Goal: Information Seeking & Learning: Learn about a topic

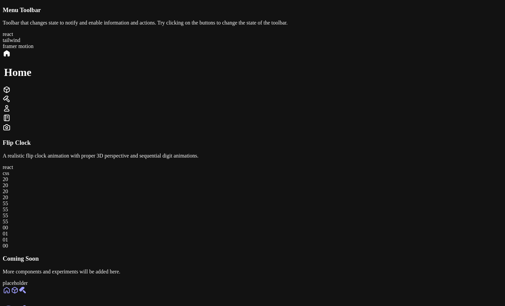
click at [11, 289] on link at bounding box center [7, 292] width 8 height 6
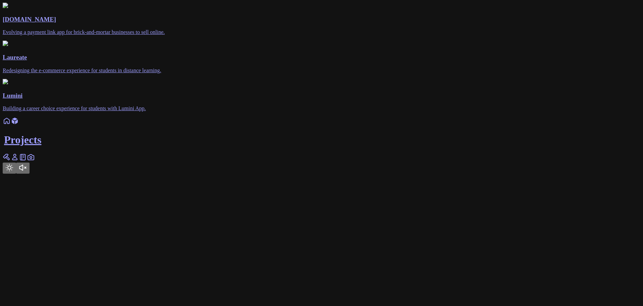
click at [9, 160] on icon at bounding box center [7, 157] width 3 height 3
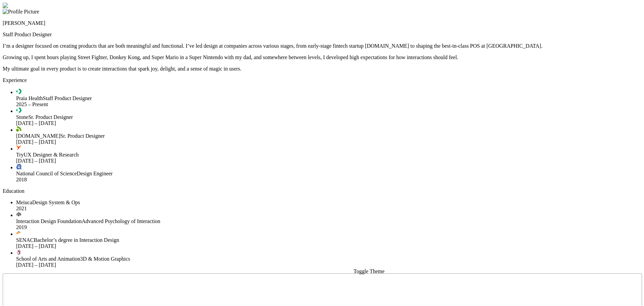
drag, startPoint x: 171, startPoint y: 205, endPoint x: 161, endPoint y: 206, distance: 10.8
drag, startPoint x: 126, startPoint y: 224, endPoint x: 180, endPoint y: 208, distance: 56.4
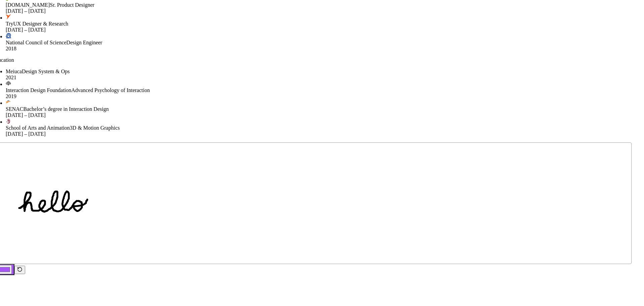
drag, startPoint x: 438, startPoint y: 261, endPoint x: 432, endPoint y: 104, distance: 157.1
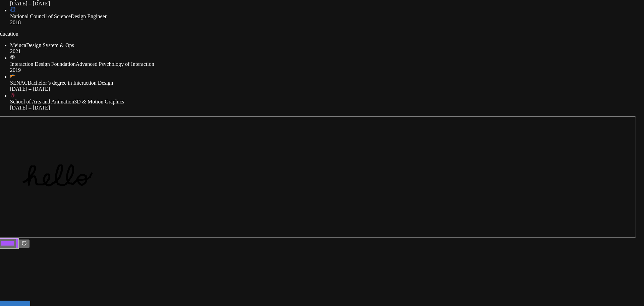
click at [397, 54] on div "2021" at bounding box center [322, 51] width 625 height 6
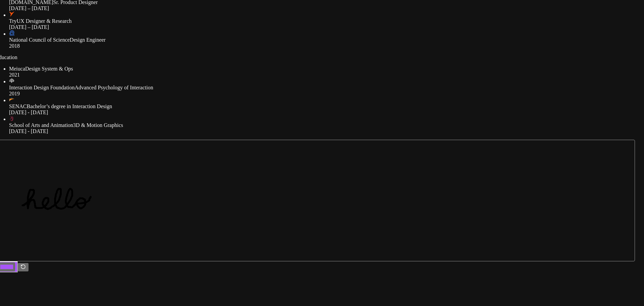
drag, startPoint x: 454, startPoint y: 143, endPoint x: 453, endPoint y: 167, distance: 23.8
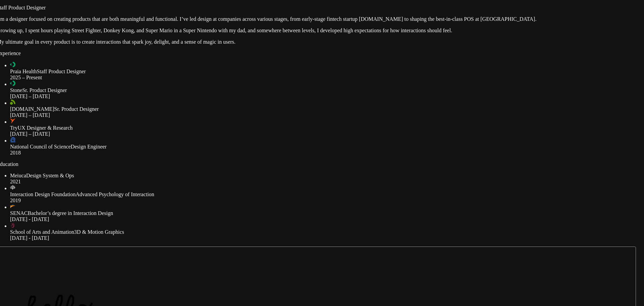
drag, startPoint x: 456, startPoint y: 152, endPoint x: 457, endPoint y: 282, distance: 129.8
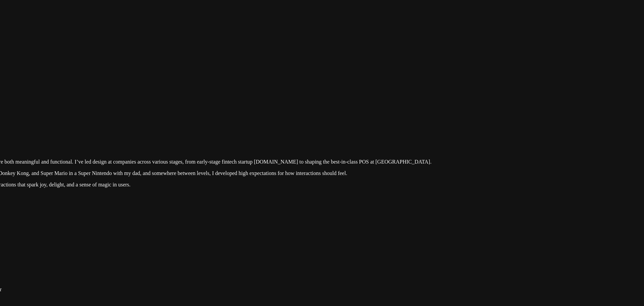
drag, startPoint x: 559, startPoint y: 148, endPoint x: 496, endPoint y: 223, distance: 98.1
click at [496, 118] on div at bounding box center [211, 118] width 639 height 0
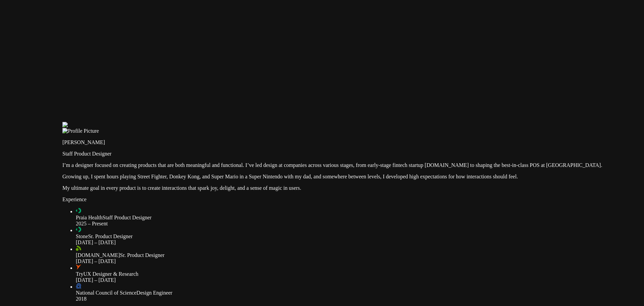
drag, startPoint x: 340, startPoint y: 46, endPoint x: 460, endPoint y: 75, distance: 123.2
click at [460, 122] on div at bounding box center [381, 122] width 639 height 0
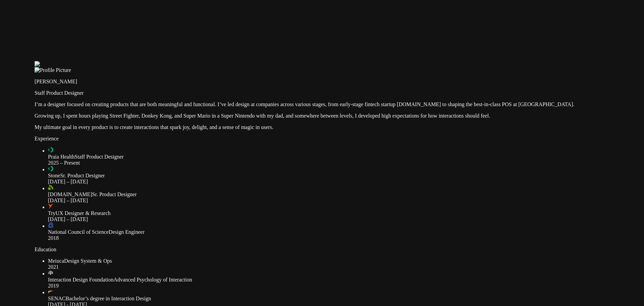
drag, startPoint x: 418, startPoint y: 124, endPoint x: 392, endPoint y: 61, distance: 68.1
click at [392, 61] on div at bounding box center [354, 61] width 639 height 0
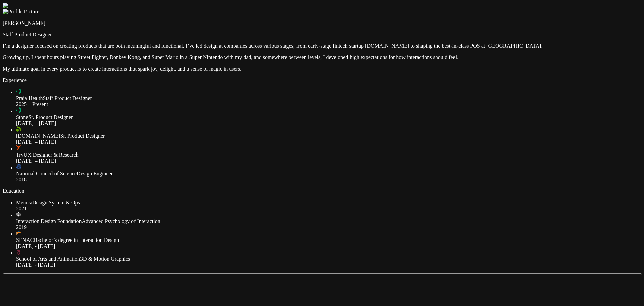
click at [561, 3] on div at bounding box center [322, 3] width 639 height 0
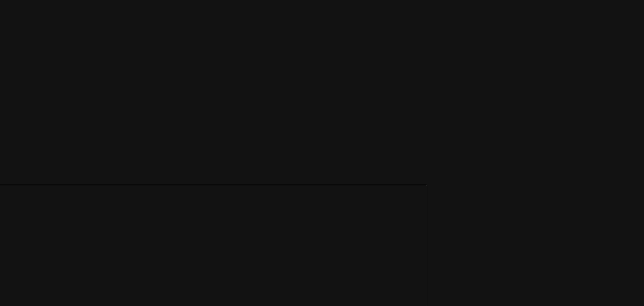
drag, startPoint x: 0, startPoint y: 0, endPoint x: 320, endPoint y: 80, distance: 329.6
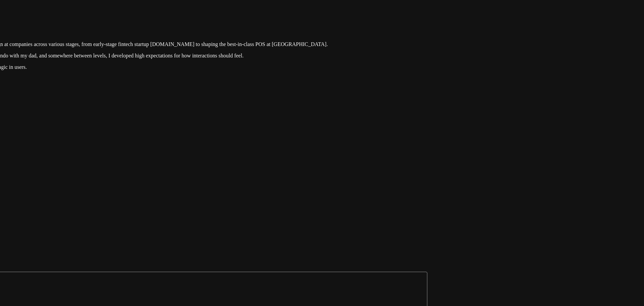
drag, startPoint x: 404, startPoint y: 105, endPoint x: 381, endPoint y: 206, distance: 103.8
click at [381, 1] on div at bounding box center [107, 1] width 639 height 0
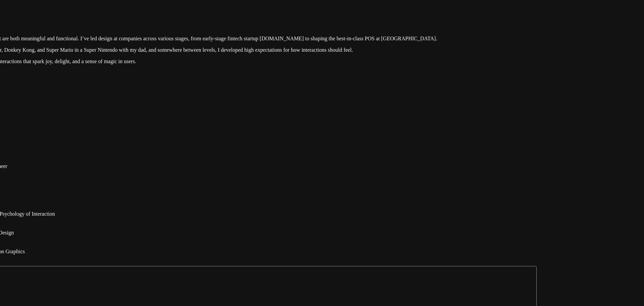
drag, startPoint x: 341, startPoint y: 181, endPoint x: 523, endPoint y: 154, distance: 183.8
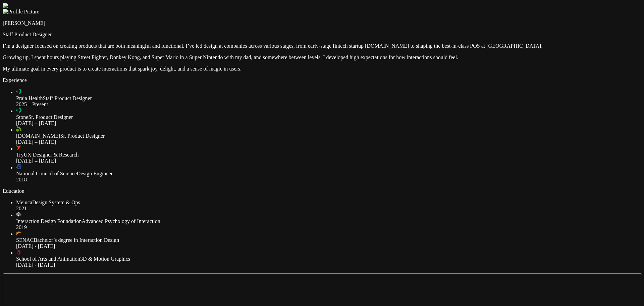
click at [108, 3] on div at bounding box center [322, 3] width 639 height 0
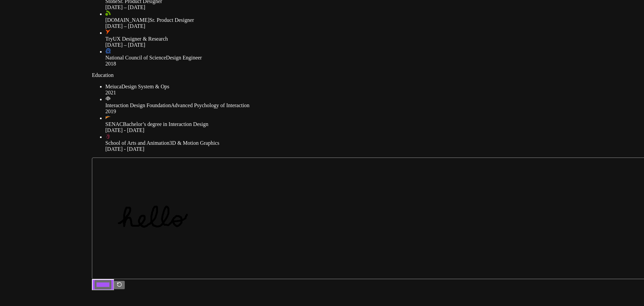
drag, startPoint x: 109, startPoint y: 163, endPoint x: 201, endPoint y: 52, distance: 144.4
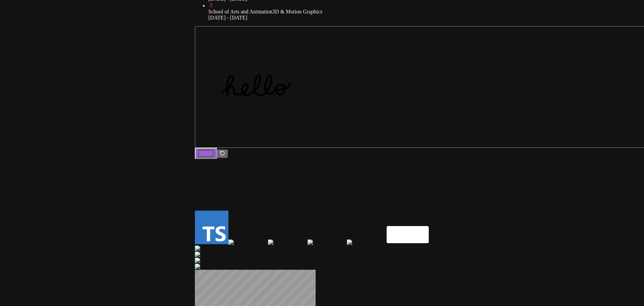
drag, startPoint x: 172, startPoint y: 190, endPoint x: 274, endPoint y: 60, distance: 165.1
drag, startPoint x: 347, startPoint y: 225, endPoint x: 314, endPoint y: 159, distance: 74.4
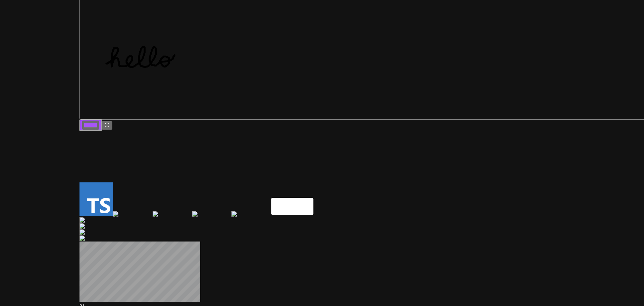
drag, startPoint x: 366, startPoint y: 165, endPoint x: 218, endPoint y: 102, distance: 160.7
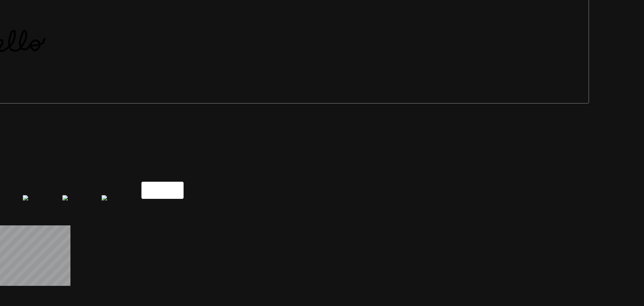
drag, startPoint x: 474, startPoint y: 150, endPoint x: 327, endPoint y: 168, distance: 148.0
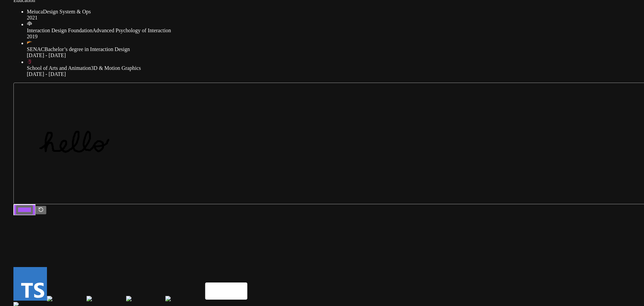
drag, startPoint x: 386, startPoint y: 130, endPoint x: 462, endPoint y: 264, distance: 153.5
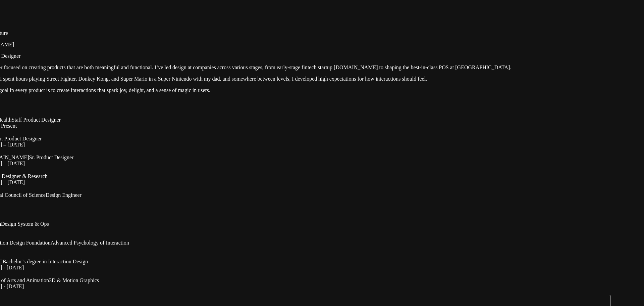
drag, startPoint x: 471, startPoint y: 142, endPoint x: 428, endPoint y: 321, distance: 184.6
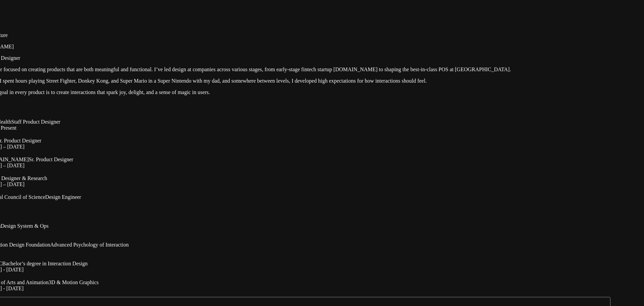
click at [549, 26] on div at bounding box center [290, 26] width 639 height 0
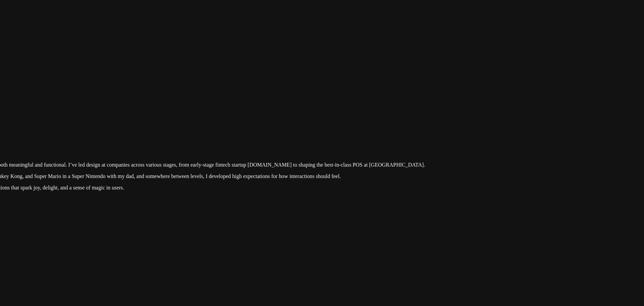
drag, startPoint x: 553, startPoint y: 111, endPoint x: 462, endPoint y: 209, distance: 134.6
click at [462, 121] on div at bounding box center [204, 121] width 639 height 0
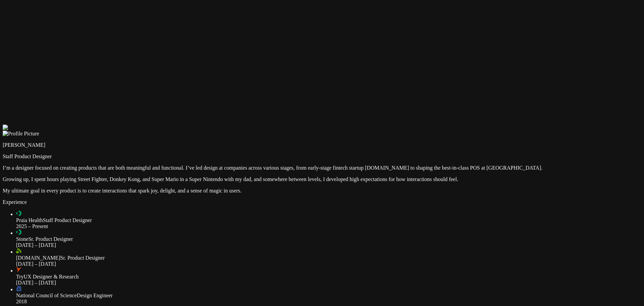
click at [387, 124] on div at bounding box center [322, 124] width 639 height 0
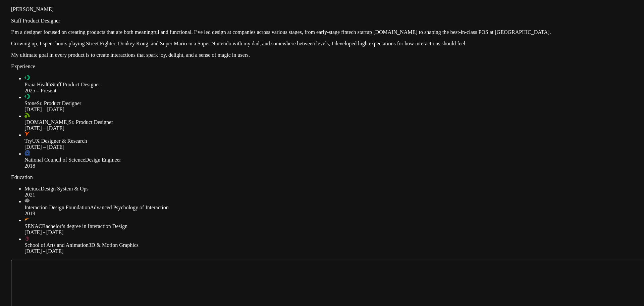
drag, startPoint x: 387, startPoint y: 142, endPoint x: 396, endPoint y: 6, distance: 135.8
drag, startPoint x: 444, startPoint y: 115, endPoint x: 432, endPoint y: 93, distance: 25.4
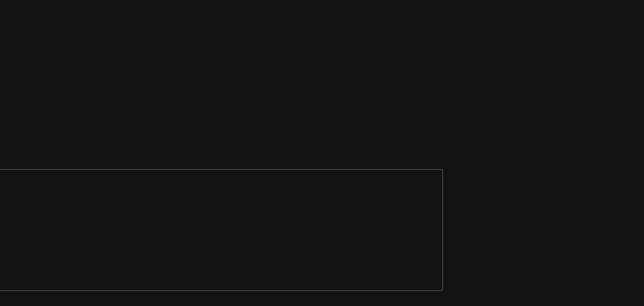
drag, startPoint x: 558, startPoint y: 259, endPoint x: 346, endPoint y: 153, distance: 236.3
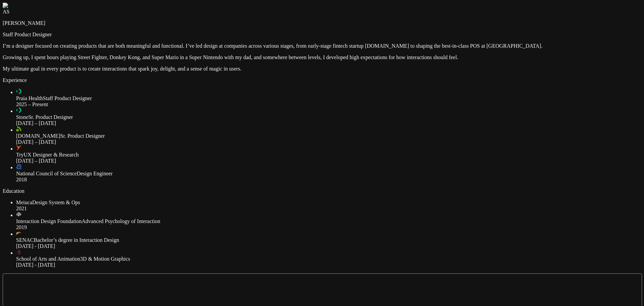
click at [42, 9] on img at bounding box center [23, 6] width 40 height 6
click at [581, 3] on div at bounding box center [322, 3] width 639 height 0
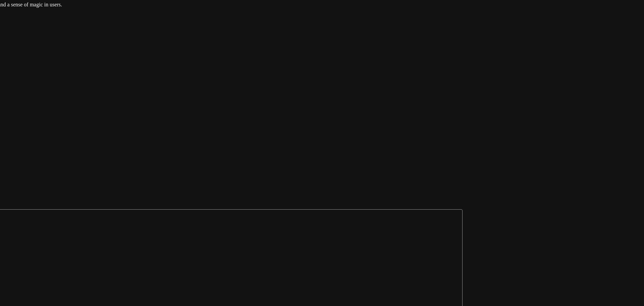
drag, startPoint x: 581, startPoint y: 173, endPoint x: 368, endPoint y: 99, distance: 225.1
drag, startPoint x: 424, startPoint y: 161, endPoint x: 437, endPoint y: 148, distance: 18.0
drag, startPoint x: 437, startPoint y: 148, endPoint x: 454, endPoint y: 154, distance: 18.0
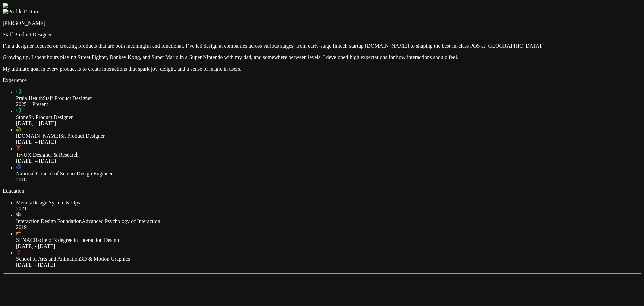
click at [552, 3] on div at bounding box center [322, 3] width 639 height 0
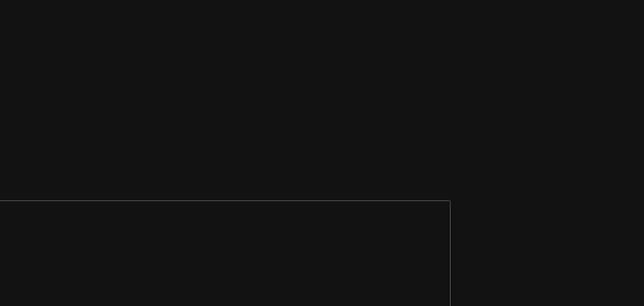
drag, startPoint x: 0, startPoint y: 0, endPoint x: 360, endPoint y: 119, distance: 379.5
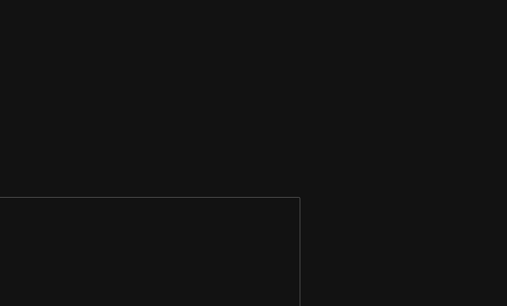
drag, startPoint x: 251, startPoint y: 113, endPoint x: 299, endPoint y: 104, distance: 48.9
drag, startPoint x: 421, startPoint y: 103, endPoint x: 380, endPoint y: 99, distance: 41.2
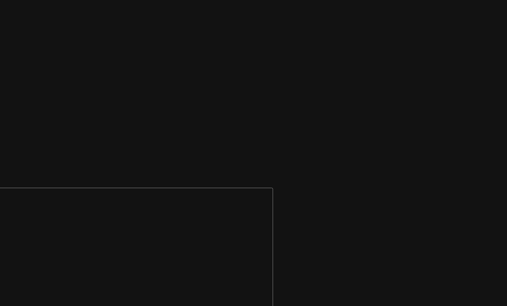
drag, startPoint x: 333, startPoint y: 100, endPoint x: 347, endPoint y: 95, distance: 14.5
drag, startPoint x: 413, startPoint y: 79, endPoint x: 408, endPoint y: 79, distance: 4.7
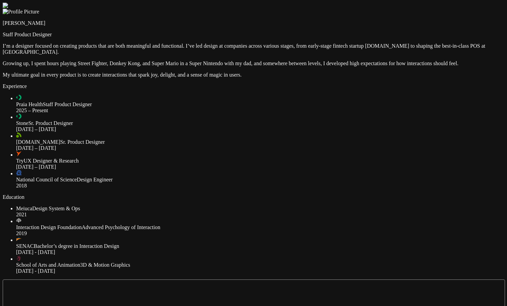
click at [455, 3] on div at bounding box center [253, 3] width 501 height 0
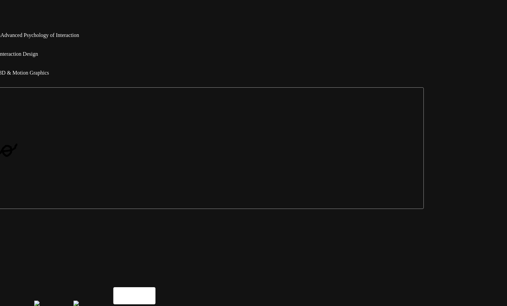
drag, startPoint x: 455, startPoint y: 262, endPoint x: 374, endPoint y: 70, distance: 208.1
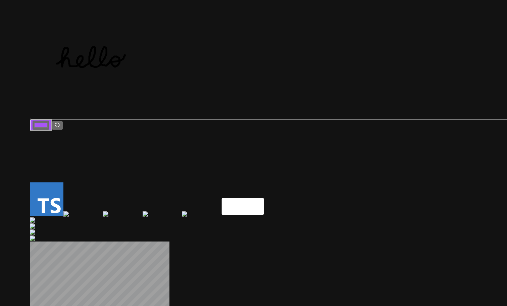
drag, startPoint x: 303, startPoint y: 206, endPoint x: 424, endPoint y: 114, distance: 152.3
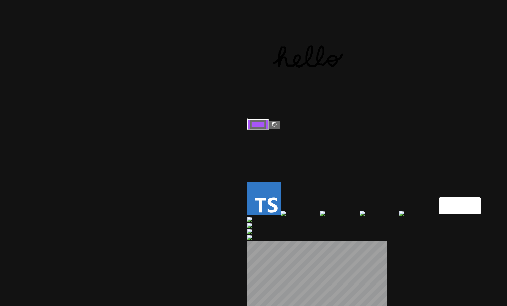
drag, startPoint x: 137, startPoint y: 149, endPoint x: 339, endPoint y: 166, distance: 202.6
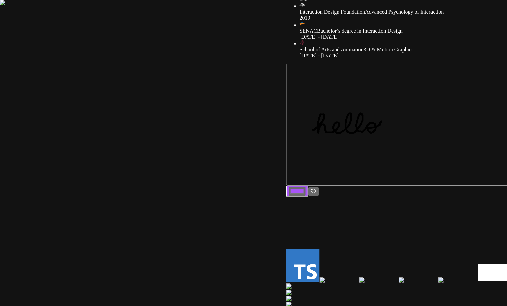
drag, startPoint x: 172, startPoint y: 116, endPoint x: 281, endPoint y: 199, distance: 137.5
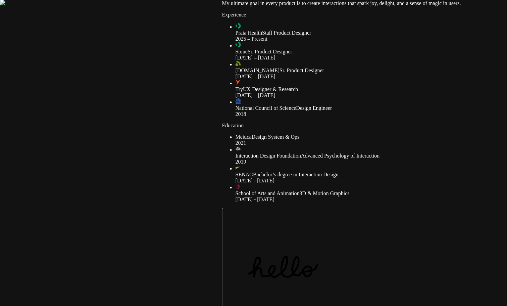
drag, startPoint x: 313, startPoint y: 108, endPoint x: 249, endPoint y: 237, distance: 143.9
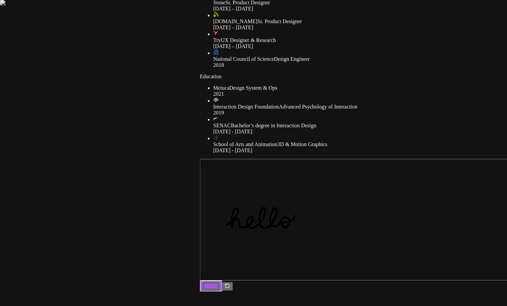
drag, startPoint x: 249, startPoint y: 237, endPoint x: 284, endPoint y: 176, distance: 70.6
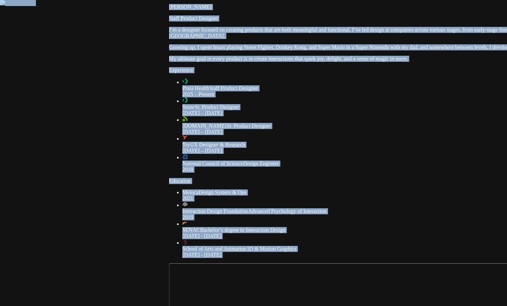
drag, startPoint x: 240, startPoint y: 149, endPoint x: 210, endPoint y: 256, distance: 111.6
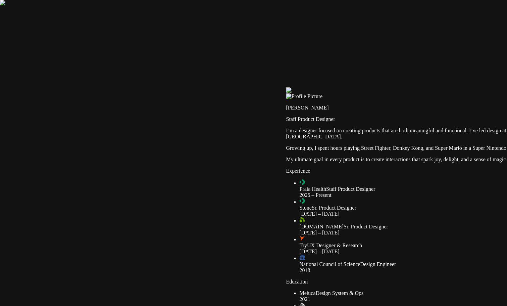
drag, startPoint x: 166, startPoint y: 142, endPoint x: 333, endPoint y: 249, distance: 198.4
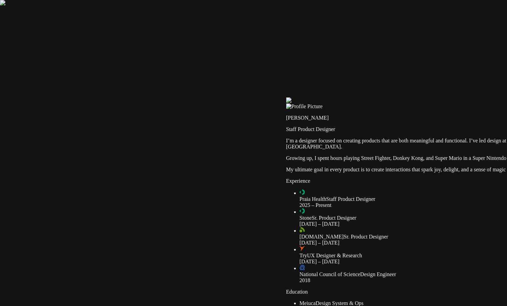
drag, startPoint x: 347, startPoint y: 250, endPoint x: 370, endPoint y: 254, distance: 23.2
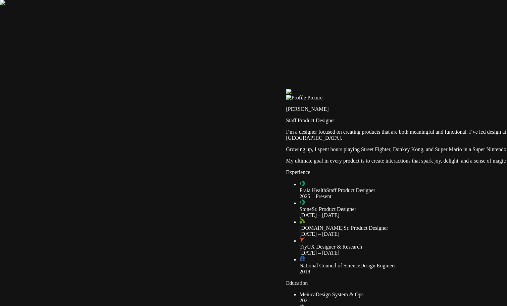
drag, startPoint x: 365, startPoint y: 266, endPoint x: 372, endPoint y: 243, distance: 24.6
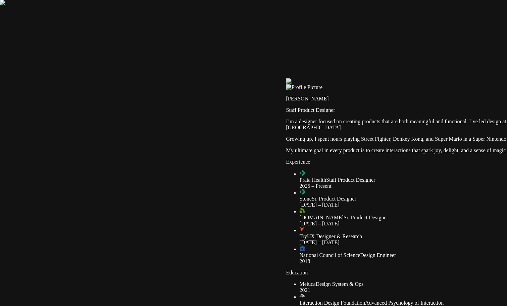
drag, startPoint x: 368, startPoint y: 251, endPoint x: 367, endPoint y: 244, distance: 6.8
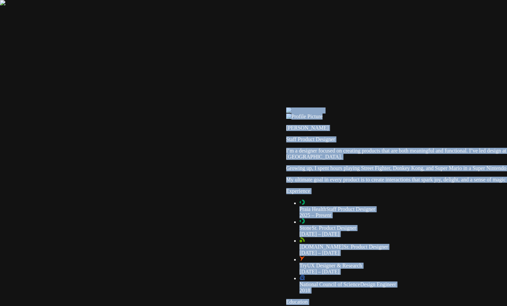
drag, startPoint x: 348, startPoint y: 243, endPoint x: 392, endPoint y: 270, distance: 51.0
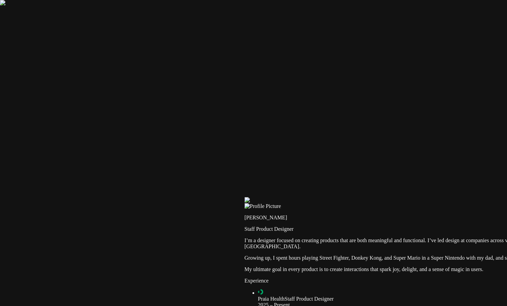
drag, startPoint x: 220, startPoint y: 169, endPoint x: 181, endPoint y: 258, distance: 96.9
click at [245, 197] on div at bounding box center [495, 197] width 501 height 0
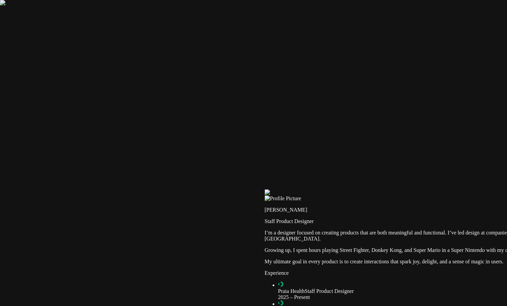
drag, startPoint x: 259, startPoint y: 169, endPoint x: 388, endPoint y: 125, distance: 137.0
click at [282, 189] on div at bounding box center [515, 189] width 501 height 0
drag, startPoint x: 407, startPoint y: 127, endPoint x: 369, endPoint y: 104, distance: 43.8
drag, startPoint x: 357, startPoint y: 245, endPoint x: 296, endPoint y: 66, distance: 188.7
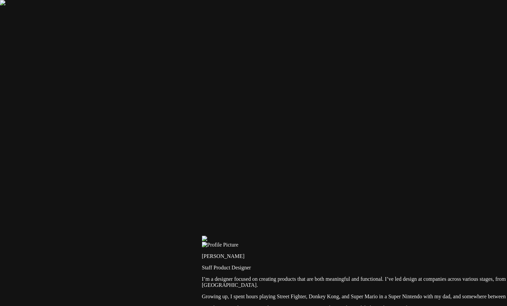
drag, startPoint x: 284, startPoint y: 66, endPoint x: 198, endPoint y: 123, distance: 103.8
click at [211, 235] on div at bounding box center [452, 235] width 501 height 0
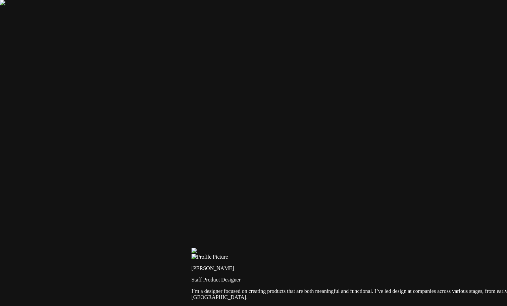
drag, startPoint x: 275, startPoint y: 264, endPoint x: 268, endPoint y: 264, distance: 6.7
type input "0.1"
click at [367, 248] on div at bounding box center [442, 248] width 501 height 0
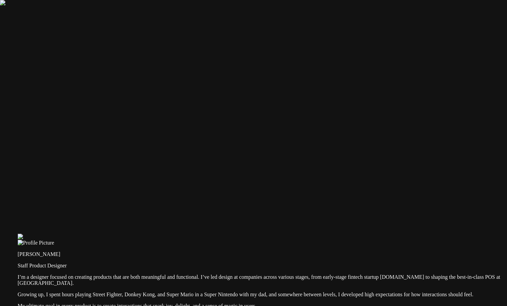
drag, startPoint x: 367, startPoint y: 115, endPoint x: 182, endPoint y: 101, distance: 185.7
click at [182, 233] on div at bounding box center [268, 233] width 501 height 0
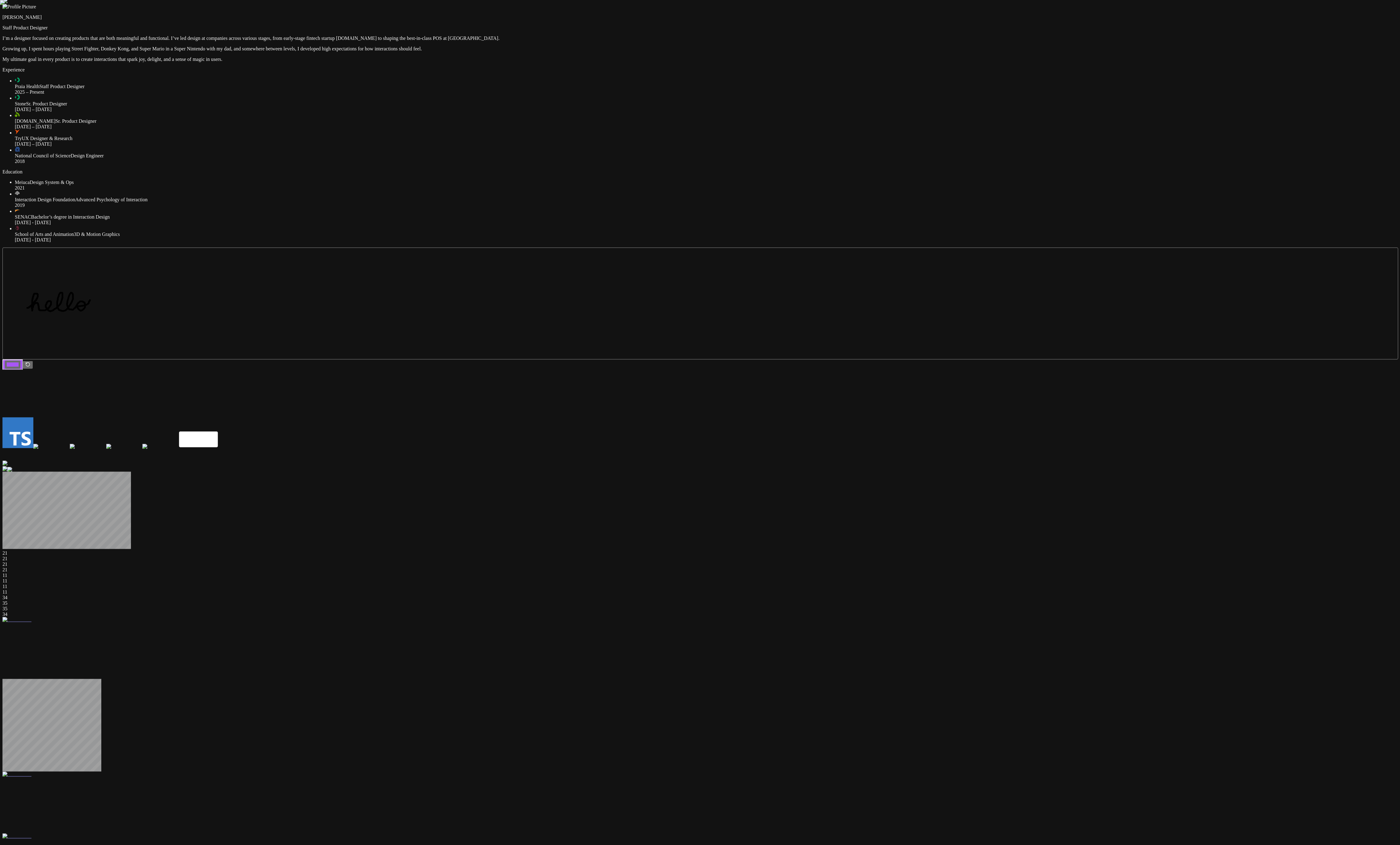
drag, startPoint x: 821, startPoint y: 634, endPoint x: 822, endPoint y: 561, distance: 73.0
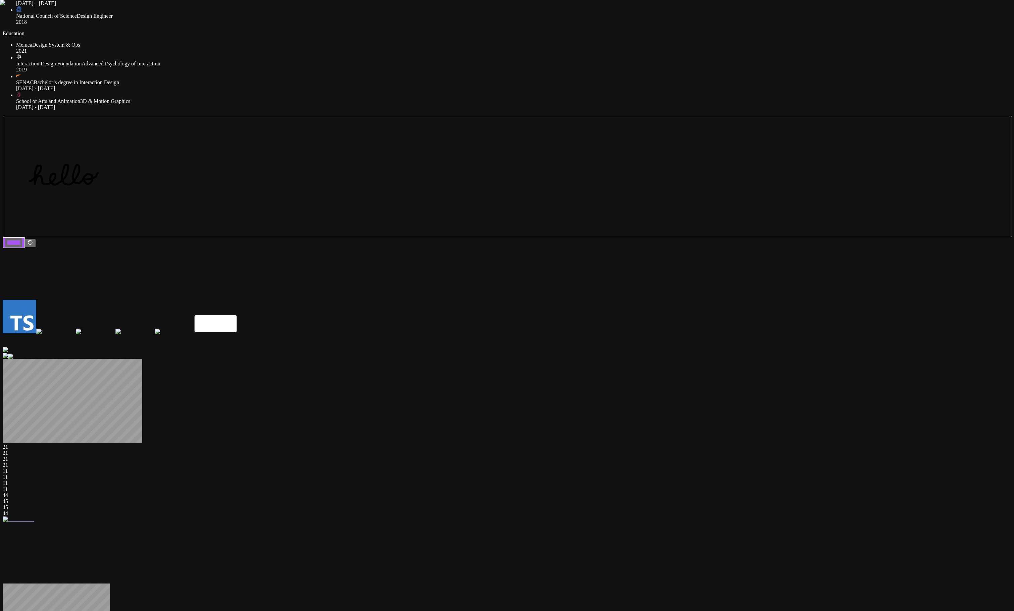
click at [237, 305] on rect "MDX" at bounding box center [216, 323] width 42 height 17
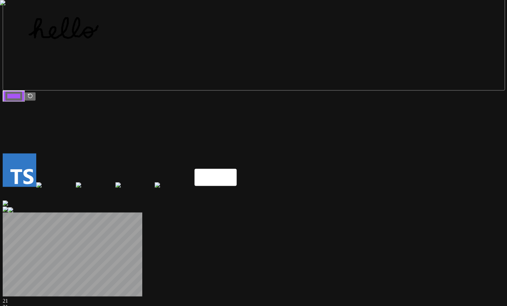
drag, startPoint x: 469, startPoint y: 225, endPoint x: 366, endPoint y: 215, distance: 103.5
drag, startPoint x: 478, startPoint y: 199, endPoint x: 381, endPoint y: 196, distance: 97.7
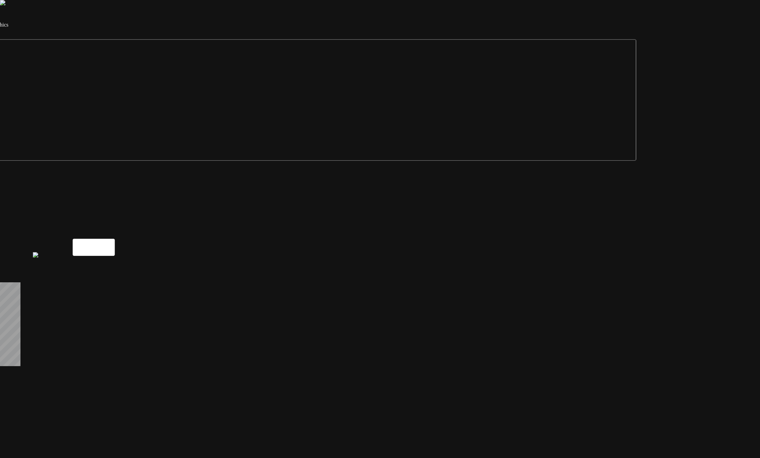
drag, startPoint x: 514, startPoint y: 149, endPoint x: 375, endPoint y: 108, distance: 145.6
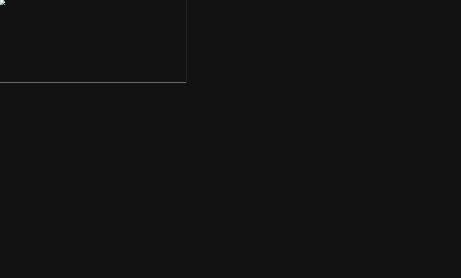
drag, startPoint x: 284, startPoint y: 206, endPoint x: 265, endPoint y: 201, distance: 19.8
drag, startPoint x: 265, startPoint y: 201, endPoint x: 282, endPoint y: 208, distance: 18.4
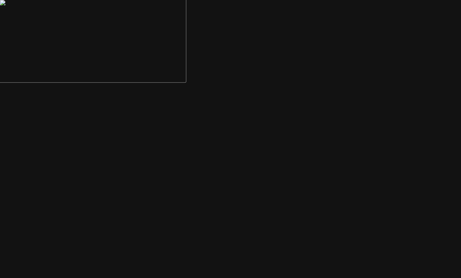
drag, startPoint x: 282, startPoint y: 208, endPoint x: 302, endPoint y: 209, distance: 19.8
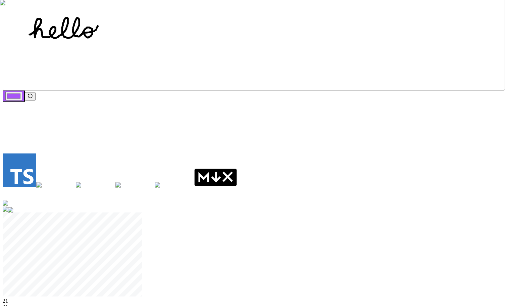
drag, startPoint x: 451, startPoint y: 266, endPoint x: 394, endPoint y: 182, distance: 101.1
drag, startPoint x: 485, startPoint y: 228, endPoint x: 360, endPoint y: 136, distance: 154.7
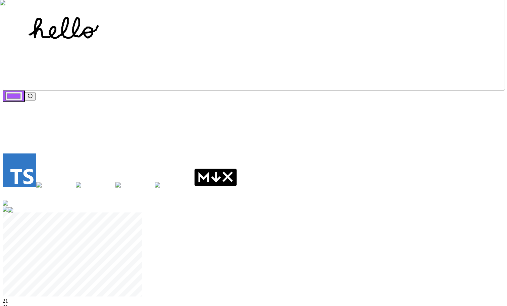
drag, startPoint x: 477, startPoint y: 194, endPoint x: 444, endPoint y: 185, distance: 34.2
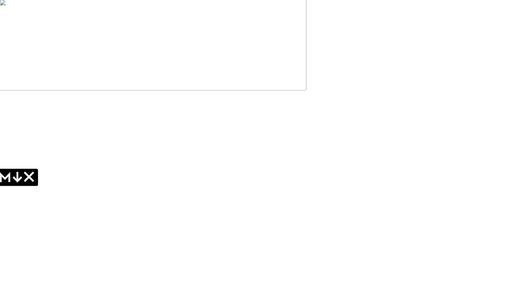
drag, startPoint x: 405, startPoint y: 118, endPoint x: 207, endPoint y: 80, distance: 202.2
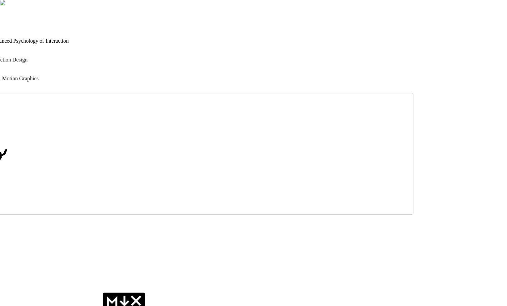
drag, startPoint x: 197, startPoint y: 89, endPoint x: 348, endPoint y: 272, distance: 237.1
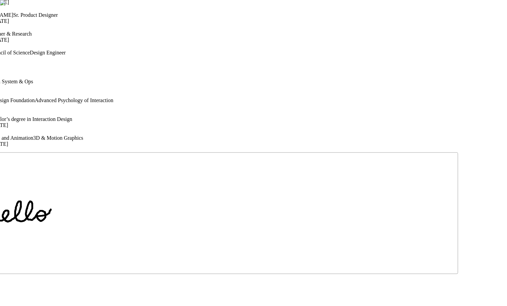
drag, startPoint x: 348, startPoint y: 111, endPoint x: 384, endPoint y: 102, distance: 37.4
drag, startPoint x: 356, startPoint y: 110, endPoint x: 352, endPoint y: 72, distance: 38.2
drag, startPoint x: 361, startPoint y: 68, endPoint x: 281, endPoint y: 125, distance: 98.3
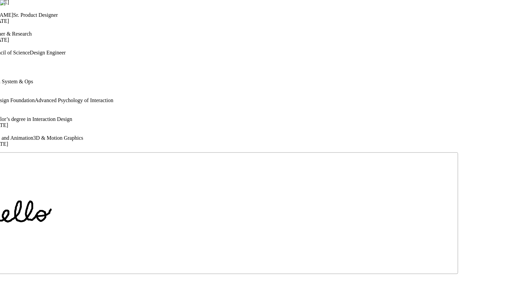
drag, startPoint x: 374, startPoint y: 69, endPoint x: 245, endPoint y: 168, distance: 162.9
drag, startPoint x: 368, startPoint y: 73, endPoint x: 318, endPoint y: 108, distance: 60.8
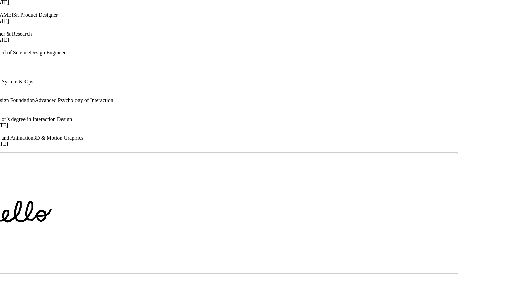
drag, startPoint x: 446, startPoint y: 77, endPoint x: 340, endPoint y: 136, distance: 120.8
drag, startPoint x: 356, startPoint y: 80, endPoint x: 367, endPoint y: 260, distance: 180.5
drag, startPoint x: 368, startPoint y: 92, endPoint x: 452, endPoint y: 124, distance: 90.7
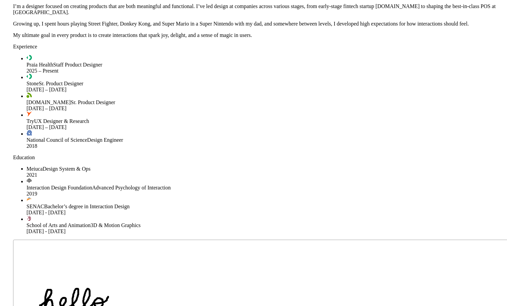
drag, startPoint x: 351, startPoint y: 147, endPoint x: 403, endPoint y: 229, distance: 97.9
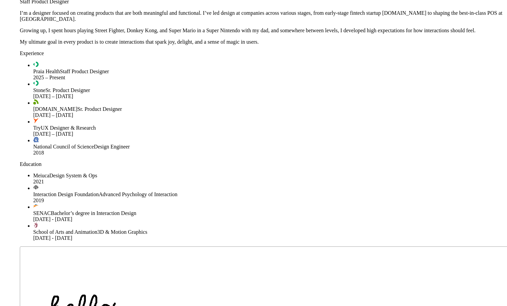
drag, startPoint x: 471, startPoint y: 61, endPoint x: 507, endPoint y: 126, distance: 74.9
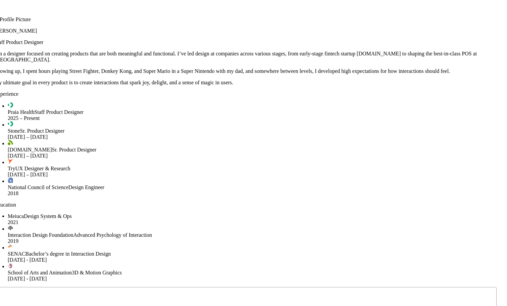
drag, startPoint x: 392, startPoint y: 98, endPoint x: 365, endPoint y: 143, distance: 52.1
click at [365, 10] on div at bounding box center [244, 10] width 501 height 0
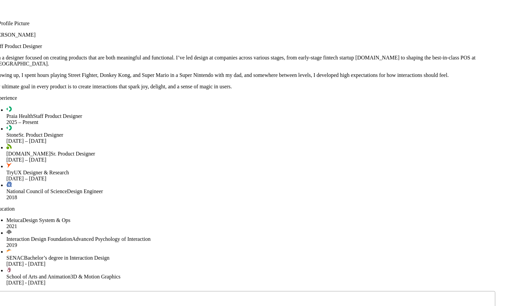
drag, startPoint x: 438, startPoint y: 107, endPoint x: 393, endPoint y: 77, distance: 54.0
drag, startPoint x: 444, startPoint y: 88, endPoint x: 498, endPoint y: 46, distance: 67.9
drag, startPoint x: 112, startPoint y: 231, endPoint x: 78, endPoint y: 163, distance: 76.2
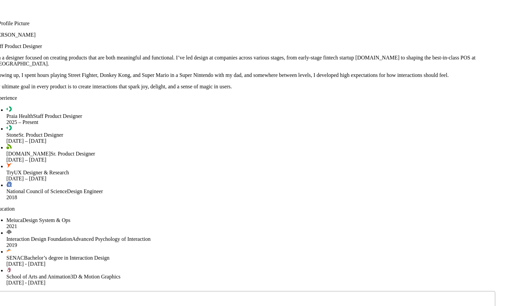
drag, startPoint x: 43, startPoint y: 121, endPoint x: 140, endPoint y: 67, distance: 110.8
drag, startPoint x: 406, startPoint y: 221, endPoint x: 491, endPoint y: 281, distance: 104.2
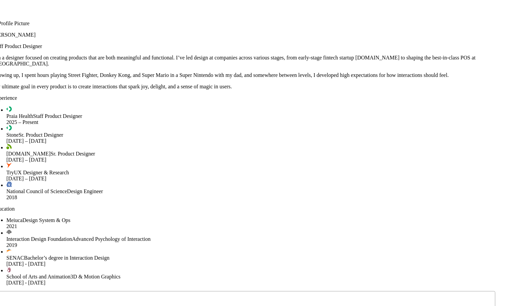
click at [457, 14] on div at bounding box center [243, 14] width 501 height 0
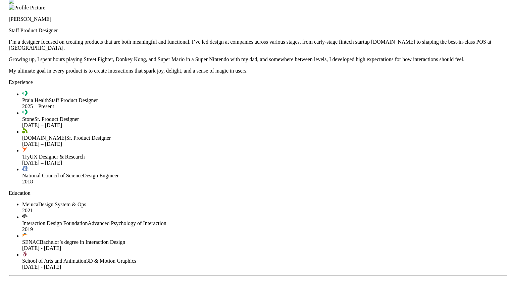
drag, startPoint x: 457, startPoint y: 248, endPoint x: 473, endPoint y: 232, distance: 22.3
drag, startPoint x: 485, startPoint y: 75, endPoint x: 493, endPoint y: 70, distance: 9.1
drag, startPoint x: 418, startPoint y: 174, endPoint x: 477, endPoint y: 170, distance: 58.8
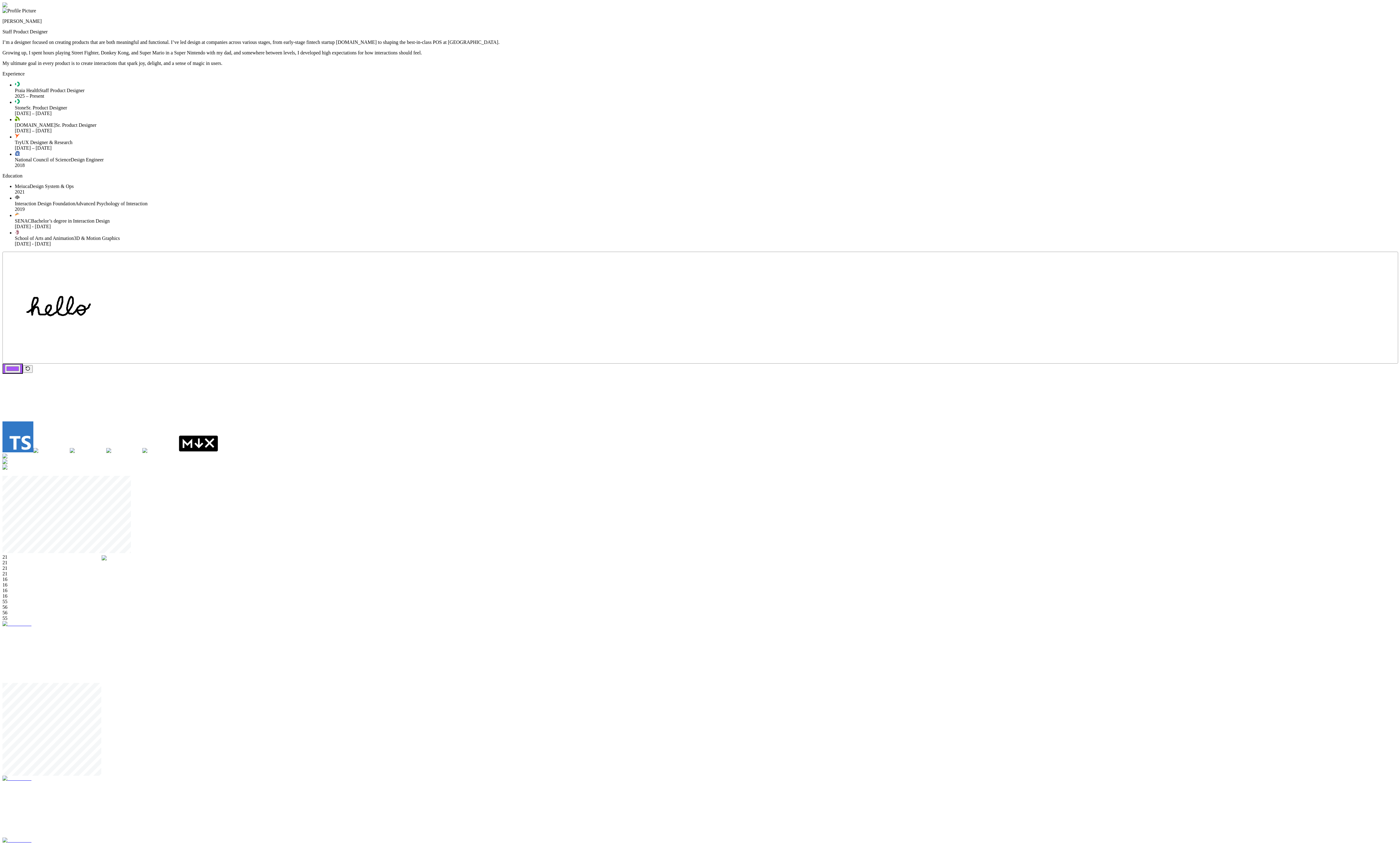
drag, startPoint x: 834, startPoint y: 470, endPoint x: 1009, endPoint y: 616, distance: 227.9
click at [1009, 561] on div at bounding box center [812, 557] width 1423 height 6
drag, startPoint x: 883, startPoint y: 372, endPoint x: 982, endPoint y: 288, distance: 129.8
click at [979, 440] on div at bounding box center [720, 445] width 1423 height 9
drag, startPoint x: 872, startPoint y: 495, endPoint x: 916, endPoint y: 526, distance: 53.8
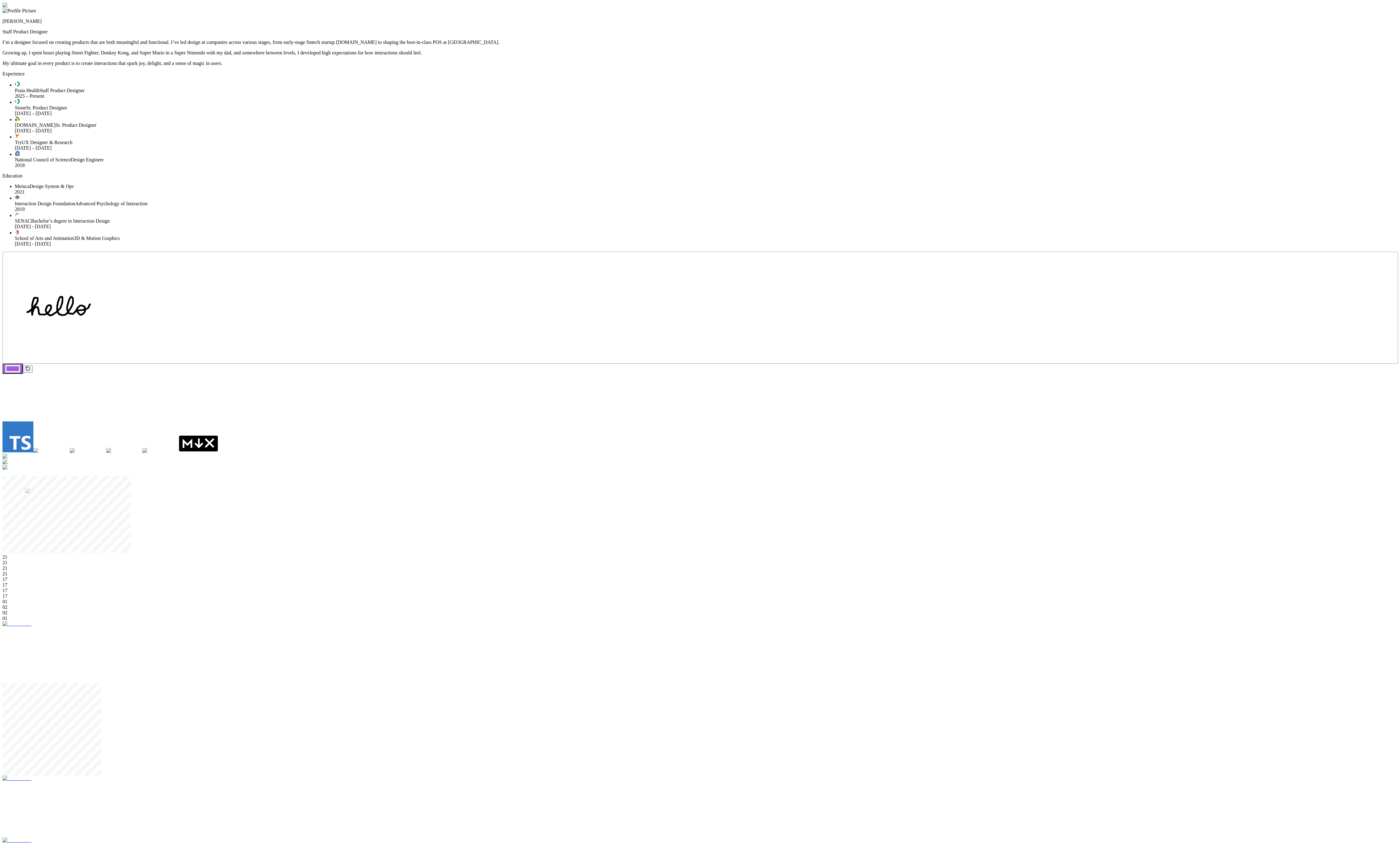
click at [916, 495] on div at bounding box center [736, 491] width 1423 height 6
drag, startPoint x: 598, startPoint y: 485, endPoint x: 474, endPoint y: 546, distance: 138.2
click at [474, 505] on div at bounding box center [613, 500] width 1418 height 9
drag, startPoint x: 518, startPoint y: 353, endPoint x: 460, endPoint y: 423, distance: 90.9
click at [460, 522] on div at bounding box center [644, 524] width 1421 height 6
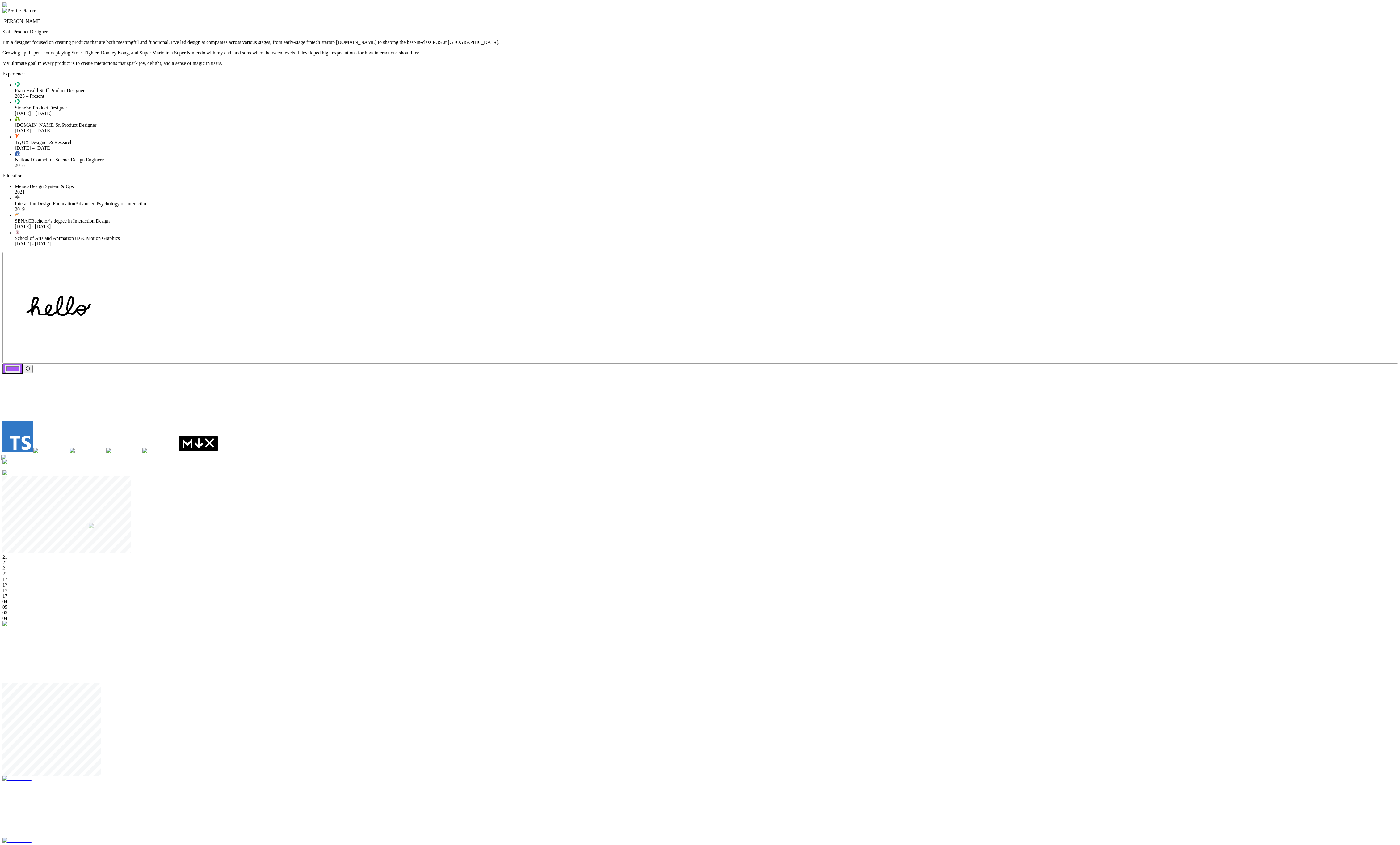
drag, startPoint x: 864, startPoint y: 332, endPoint x: 965, endPoint y: 390, distance: 116.5
click at [965, 522] on div at bounding box center [799, 525] width 1423 height 7
click at [883, 3] on div at bounding box center [700, 3] width 1395 height 0
click at [835, 470] on div at bounding box center [700, 473] width 1399 height 6
click at [835, 470] on div at bounding box center [700, 473] width 1423 height 6
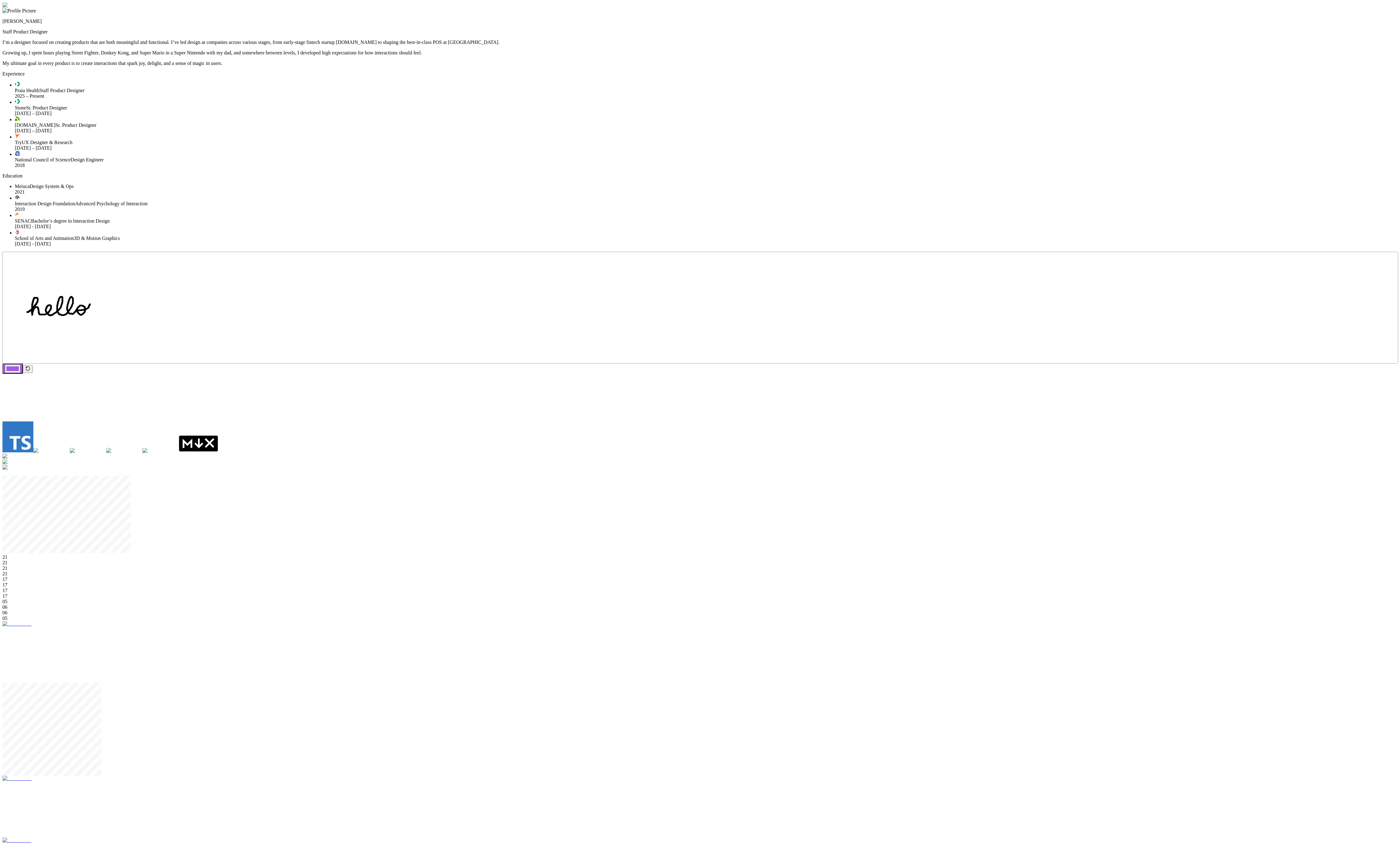
click at [835, 470] on div at bounding box center [700, 473] width 1422 height 6
drag, startPoint x: 835, startPoint y: 462, endPoint x: 875, endPoint y: 509, distance: 61.7
click at [875, 515] on div at bounding box center [739, 518] width 1423 height 6
drag, startPoint x: 855, startPoint y: 452, endPoint x: 1053, endPoint y: 653, distance: 282.1
click at [1053, 653] on div "[PERSON_NAME] Staff Product Designer I’m a designer focused on creating product…" at bounding box center [700, 745] width 1395 height 1486
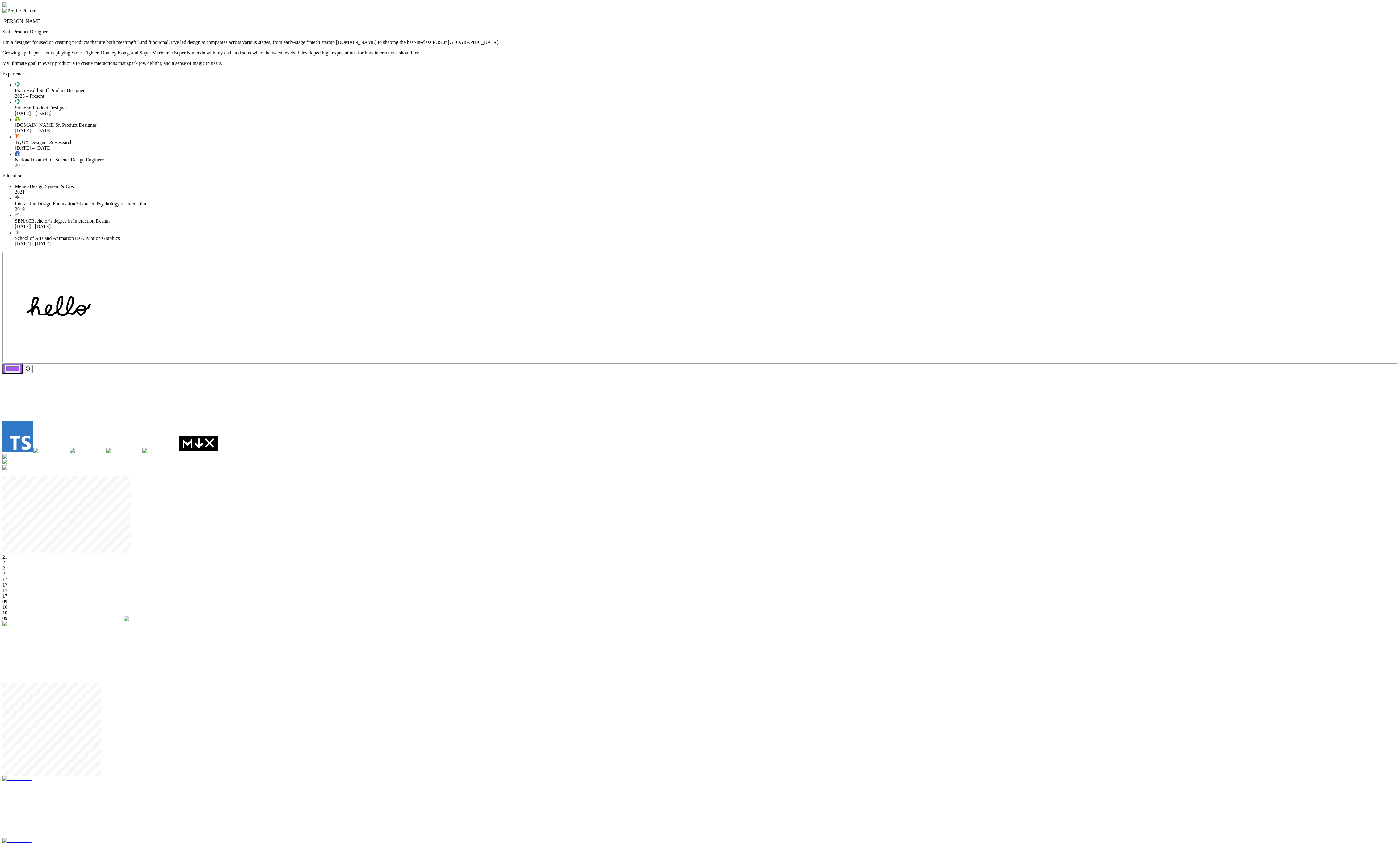
drag, startPoint x: 846, startPoint y: 473, endPoint x: 977, endPoint y: 616, distance: 193.9
click at [977, 616] on div at bounding box center [834, 617] width 1421 height 6
drag, startPoint x: 852, startPoint y: 485, endPoint x: 1005, endPoint y: 419, distance: 166.6
click at [1005, 419] on div "[PERSON_NAME] Staff Product Designer I’m a designer focused on creating product…" at bounding box center [700, 745] width 1395 height 1486
drag, startPoint x: 823, startPoint y: 472, endPoint x: 928, endPoint y: 443, distance: 108.9
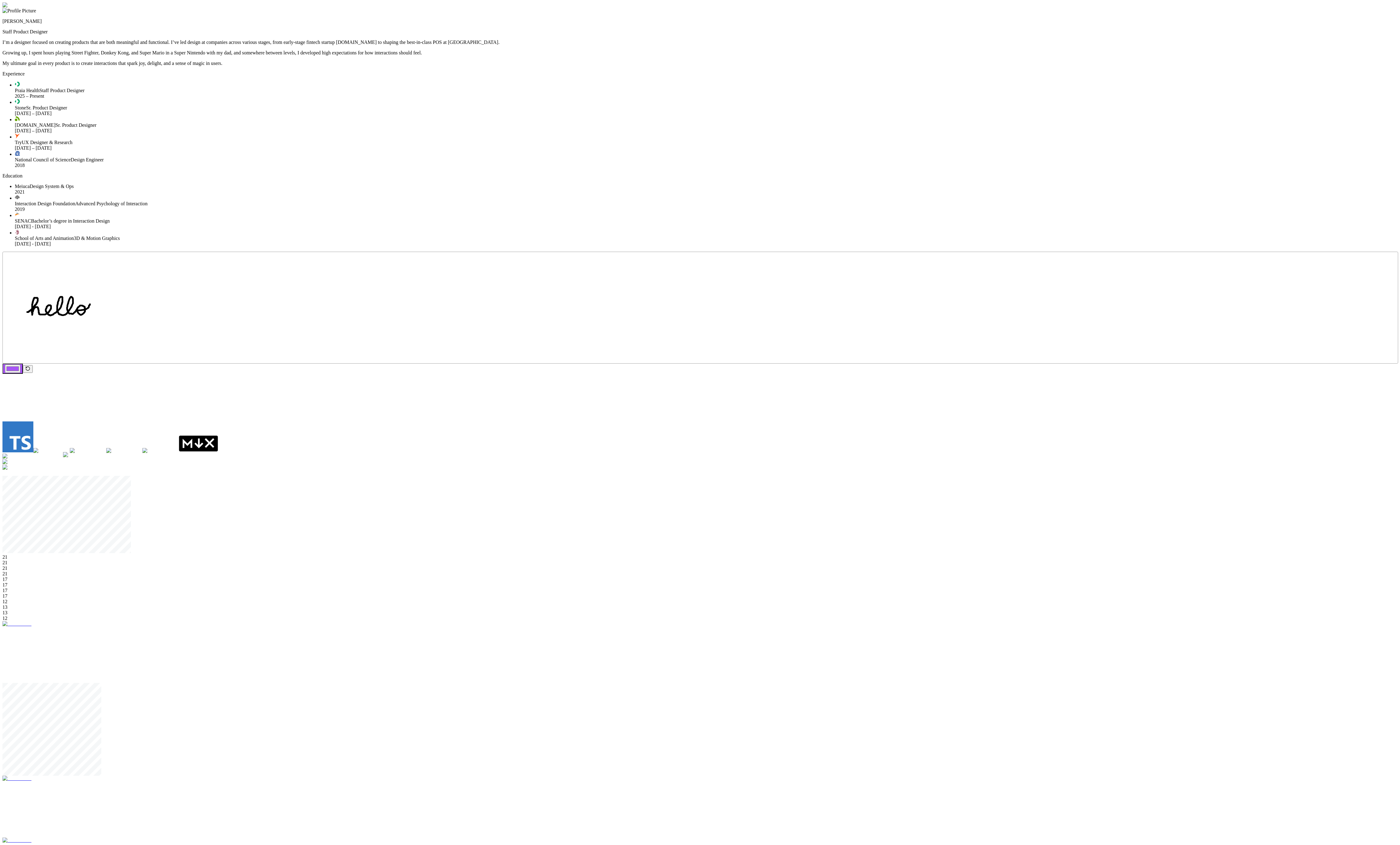
click at [917, 452] on div at bounding box center [771, 454] width 1417 height 6
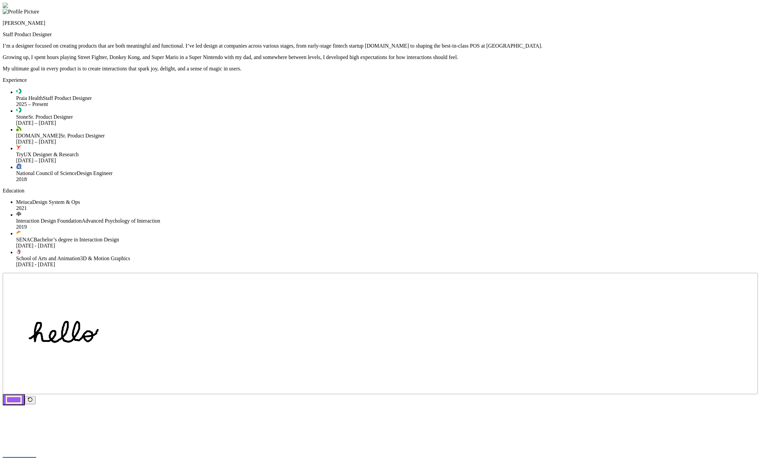
drag, startPoint x: 543, startPoint y: 276, endPoint x: 662, endPoint y: 242, distance: 123.8
drag, startPoint x: 606, startPoint y: 172, endPoint x: 665, endPoint y: 143, distance: 66.6
drag, startPoint x: 156, startPoint y: 192, endPoint x: 103, endPoint y: 210, distance: 56.1
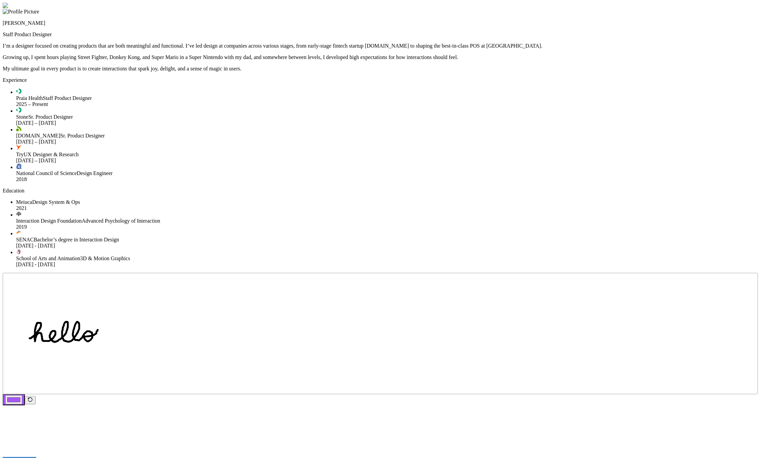
drag, startPoint x: 251, startPoint y: 307, endPoint x: 131, endPoint y: 357, distance: 129.8
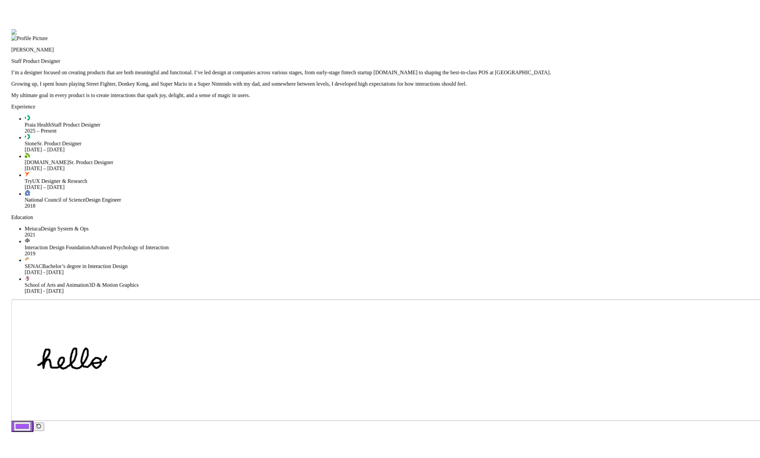
drag, startPoint x: 215, startPoint y: 386, endPoint x: 223, endPoint y: 414, distance: 29.2
click at [223, 30] on div at bounding box center [388, 30] width 755 height 0
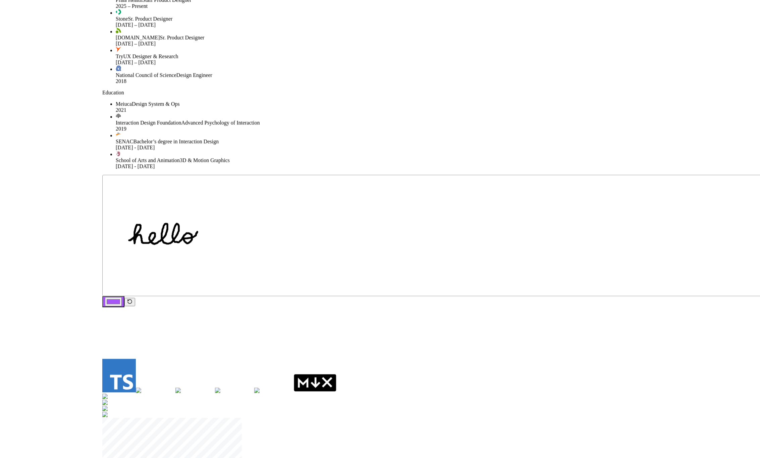
drag, startPoint x: 223, startPoint y: 414, endPoint x: 321, endPoint y: 279, distance: 166.4
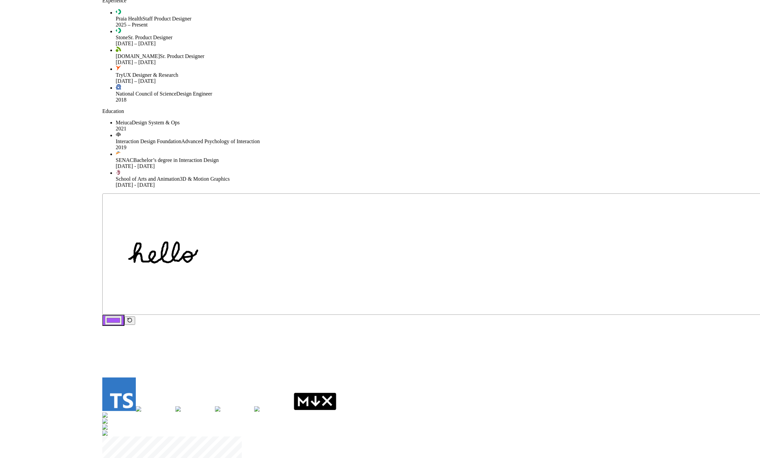
drag, startPoint x: 310, startPoint y: 310, endPoint x: 309, endPoint y: 317, distance: 7.4
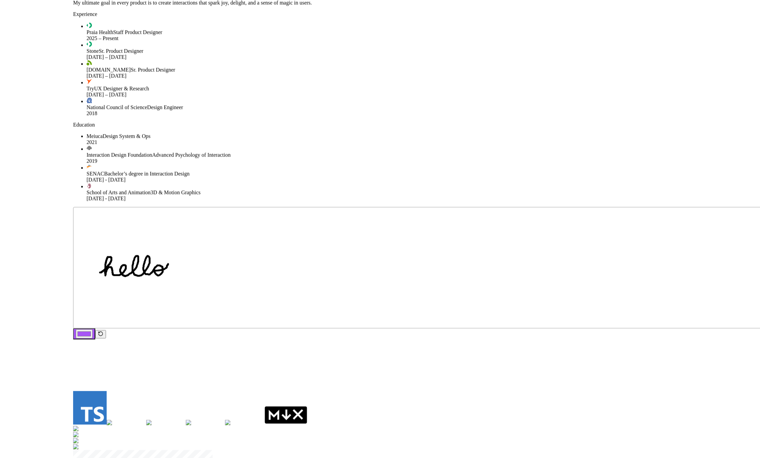
drag, startPoint x: 356, startPoint y: 331, endPoint x: 245, endPoint y: 369, distance: 116.8
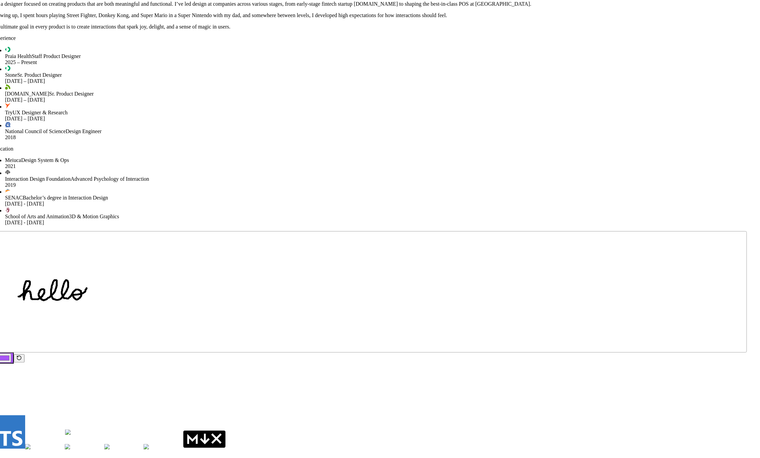
drag, startPoint x: 538, startPoint y: 237, endPoint x: 628, endPoint y: 193, distance: 101.1
click at [620, 430] on div at bounding box center [449, 433] width 769 height 6
drag, startPoint x: 543, startPoint y: 226, endPoint x: 597, endPoint y: 212, distance: 55.2
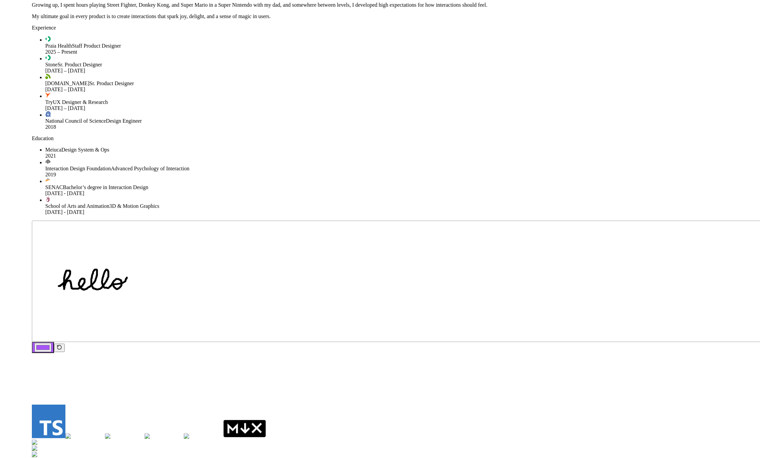
drag, startPoint x: 530, startPoint y: 318, endPoint x: 598, endPoint y: 288, distance: 74.6
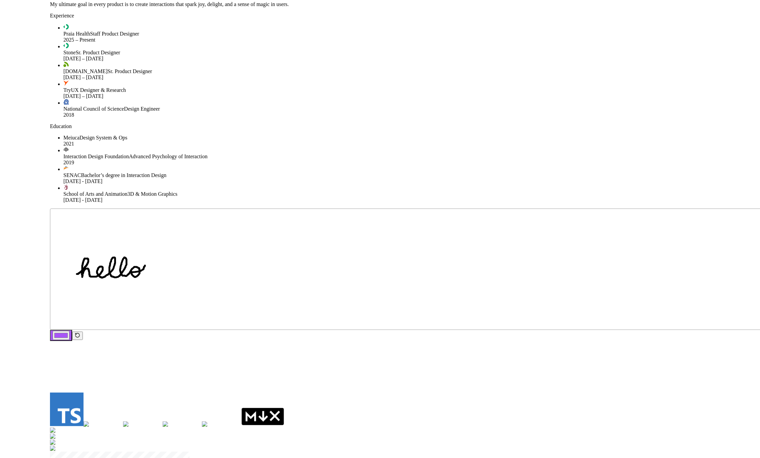
drag, startPoint x: 257, startPoint y: 320, endPoint x: 233, endPoint y: 322, distance: 23.2
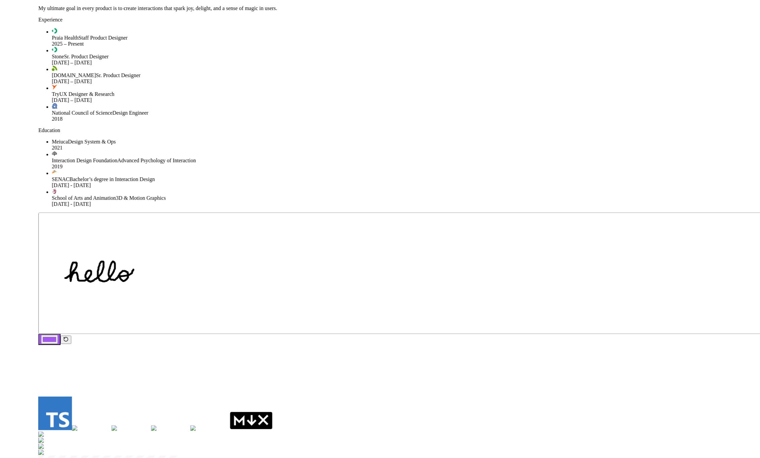
drag, startPoint x: 208, startPoint y: 318, endPoint x: 284, endPoint y: 332, distance: 77.1
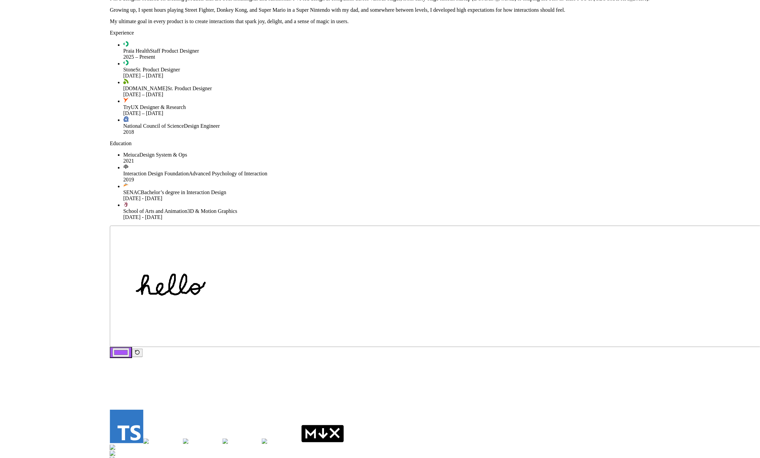
drag, startPoint x: 248, startPoint y: 332, endPoint x: 387, endPoint y: 379, distance: 146.4
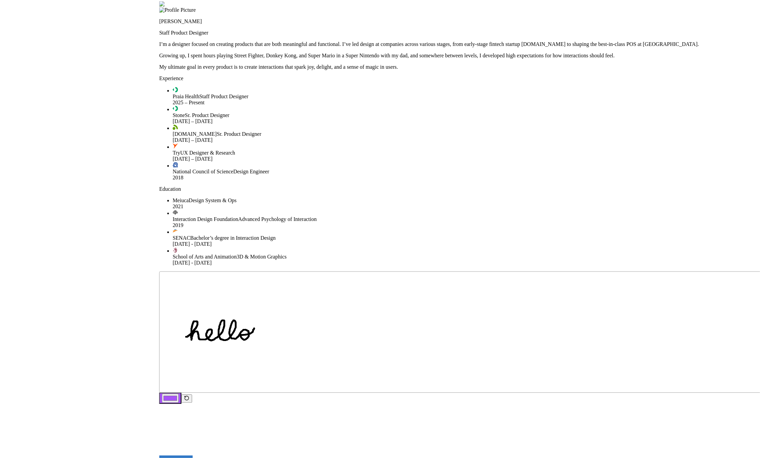
drag, startPoint x: 116, startPoint y: 270, endPoint x: 123, endPoint y: 324, distance: 55.1
click at [159, 1] on div at bounding box center [536, 1] width 755 height 0
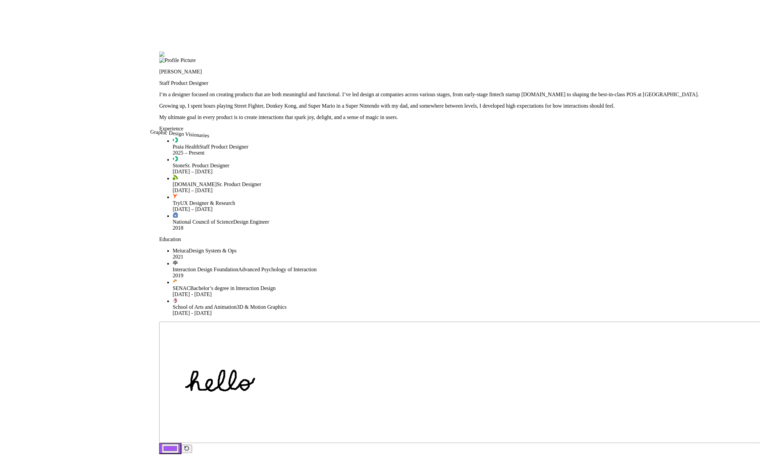
click at [237, 322] on rect at bounding box center [537, 382] width 755 height 121
drag, startPoint x: 253, startPoint y: 122, endPoint x: 257, endPoint y: 111, distance: 11.5
click at [256, 322] on rect at bounding box center [537, 382] width 755 height 121
click at [299, 322] on rect at bounding box center [537, 382] width 755 height 121
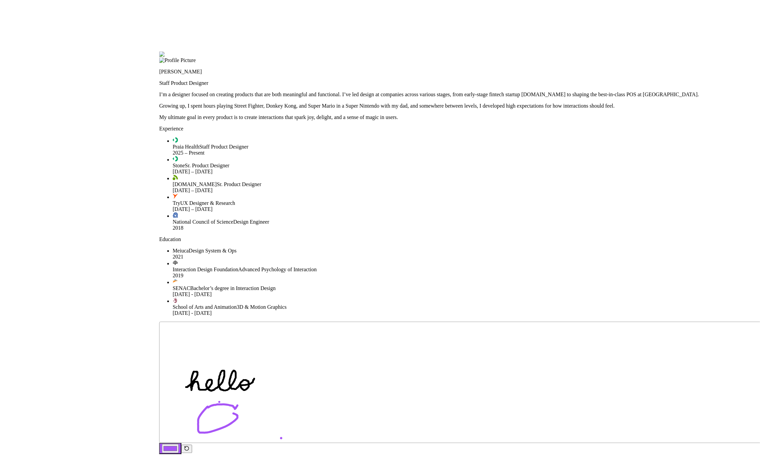
click at [190, 446] on icon "button" at bounding box center [186, 448] width 5 height 5
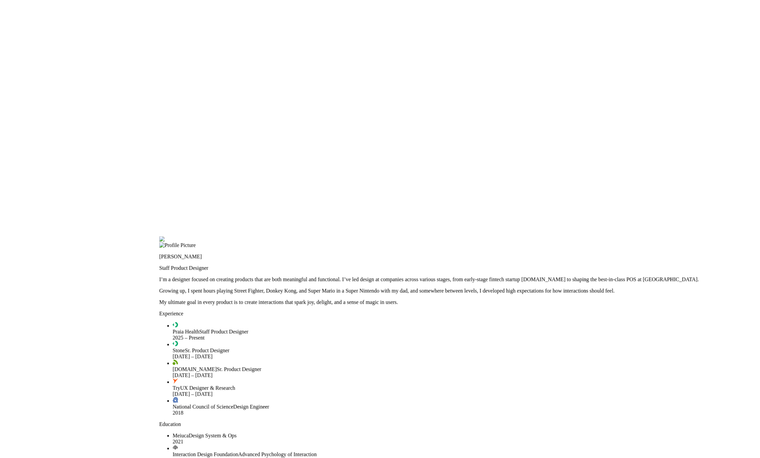
drag, startPoint x: 201, startPoint y: 45, endPoint x: 424, endPoint y: 295, distance: 335.0
click at [424, 236] on div at bounding box center [536, 236] width 755 height 0
click at [699, 236] on div at bounding box center [536, 236] width 755 height 0
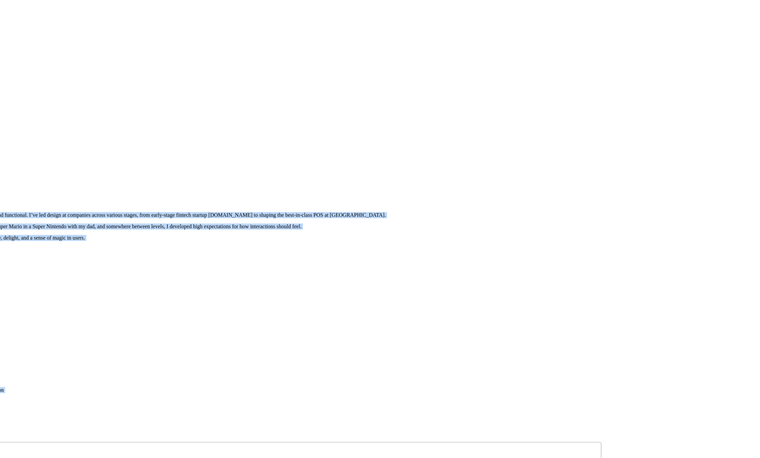
drag, startPoint x: 699, startPoint y: 165, endPoint x: 232, endPoint y: 107, distance: 471.2
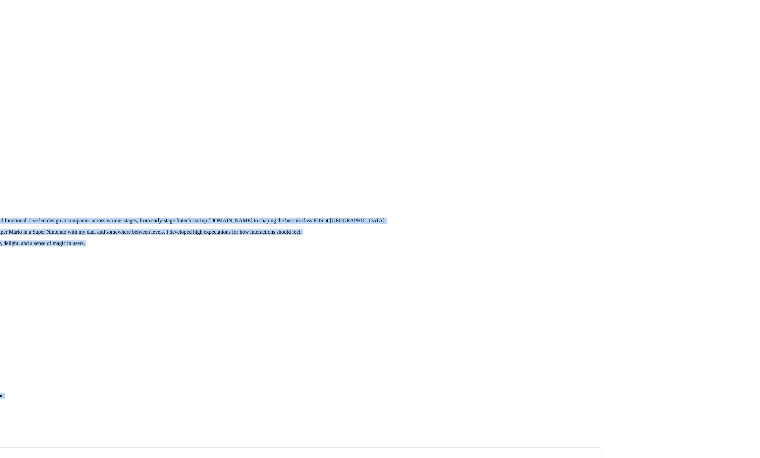
click at [591, 177] on div at bounding box center [223, 177] width 755 height 0
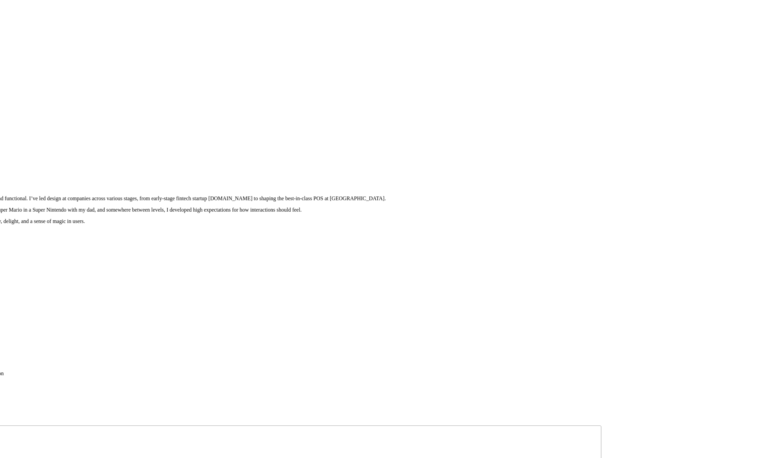
drag, startPoint x: 605, startPoint y: 235, endPoint x: 544, endPoint y: 213, distance: 64.3
click at [544, 155] on div at bounding box center [223, 155] width 755 height 0
drag, startPoint x: 580, startPoint y: 191, endPoint x: 568, endPoint y: 152, distance: 41.2
drag, startPoint x: 567, startPoint y: 155, endPoint x: 639, endPoint y: 124, distance: 79.1
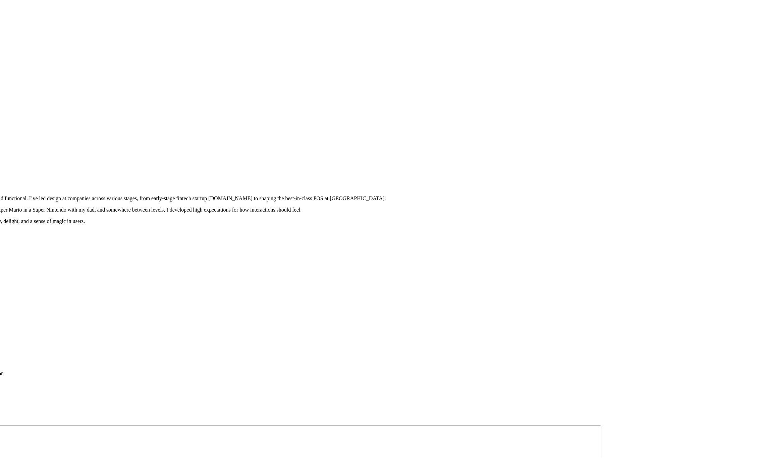
drag, startPoint x: 730, startPoint y: 119, endPoint x: 725, endPoint y: 131, distance: 12.6
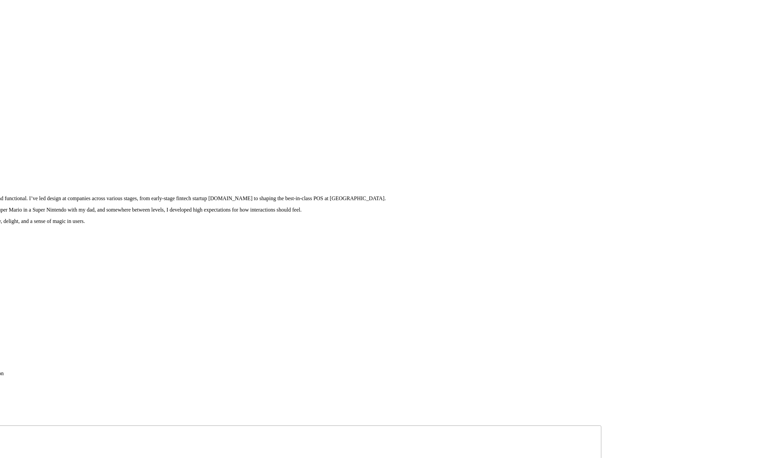
click at [601, 155] on div at bounding box center [223, 155] width 755 height 0
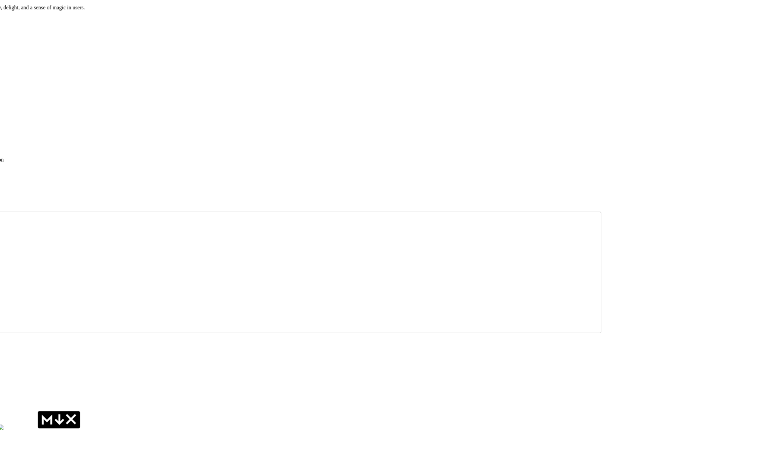
drag, startPoint x: 606, startPoint y: 313, endPoint x: 543, endPoint y: 100, distance: 222.8
drag, startPoint x: 294, startPoint y: 203, endPoint x: 418, endPoint y: 197, distance: 123.6
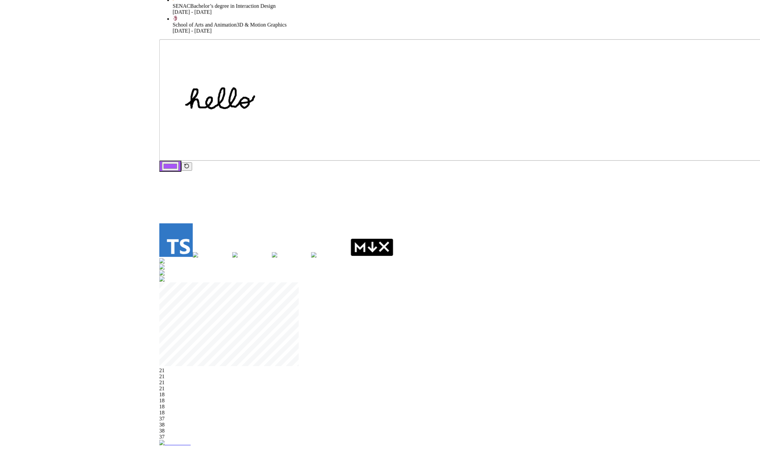
drag, startPoint x: 374, startPoint y: 325, endPoint x: 741, endPoint y: 103, distance: 429.2
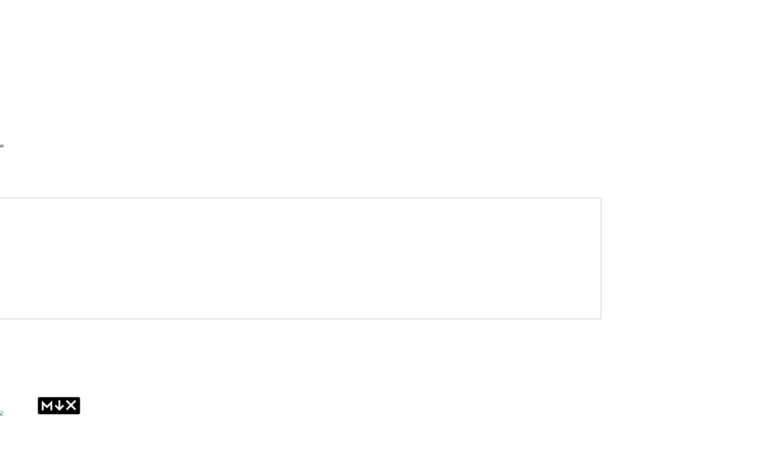
drag, startPoint x: 648, startPoint y: 256, endPoint x: 268, endPoint y: 429, distance: 418.1
drag, startPoint x: 378, startPoint y: 219, endPoint x: 448, endPoint y: 274, distance: 88.7
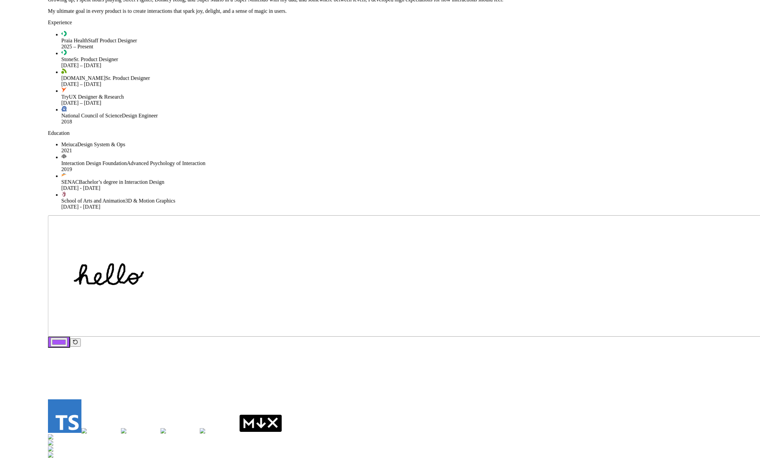
drag, startPoint x: 450, startPoint y: 197, endPoint x: 652, endPoint y: 200, distance: 201.9
drag, startPoint x: 603, startPoint y: 88, endPoint x: 687, endPoint y: 68, distance: 86.4
click at [684, 431] on div at bounding box center [493, 434] width 769 height 7
drag, startPoint x: 607, startPoint y: 245, endPoint x: 646, endPoint y: 326, distance: 90.3
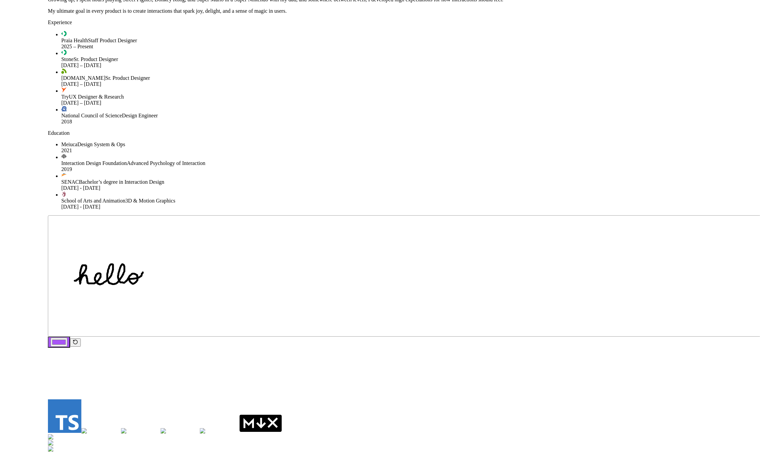
drag, startPoint x: 608, startPoint y: 86, endPoint x: 709, endPoint y: 49, distance: 107.8
click at [709, 409] on div at bounding box center [528, 413] width 769 height 8
drag, startPoint x: 552, startPoint y: 268, endPoint x: 537, endPoint y: 288, distance: 25.2
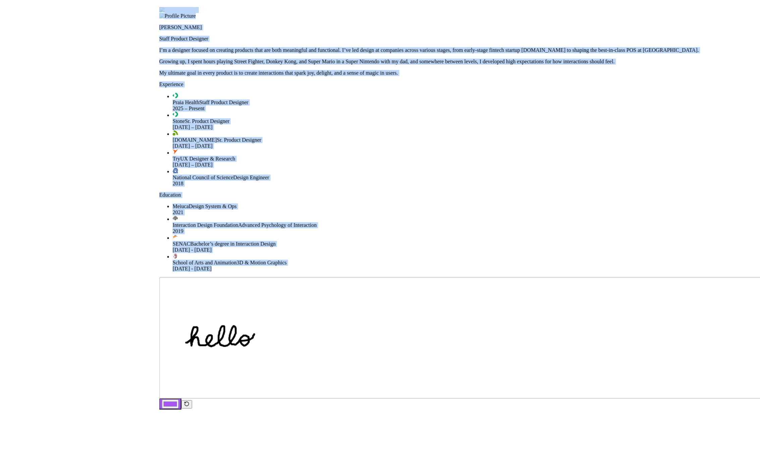
drag, startPoint x: 297, startPoint y: 318, endPoint x: 547, endPoint y: 394, distance: 260.9
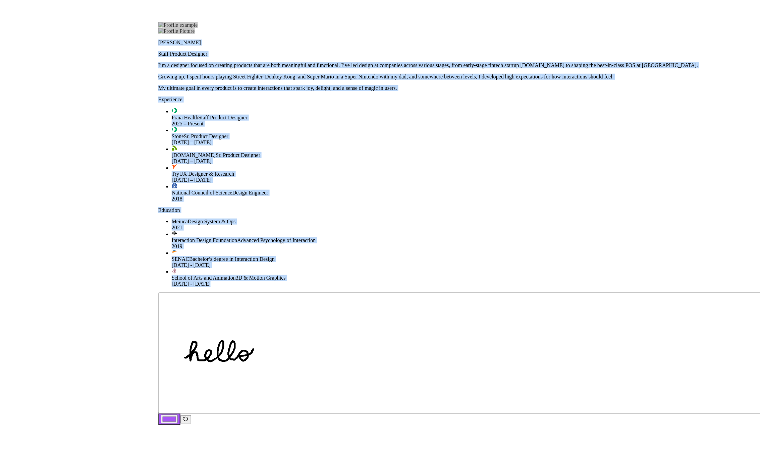
click at [657, 22] on div at bounding box center [535, 22] width 755 height 0
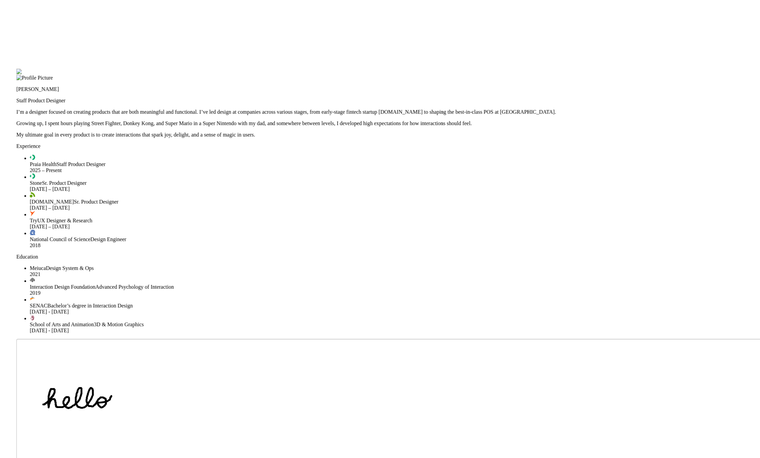
drag, startPoint x: 672, startPoint y: 56, endPoint x: 548, endPoint y: 93, distance: 129.2
click at [548, 69] on div at bounding box center [393, 69] width 755 height 0
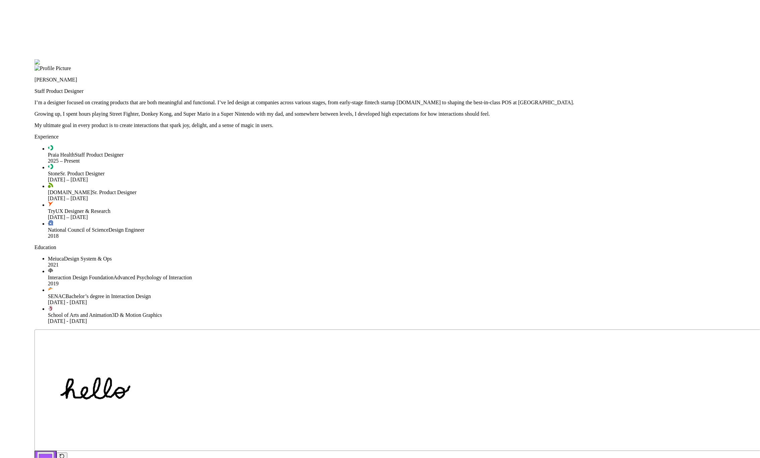
drag, startPoint x: 375, startPoint y: 107, endPoint x: 431, endPoint y: 94, distance: 57.4
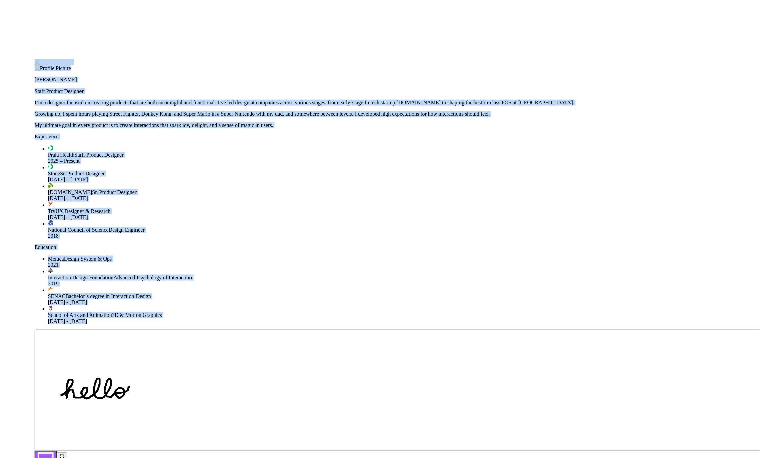
drag, startPoint x: 212, startPoint y: 36, endPoint x: 256, endPoint y: 49, distance: 45.2
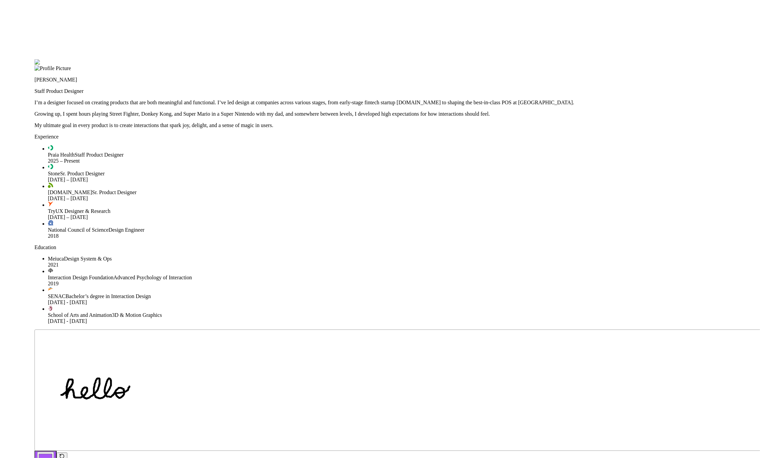
drag, startPoint x: 229, startPoint y: 41, endPoint x: 313, endPoint y: 105, distance: 105.3
drag, startPoint x: 220, startPoint y: 28, endPoint x: 231, endPoint y: 48, distance: 23.9
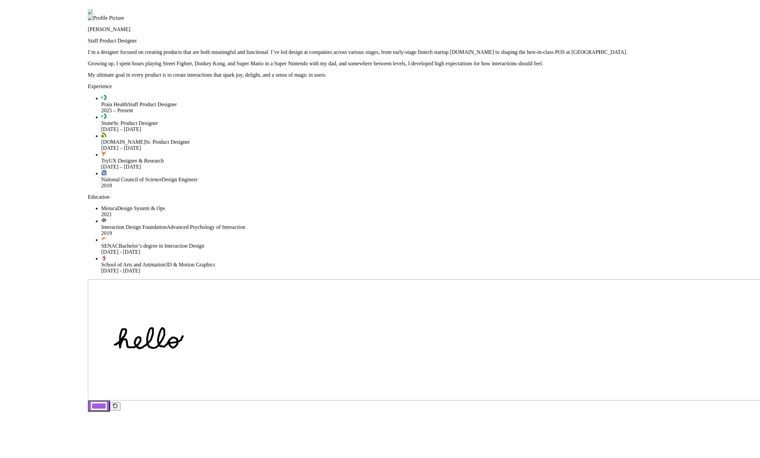
drag, startPoint x: 253, startPoint y: 430, endPoint x: 317, endPoint y: 366, distance: 90.6
click at [317, 9] on div at bounding box center [465, 9] width 755 height 0
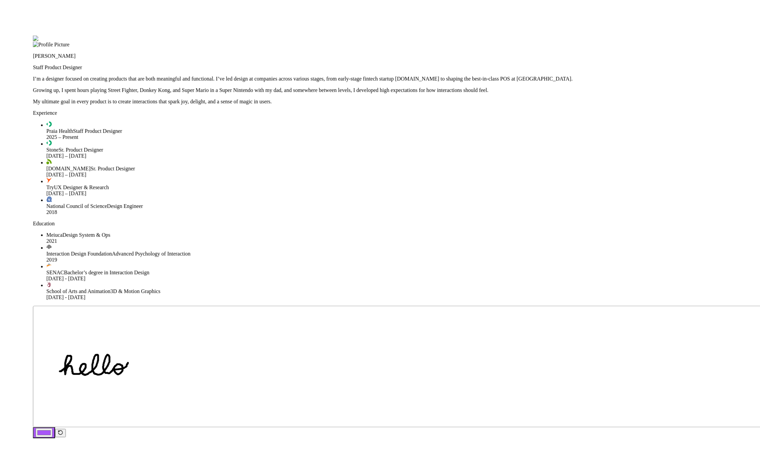
drag, startPoint x: 317, startPoint y: 367, endPoint x: 252, endPoint y: 407, distance: 76.8
click at [252, 36] on div at bounding box center [410, 36] width 755 height 0
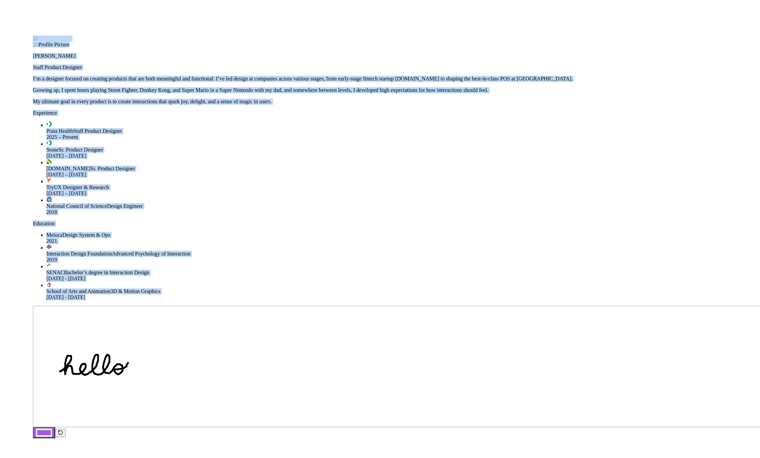
drag, startPoint x: 227, startPoint y: 9, endPoint x: 237, endPoint y: 74, distance: 65.8
click at [266, 36] on div at bounding box center [410, 36] width 755 height 0
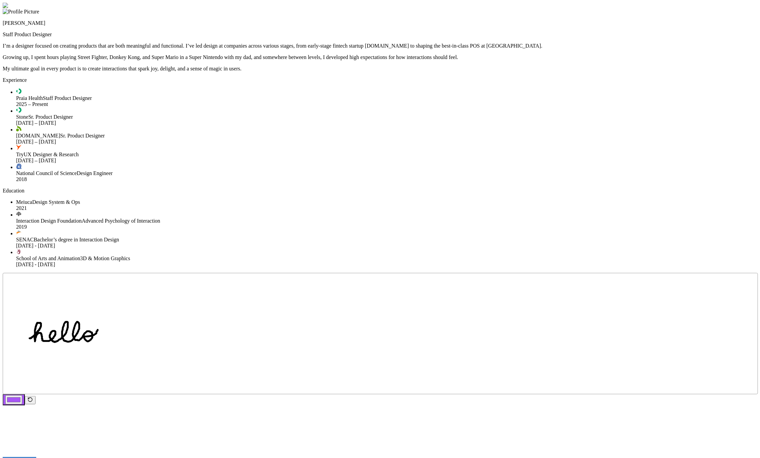
click at [250, 3] on div at bounding box center [380, 3] width 755 height 0
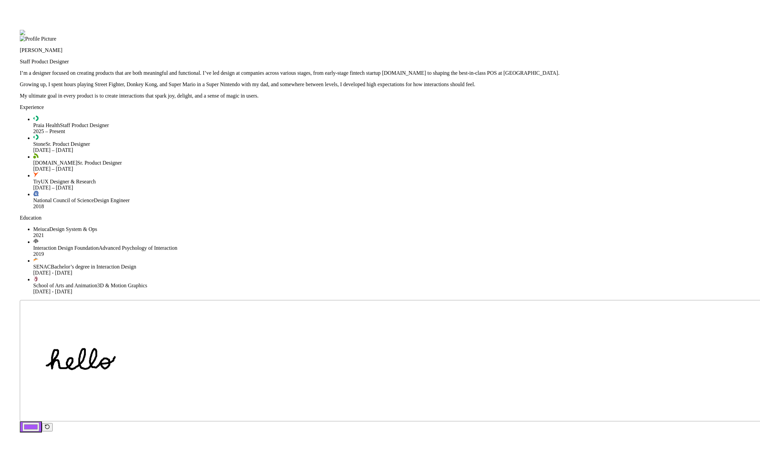
drag, startPoint x: 0, startPoint y: 0, endPoint x: 278, endPoint y: 141, distance: 311.7
click at [278, 30] on div at bounding box center [397, 30] width 755 height 0
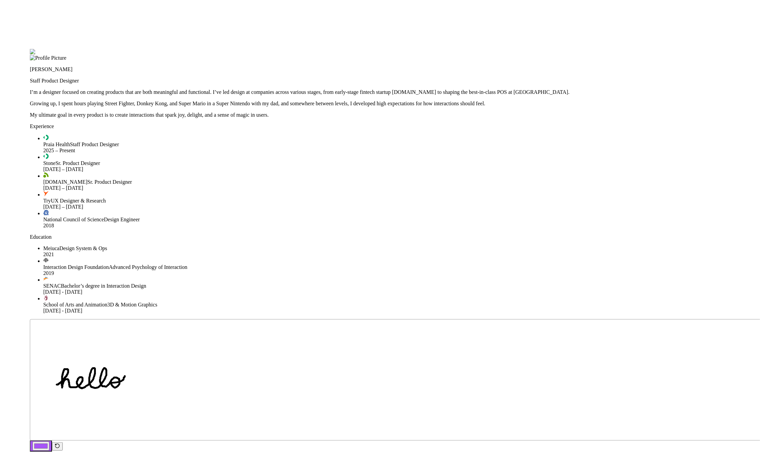
drag, startPoint x: 223, startPoint y: 38, endPoint x: 238, endPoint y: 107, distance: 70.1
click at [238, 49] on div at bounding box center [407, 49] width 755 height 0
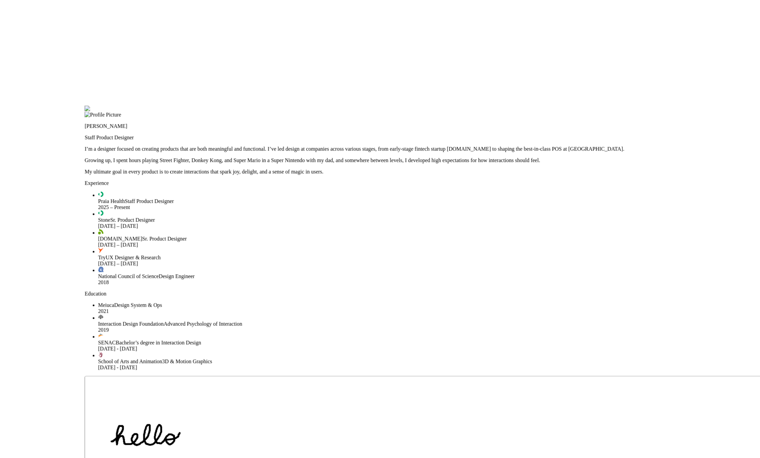
drag, startPoint x: 238, startPoint y: 107, endPoint x: 315, endPoint y: 179, distance: 105.6
click at [314, 106] on div at bounding box center [462, 106] width 755 height 0
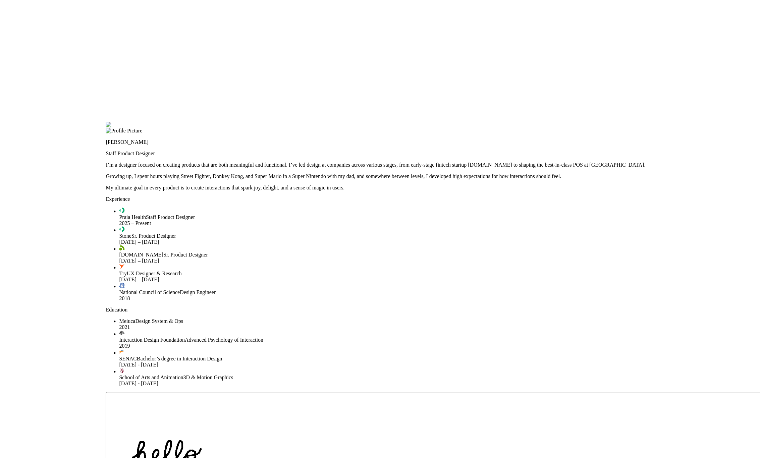
drag, startPoint x: 301, startPoint y: 95, endPoint x: 223, endPoint y: 194, distance: 126.0
drag, startPoint x: 305, startPoint y: 102, endPoint x: 293, endPoint y: 117, distance: 19.1
click at [458, 122] on div at bounding box center [483, 122] width 755 height 0
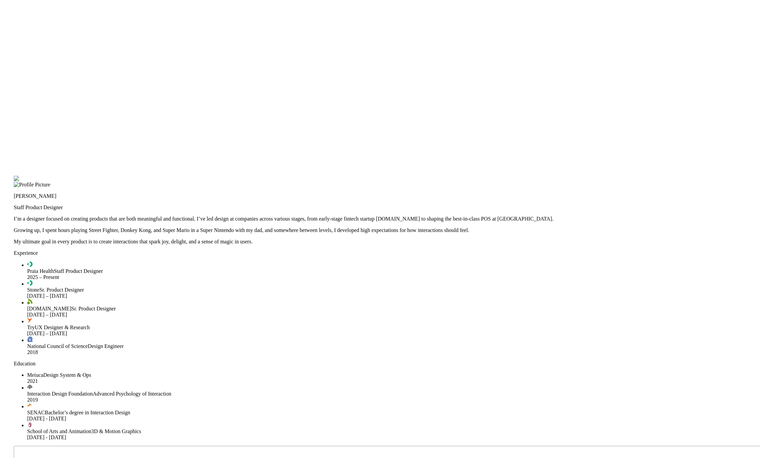
drag, startPoint x: 458, startPoint y: 66, endPoint x: 314, endPoint y: 147, distance: 165.7
click at [314, 176] on div at bounding box center [391, 176] width 755 height 0
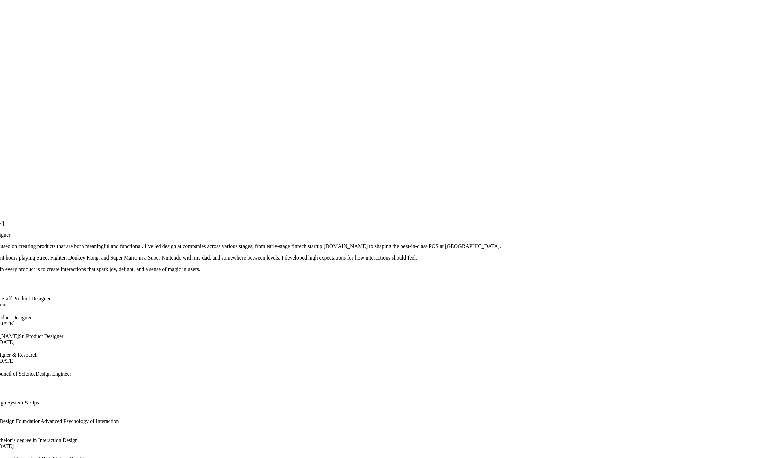
drag, startPoint x: 406, startPoint y: 212, endPoint x: 513, endPoint y: 160, distance: 118.8
click at [503, 204] on div at bounding box center [338, 204] width 755 height 0
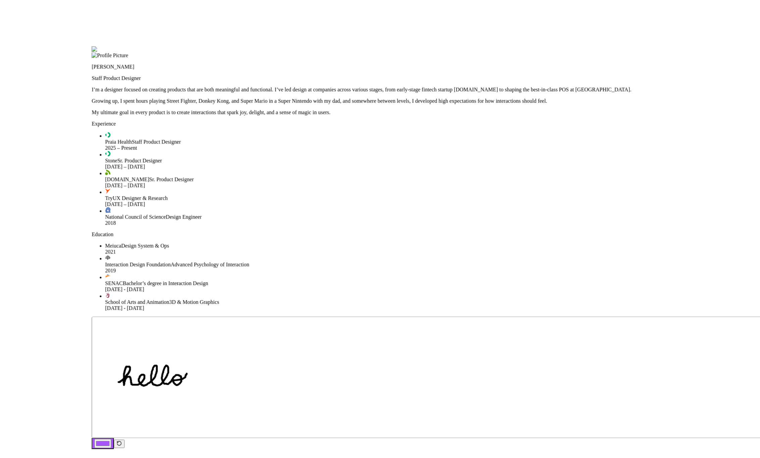
drag, startPoint x: 490, startPoint y: 239, endPoint x: 621, endPoint y: 80, distance: 205.9
click at [621, 47] on div at bounding box center [469, 47] width 755 height 0
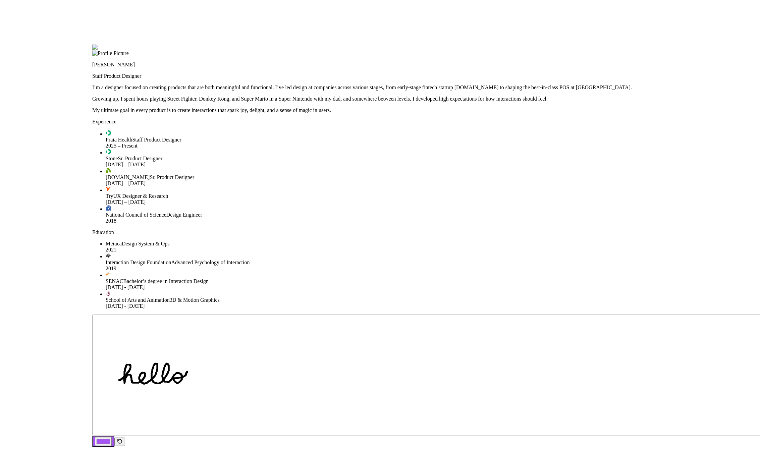
drag, startPoint x: 280, startPoint y: 28, endPoint x: 273, endPoint y: 53, distance: 26.9
click at [298, 45] on div at bounding box center [469, 45] width 755 height 0
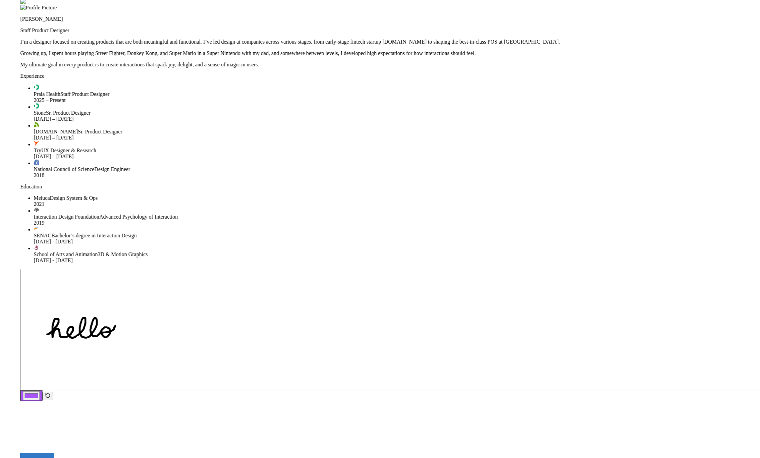
drag, startPoint x: 321, startPoint y: 126, endPoint x: 250, endPoint y: 80, distance: 85.2
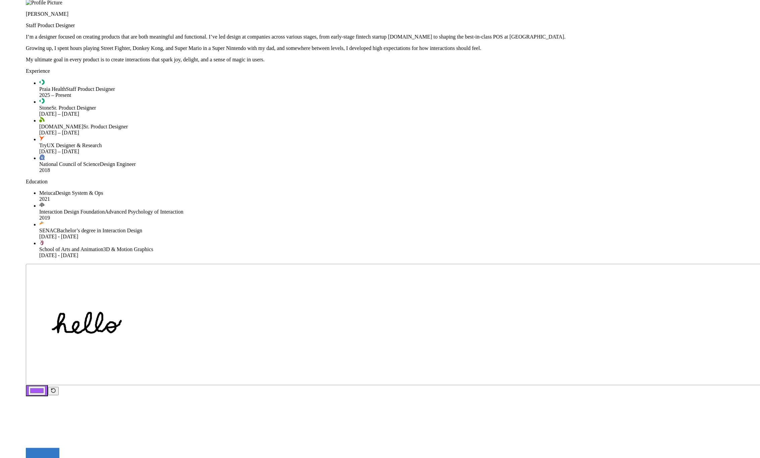
drag, startPoint x: 453, startPoint y: 68, endPoint x: 459, endPoint y: 63, distance: 7.9
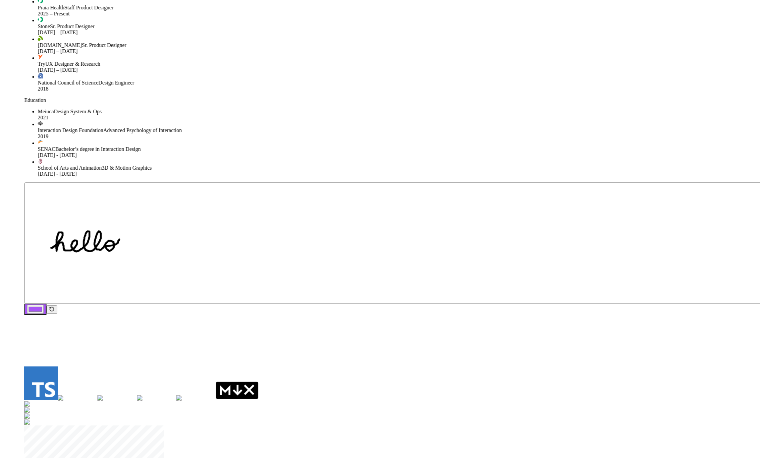
drag, startPoint x: 241, startPoint y: 373, endPoint x: 264, endPoint y: 268, distance: 107.4
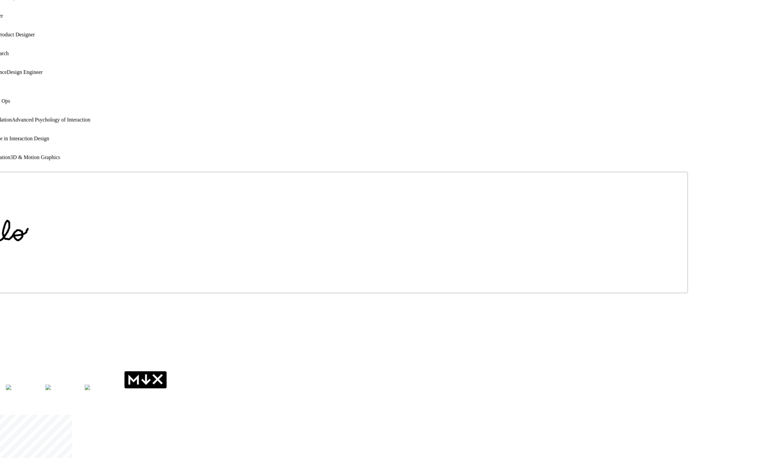
drag, startPoint x: 719, startPoint y: 341, endPoint x: 629, endPoint y: 335, distance: 90.8
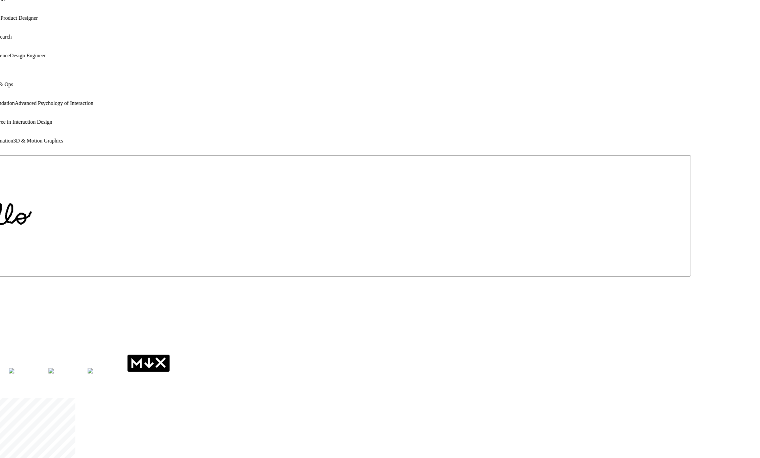
drag, startPoint x: 639, startPoint y: 318, endPoint x: 648, endPoint y: 298, distance: 21.8
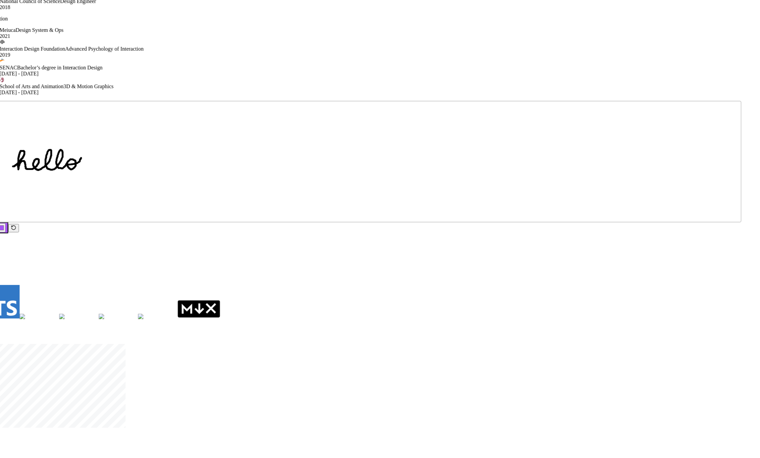
drag, startPoint x: 536, startPoint y: 388, endPoint x: 611, endPoint y: 309, distance: 109.6
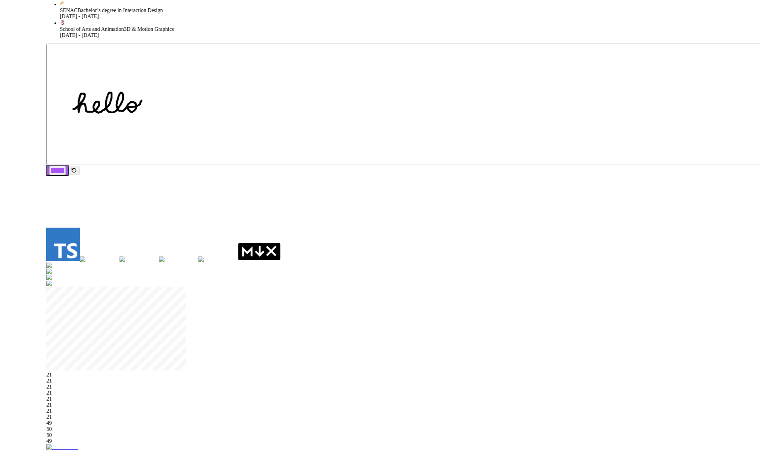
drag, startPoint x: 79, startPoint y: 210, endPoint x: 133, endPoint y: 163, distance: 70.6
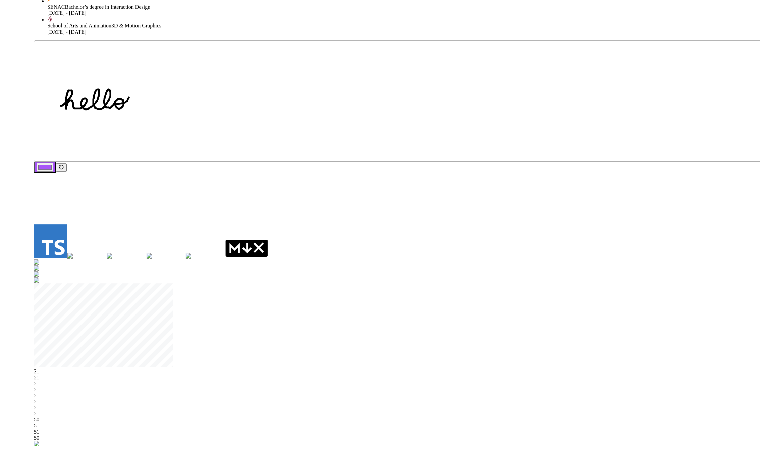
drag, startPoint x: 133, startPoint y: 163, endPoint x: 253, endPoint y: 133, distance: 123.6
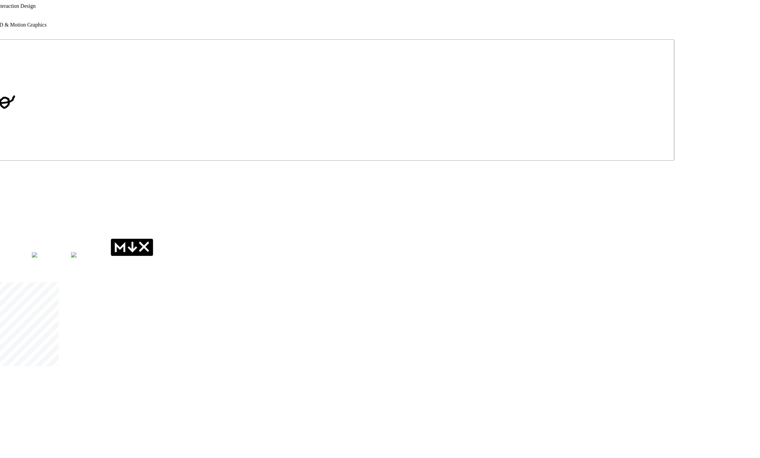
drag, startPoint x: 634, startPoint y: 274, endPoint x: 519, endPoint y: 249, distance: 118.2
drag, startPoint x: 517, startPoint y: 269, endPoint x: 353, endPoint y: 247, distance: 164.8
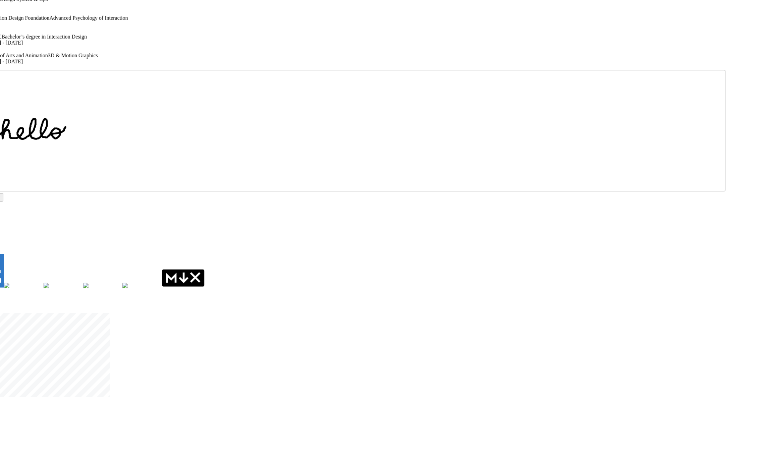
drag, startPoint x: 371, startPoint y: 266, endPoint x: 542, endPoint y: 312, distance: 177.2
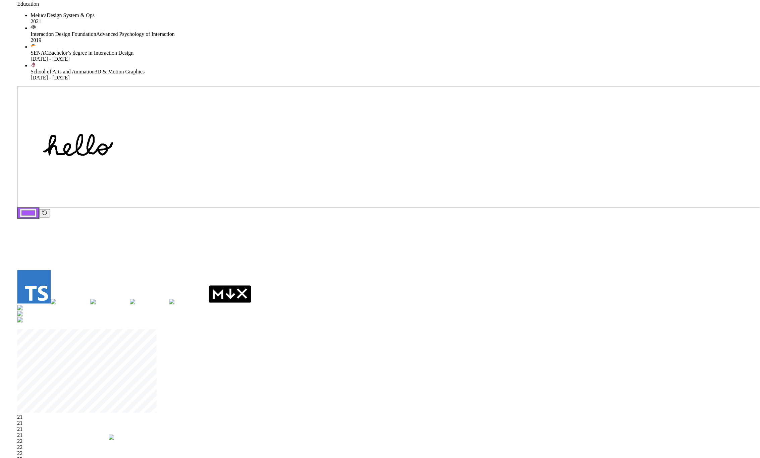
drag, startPoint x: 567, startPoint y: 139, endPoint x: 630, endPoint y: 223, distance: 104.7
click at [630, 435] on div at bounding box center [493, 439] width 769 height 9
drag, startPoint x: 261, startPoint y: 98, endPoint x: 171, endPoint y: 165, distance: 112.3
click at [172, 374] on div at bounding box center [311, 377] width 769 height 7
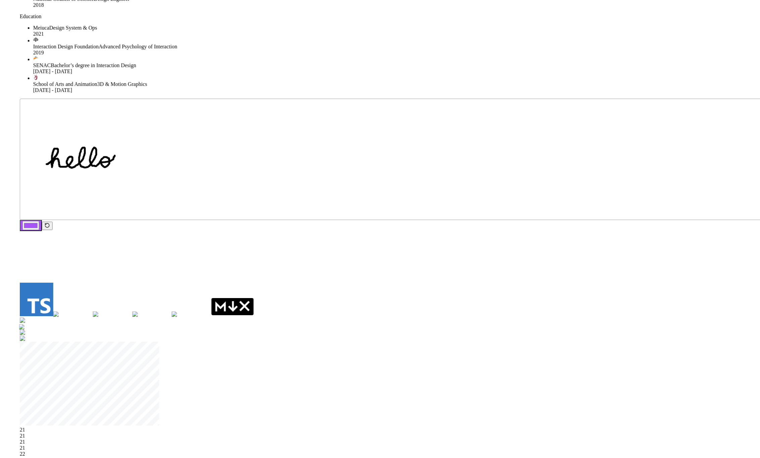
drag, startPoint x: 234, startPoint y: 206, endPoint x: 238, endPoint y: 252, distance: 45.5
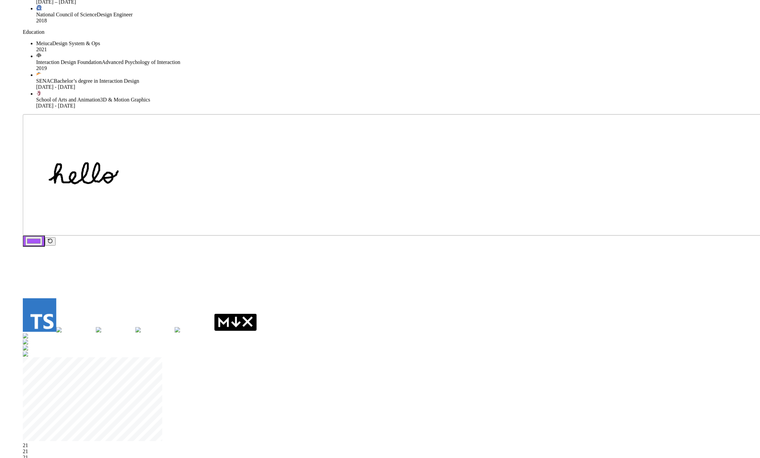
drag, startPoint x: 238, startPoint y: 252, endPoint x: 244, endPoint y: 176, distance: 75.3
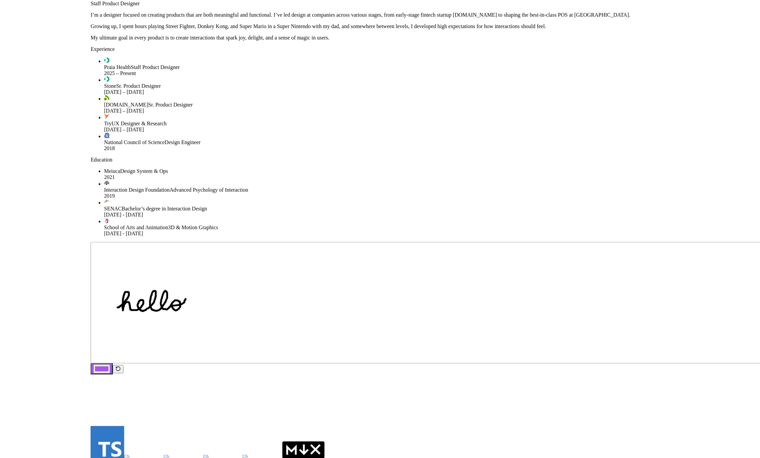
drag, startPoint x: 276, startPoint y: 146, endPoint x: 345, endPoint y: 334, distance: 200.6
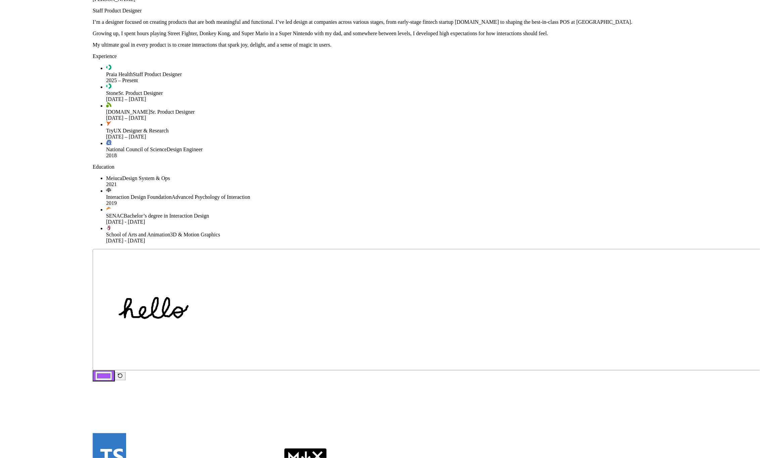
drag, startPoint x: 299, startPoint y: 121, endPoint x: 279, endPoint y: 139, distance: 27.1
drag, startPoint x: 283, startPoint y: 113, endPoint x: 290, endPoint y: 130, distance: 18.8
drag, startPoint x: 291, startPoint y: 129, endPoint x: 460, endPoint y: 93, distance: 173.3
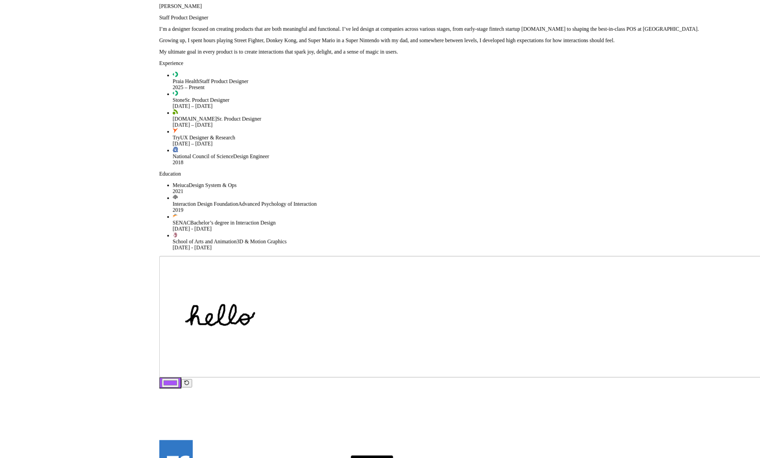
drag, startPoint x: 325, startPoint y: 90, endPoint x: 420, endPoint y: 105, distance: 95.5
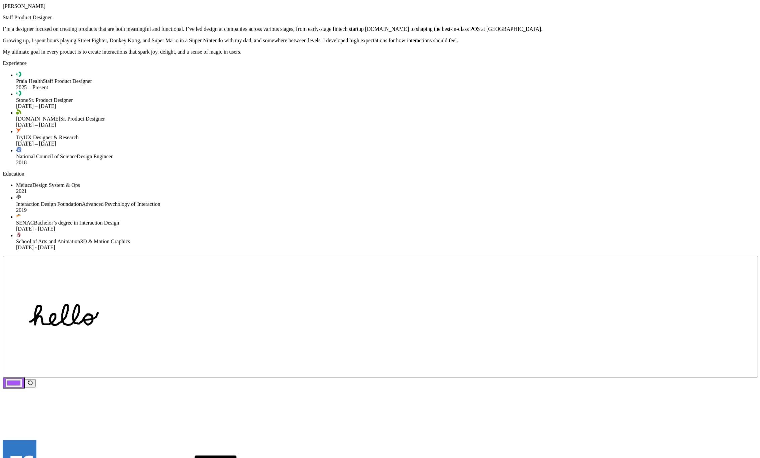
drag, startPoint x: 387, startPoint y: 151, endPoint x: 245, endPoint y: 138, distance: 143.1
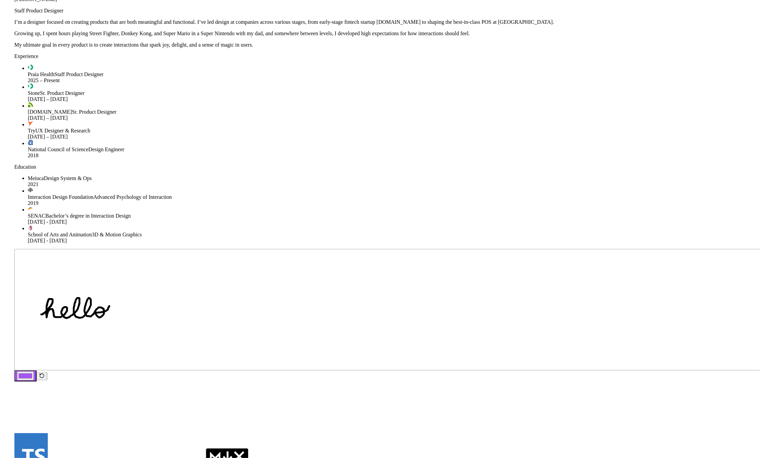
drag, startPoint x: 706, startPoint y: 283, endPoint x: 625, endPoint y: 235, distance: 94.2
drag, startPoint x: 691, startPoint y: 279, endPoint x: 647, endPoint y: 252, distance: 52.1
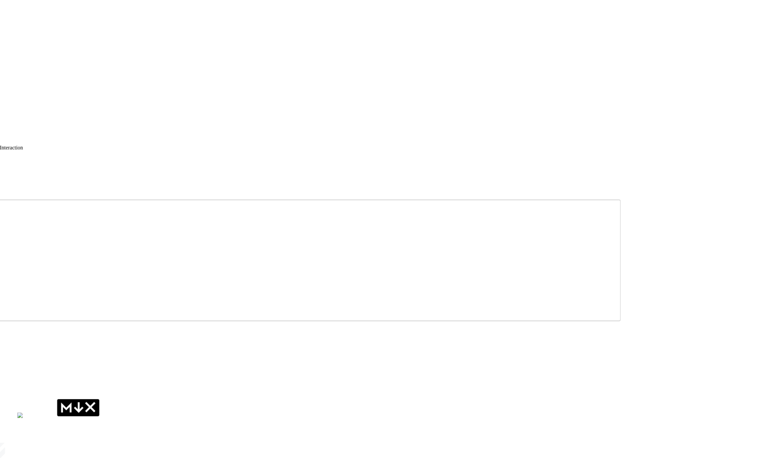
drag, startPoint x: 677, startPoint y: 239, endPoint x: 553, endPoint y: 210, distance: 127.2
drag, startPoint x: 583, startPoint y: 235, endPoint x: 586, endPoint y: 214, distance: 20.7
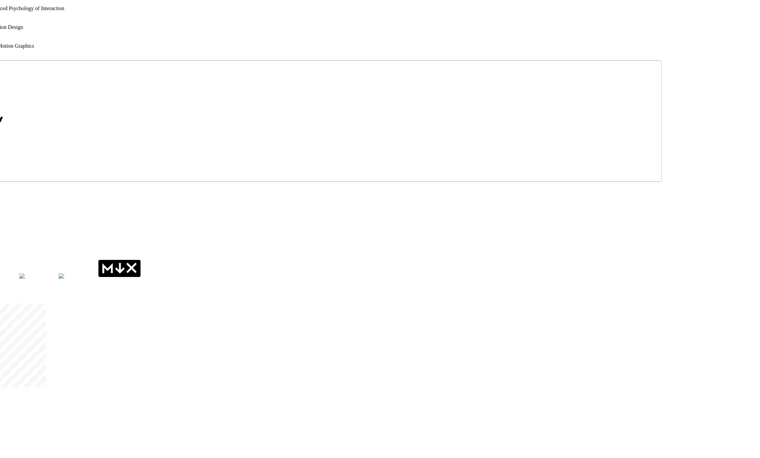
drag, startPoint x: 483, startPoint y: 189, endPoint x: 549, endPoint y: 54, distance: 150.0
drag, startPoint x: 528, startPoint y: 347, endPoint x: 545, endPoint y: 332, distance: 22.1
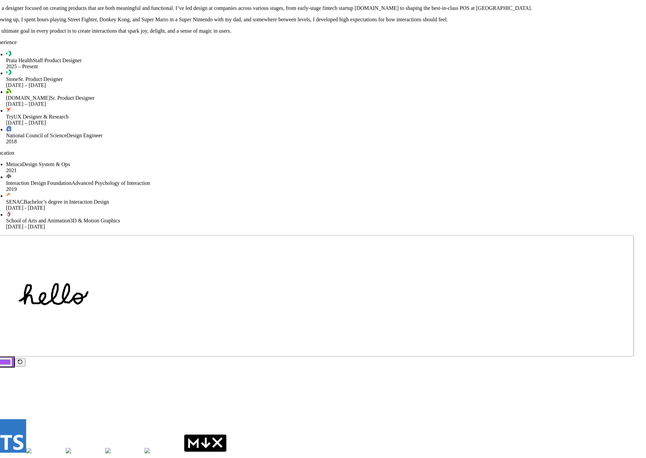
drag, startPoint x: 178, startPoint y: 183, endPoint x: 168, endPoint y: 146, distance: 38.3
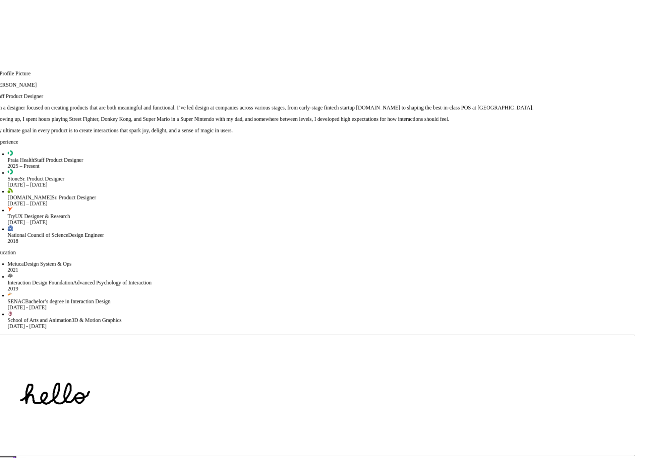
drag, startPoint x: 561, startPoint y: 60, endPoint x: 564, endPoint y: 159, distance: 99.0
click at [564, 65] on div at bounding box center [314, 65] width 641 height 0
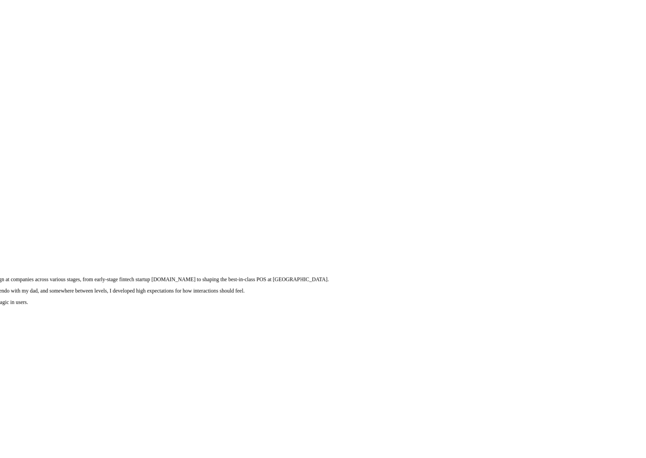
drag, startPoint x: 559, startPoint y: 119, endPoint x: 314, endPoint y: 296, distance: 302.2
click at [314, 236] on div at bounding box center [109, 236] width 641 height 0
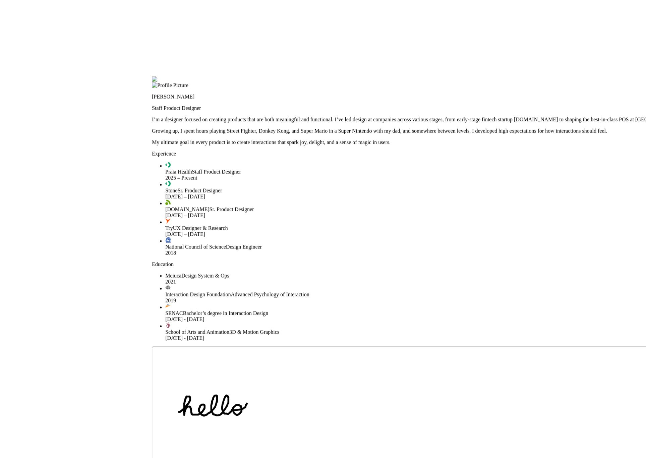
drag, startPoint x: 319, startPoint y: 289, endPoint x: 688, endPoint y: 129, distance: 402.5
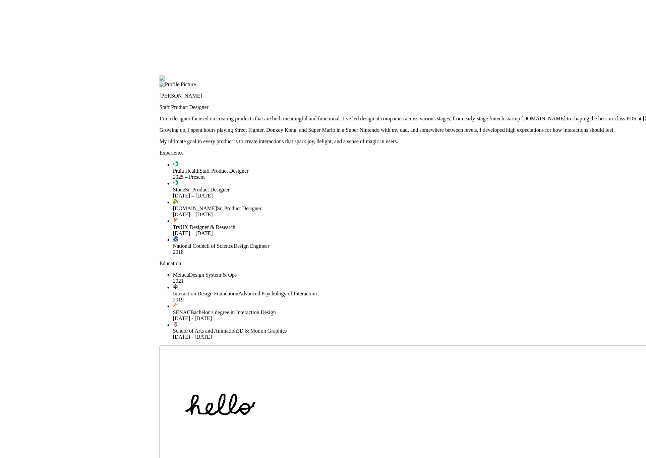
click at [336, 75] on div at bounding box center [480, 75] width 641 height 0
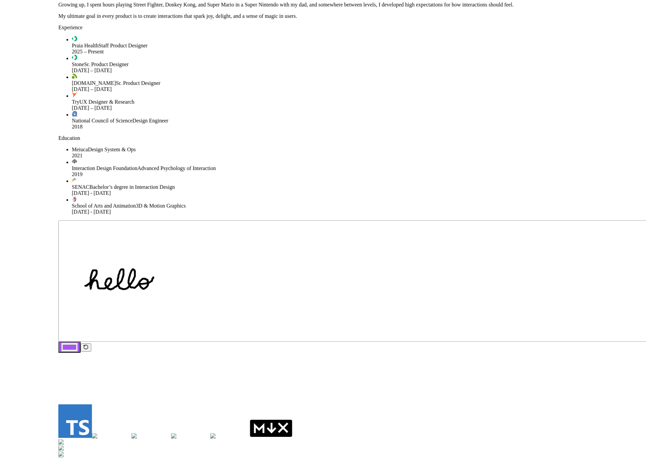
drag, startPoint x: 336, startPoint y: 164, endPoint x: 235, endPoint y: 39, distance: 161.0
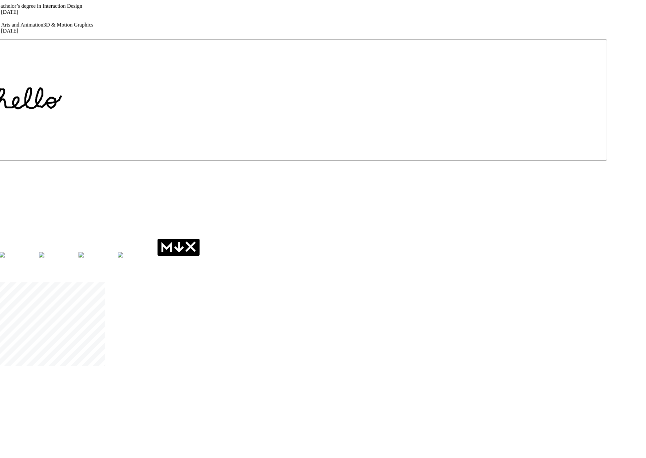
drag, startPoint x: 540, startPoint y: 318, endPoint x: 448, endPoint y: 118, distance: 220.3
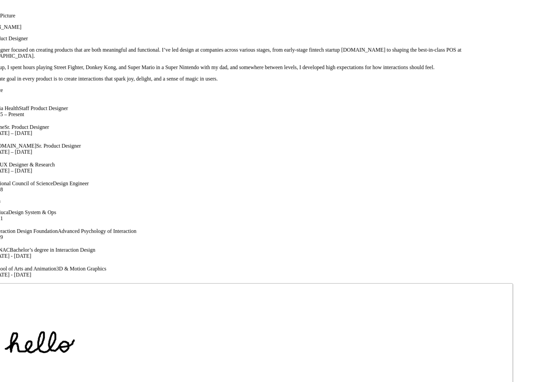
drag, startPoint x: 410, startPoint y: 63, endPoint x: 385, endPoint y: 356, distance: 293.9
click at [385, 7] on div at bounding box center [245, 7] width 533 height 0
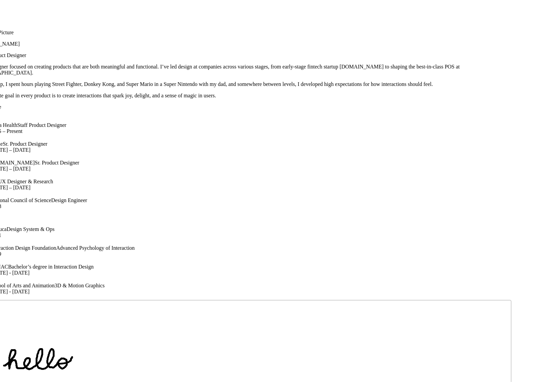
click at [458, 23] on div at bounding box center [243, 23] width 533 height 0
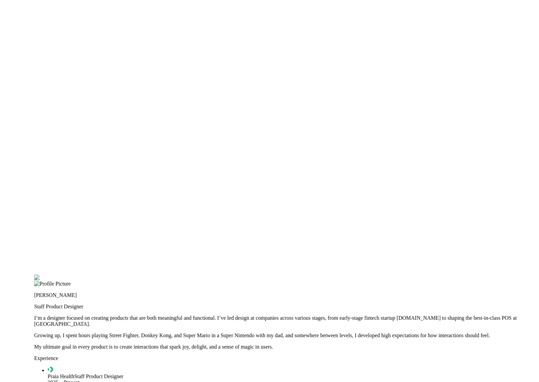
drag, startPoint x: 446, startPoint y: 48, endPoint x: 502, endPoint y: 292, distance: 250.5
click at [502, 275] on div at bounding box center [300, 275] width 533 height 0
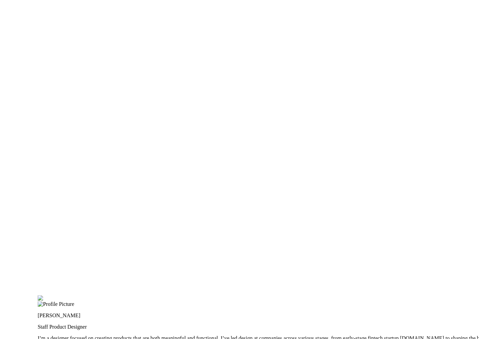
click at [222, 296] on div at bounding box center [274, 296] width 473 height 0
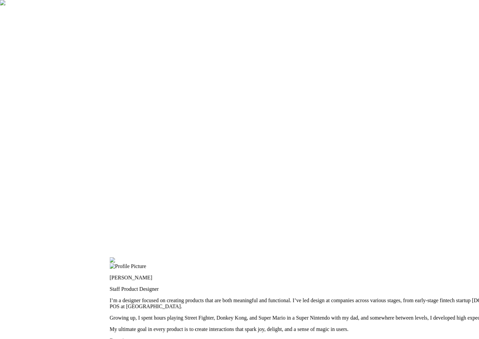
drag, startPoint x: 197, startPoint y: 188, endPoint x: 262, endPoint y: 179, distance: 64.9
click at [288, 258] on div at bounding box center [346, 258] width 473 height 0
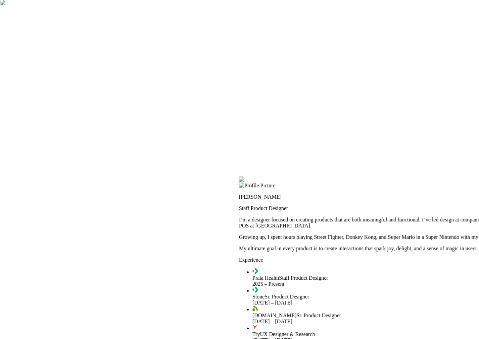
drag, startPoint x: 227, startPoint y: 214, endPoint x: 323, endPoint y: 147, distance: 116.3
click at [323, 177] on div at bounding box center [475, 177] width 473 height 0
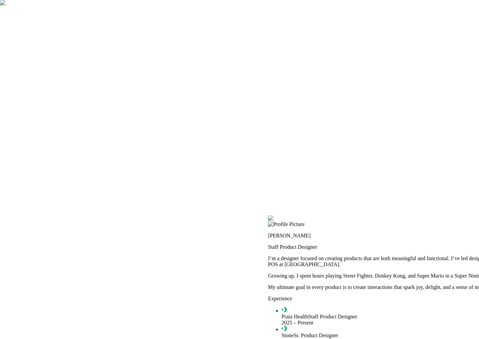
drag, startPoint x: 313, startPoint y: 167, endPoint x: 338, endPoint y: 204, distance: 44.4
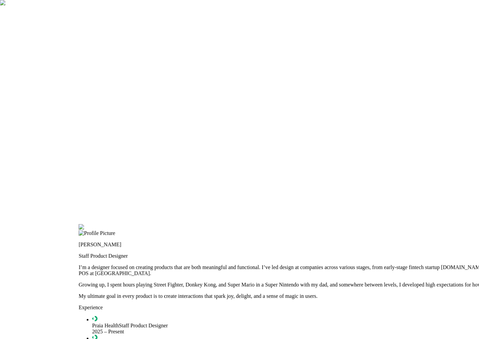
drag, startPoint x: 405, startPoint y: 101, endPoint x: 215, endPoint y: 110, distance: 189.7
click at [215, 225] on div at bounding box center [314, 225] width 473 height 0
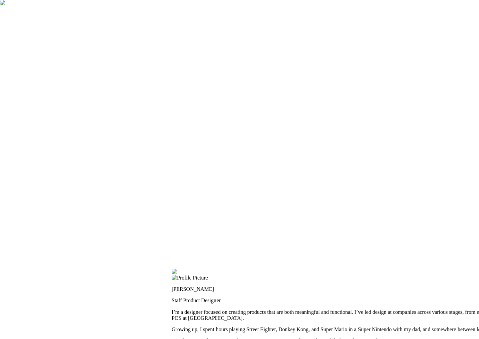
drag, startPoint x: 166, startPoint y: 118, endPoint x: 255, endPoint y: 166, distance: 101.3
click at [255, 269] on div at bounding box center [407, 269] width 473 height 0
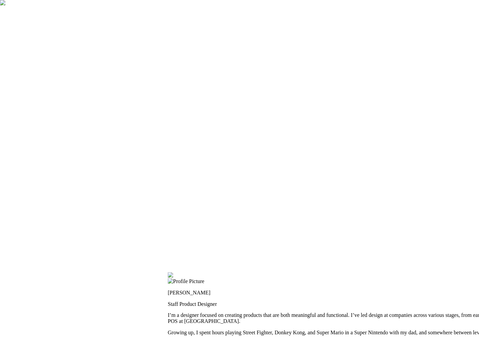
click at [183, 273] on div at bounding box center [404, 273] width 473 height 0
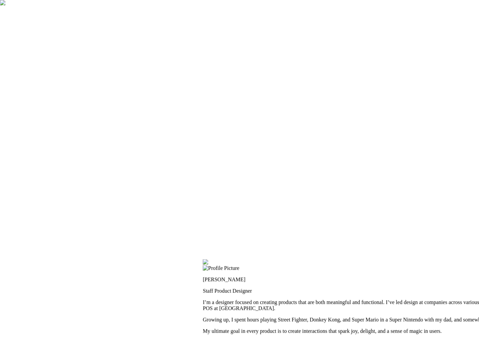
drag, startPoint x: 123, startPoint y: 163, endPoint x: 212, endPoint y: 137, distance: 92.2
click at [212, 260] on div at bounding box center [439, 260] width 473 height 0
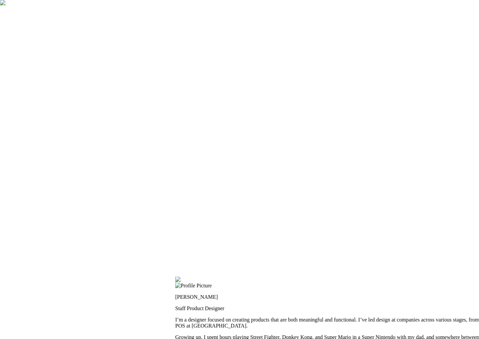
drag, startPoint x: 277, startPoint y: 97, endPoint x: 63, endPoint y: 163, distance: 224.3
click at [175, 277] on div at bounding box center [411, 277] width 473 height 0
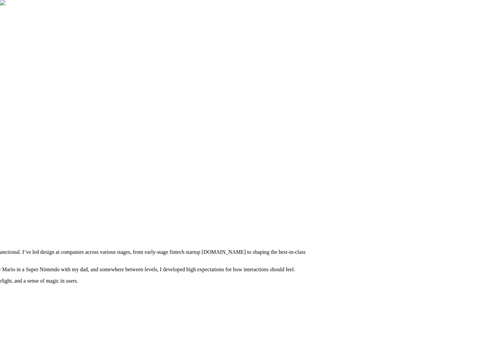
drag, startPoint x: 395, startPoint y: 162, endPoint x: 180, endPoint y: 73, distance: 232.7
click at [180, 209] on div at bounding box center [75, 209] width 473 height 0
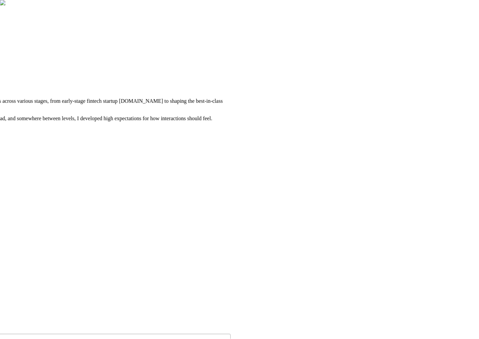
drag, startPoint x: 275, startPoint y: 198, endPoint x: 218, endPoint y: 65, distance: 145.3
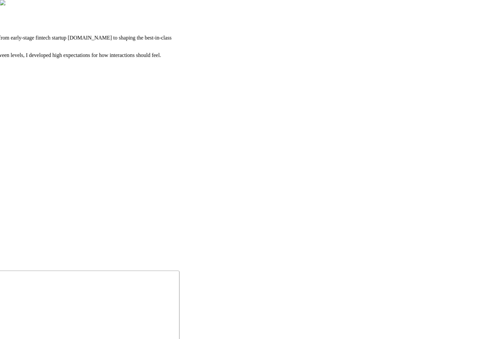
drag, startPoint x: 356, startPoint y: 118, endPoint x: 249, endPoint y: 72, distance: 116.6
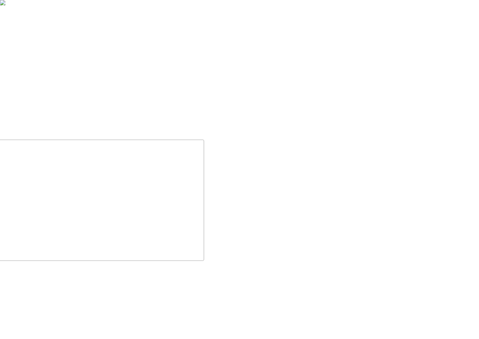
drag, startPoint x: 375, startPoint y: 184, endPoint x: 396, endPoint y: 83, distance: 103.5
drag, startPoint x: 399, startPoint y: 187, endPoint x: 413, endPoint y: 82, distance: 105.9
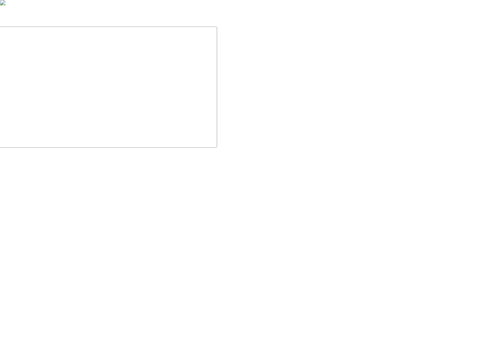
drag, startPoint x: 406, startPoint y: 209, endPoint x: 388, endPoint y: 105, distance: 105.9
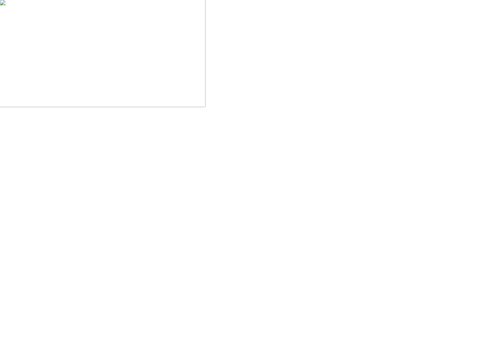
drag, startPoint x: 208, startPoint y: 239, endPoint x: 310, endPoint y: 236, distance: 102.0
drag, startPoint x: 201, startPoint y: 310, endPoint x: 215, endPoint y: 310, distance: 13.8
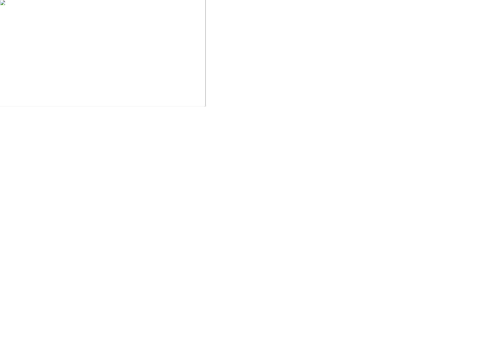
drag, startPoint x: 201, startPoint y: 259, endPoint x: 254, endPoint y: 256, distance: 52.8
drag, startPoint x: 274, startPoint y: 300, endPoint x: 270, endPoint y: 300, distance: 4.0
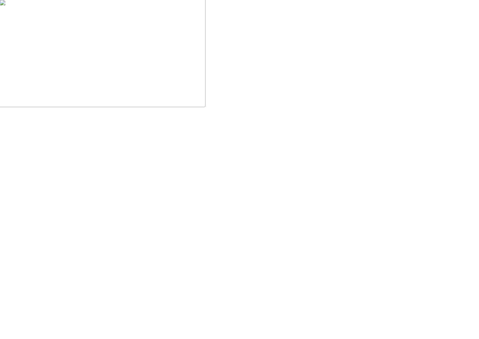
type input "0.15"
drag, startPoint x: 201, startPoint y: 238, endPoint x: 311, endPoint y: 236, distance: 110.4
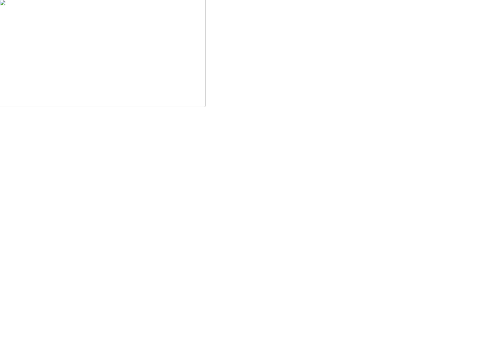
drag, startPoint x: 355, startPoint y: 250, endPoint x: 398, endPoint y: 278, distance: 51.9
drag, startPoint x: 177, startPoint y: 117, endPoint x: 364, endPoint y: 243, distance: 225.6
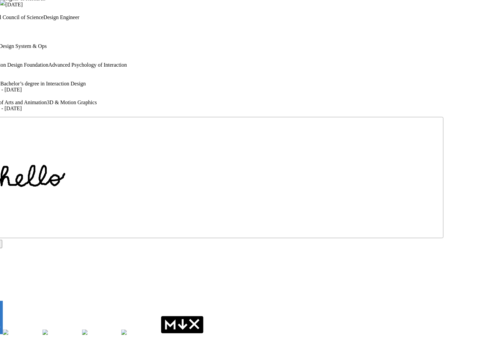
click at [259, 112] on div "Education Meiuca Design System & Ops 2021 Interaction Design Foundation Advance…" at bounding box center [205, 72] width 473 height 80
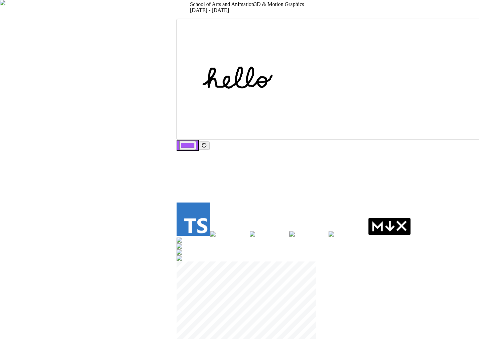
drag, startPoint x: 223, startPoint y: 263, endPoint x: 440, endPoint y: 158, distance: 241.5
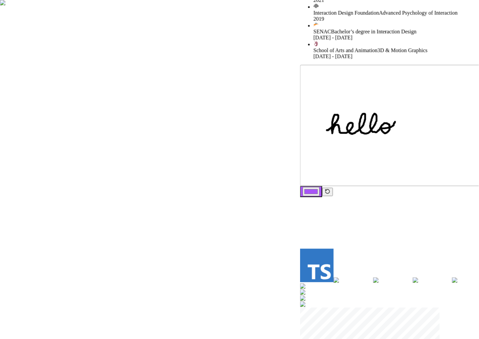
drag, startPoint x: 236, startPoint y: 176, endPoint x: 397, endPoint y: 232, distance: 170.8
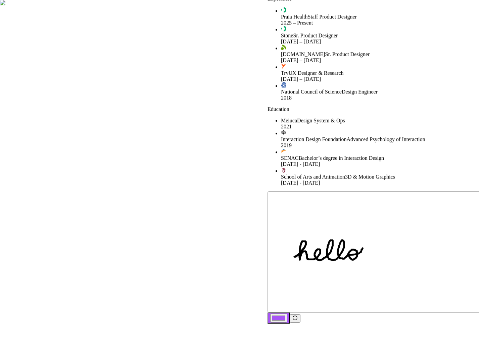
drag, startPoint x: 301, startPoint y: 127, endPoint x: 270, endPoint y: 262, distance: 139.1
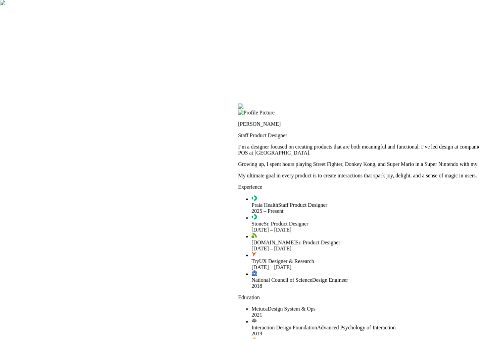
drag, startPoint x: 258, startPoint y: 88, endPoint x: 228, endPoint y: 265, distance: 180.0
click at [238, 104] on div at bounding box center [474, 104] width 473 height 0
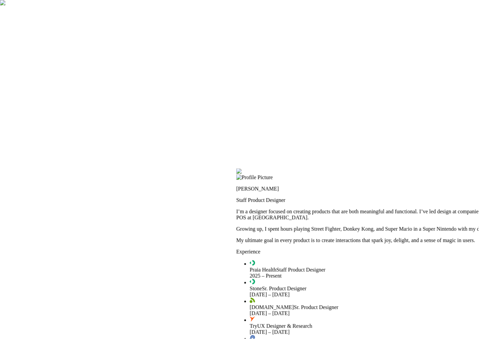
drag, startPoint x: 202, startPoint y: 193, endPoint x: 200, endPoint y: 259, distance: 66.1
click at [236, 169] on div at bounding box center [472, 169] width 473 height 0
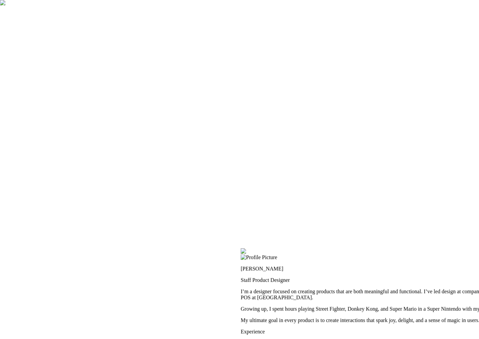
drag, startPoint x: 301, startPoint y: 136, endPoint x: 306, endPoint y: 215, distance: 79.6
click at [306, 249] on div at bounding box center [476, 249] width 473 height 0
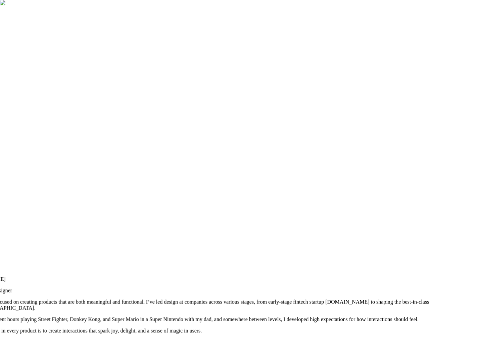
drag, startPoint x: 397, startPoint y: 148, endPoint x: 116, endPoint y: 158, distance: 281.6
click at [116, 259] on div at bounding box center [199, 259] width 473 height 0
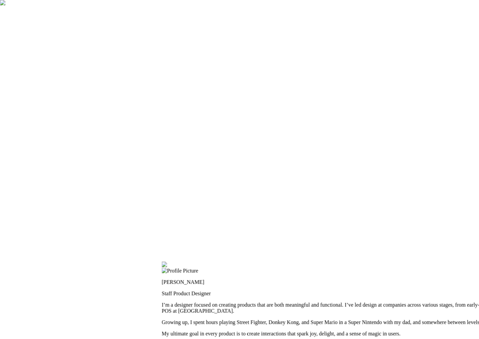
drag, startPoint x: 140, startPoint y: 106, endPoint x: 342, endPoint y: 109, distance: 202.6
click at [342, 262] on div at bounding box center [398, 262] width 473 height 0
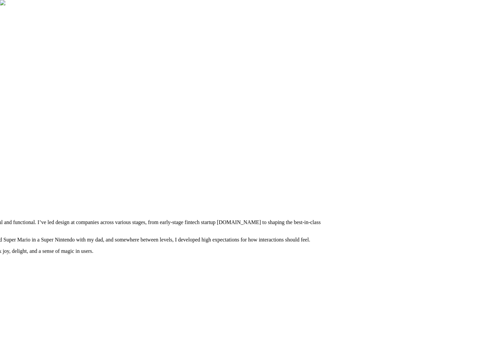
drag, startPoint x: 448, startPoint y: 102, endPoint x: 214, endPoint y: 76, distance: 235.5
click at [138, 179] on div at bounding box center [90, 179] width 473 height 0
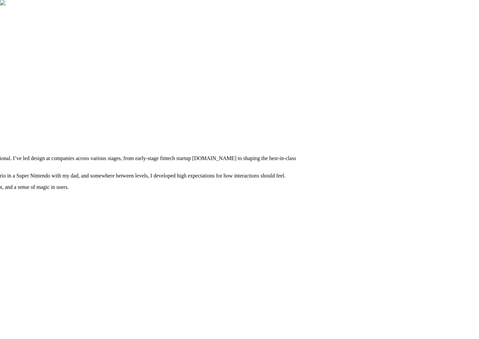
drag, startPoint x: 362, startPoint y: 180, endPoint x: 274, endPoint y: 7, distance: 193.8
click at [274, 115] on div at bounding box center [66, 115] width 473 height 0
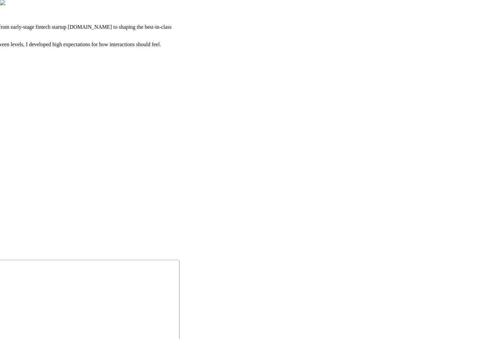
drag, startPoint x: 399, startPoint y: 144, endPoint x: 314, endPoint y: 105, distance: 94.0
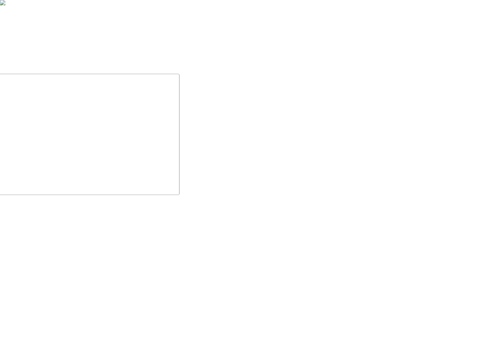
drag, startPoint x: 391, startPoint y: 225, endPoint x: 384, endPoint y: 56, distance: 169.2
drag, startPoint x: 361, startPoint y: 239, endPoint x: 353, endPoint y: 206, distance: 34.8
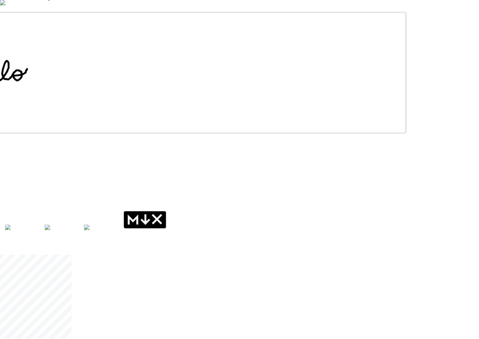
drag, startPoint x: 208, startPoint y: 161, endPoint x: 435, endPoint y: 129, distance: 228.6
drag, startPoint x: 227, startPoint y: 170, endPoint x: 356, endPoint y: 168, distance: 129.1
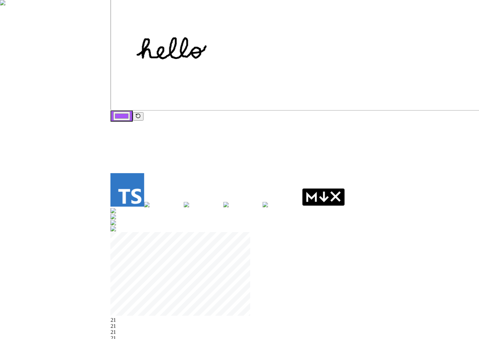
drag, startPoint x: 292, startPoint y: 164, endPoint x: 341, endPoint y: 144, distance: 53.5
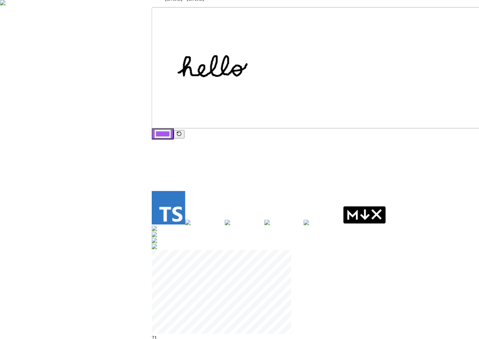
drag, startPoint x: 185, startPoint y: 170, endPoint x: 263, endPoint y: 192, distance: 80.5
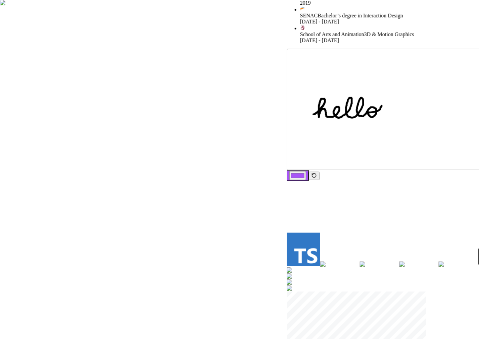
drag, startPoint x: 69, startPoint y: 155, endPoint x: 210, endPoint y: 198, distance: 146.5
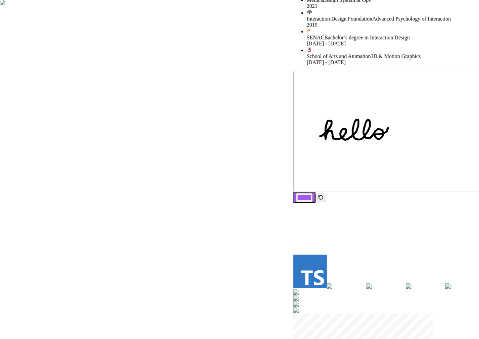
drag, startPoint x: 173, startPoint y: 150, endPoint x: 169, endPoint y: 202, distance: 52.2
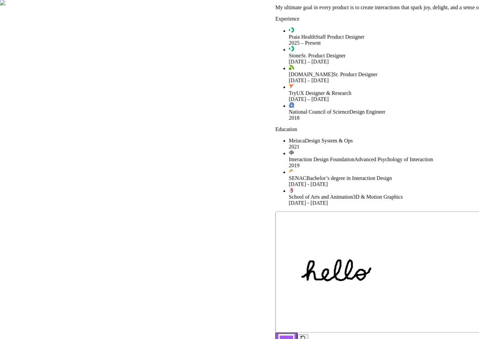
drag, startPoint x: 289, startPoint y: 119, endPoint x: 244, endPoint y: 217, distance: 108.7
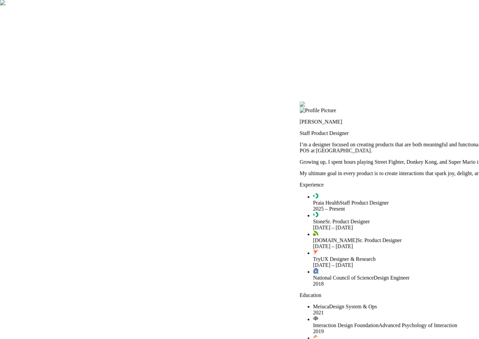
drag, startPoint x: 82, startPoint y: 50, endPoint x: 112, endPoint y: 208, distance: 161.1
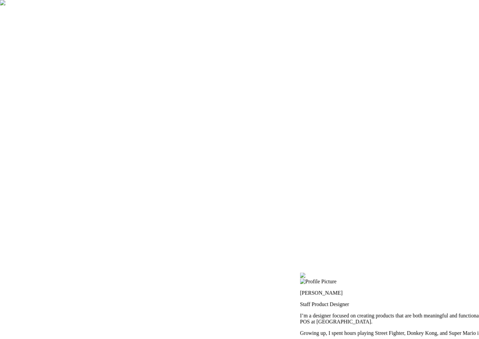
drag, startPoint x: 48, startPoint y: 42, endPoint x: 67, endPoint y: 231, distance: 190.5
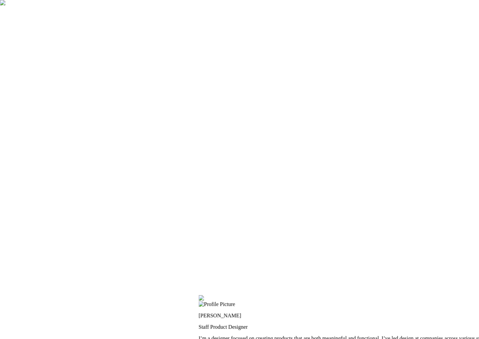
drag, startPoint x: 273, startPoint y: 68, endPoint x: 96, endPoint y: 28, distance: 181.6
click at [199, 296] on div at bounding box center [435, 296] width 473 height 0
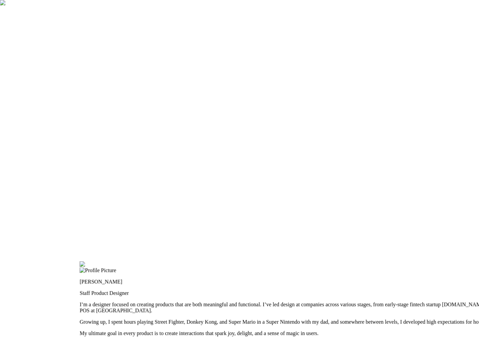
drag, startPoint x: 283, startPoint y: 115, endPoint x: 152, endPoint y: 132, distance: 131.9
click at [152, 262] on div at bounding box center [315, 262] width 473 height 0
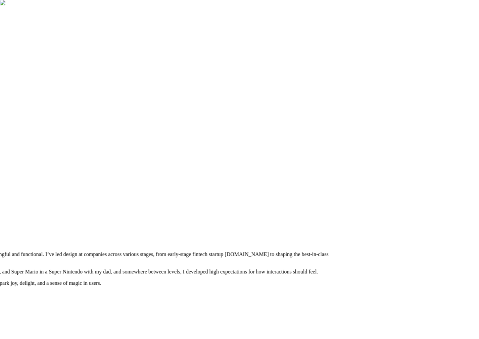
drag, startPoint x: 403, startPoint y: 136, endPoint x: 296, endPoint y: 32, distance: 149.4
click at [296, 212] on div at bounding box center [98, 212] width 473 height 0
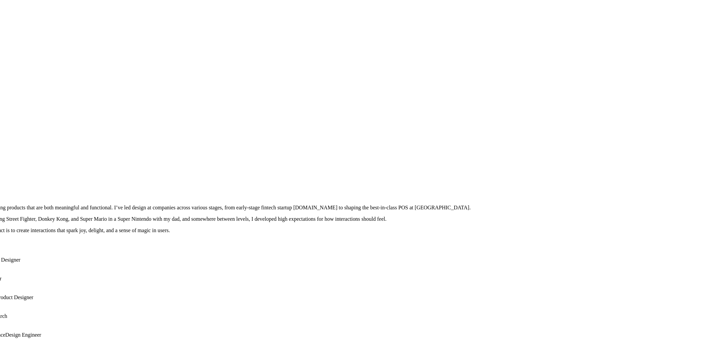
click at [491, 165] on div at bounding box center [286, 165] width 710 height 0
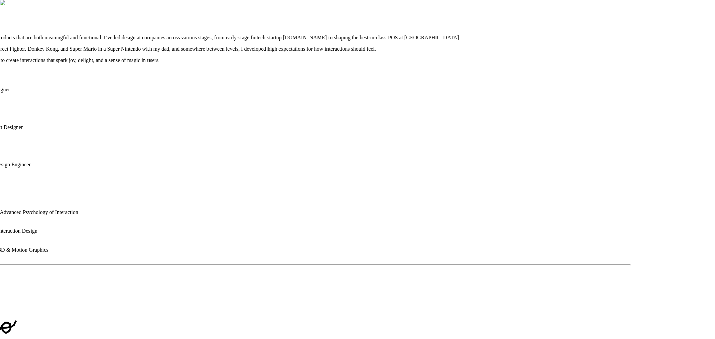
drag, startPoint x: 552, startPoint y: 190, endPoint x: 541, endPoint y: 19, distance: 170.7
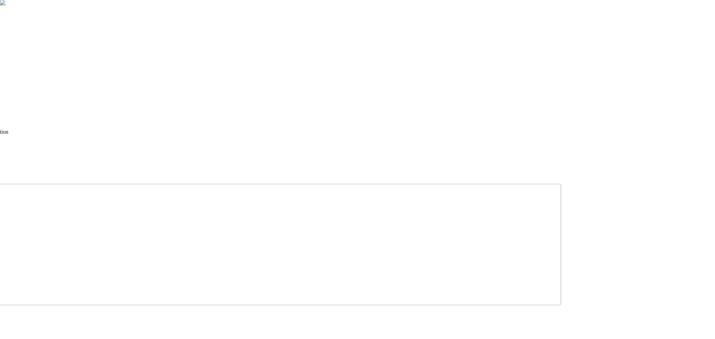
drag, startPoint x: 553, startPoint y: 102, endPoint x: 388, endPoint y: -13, distance: 201.1
drag, startPoint x: 629, startPoint y: 141, endPoint x: 598, endPoint y: 170, distance: 42.2
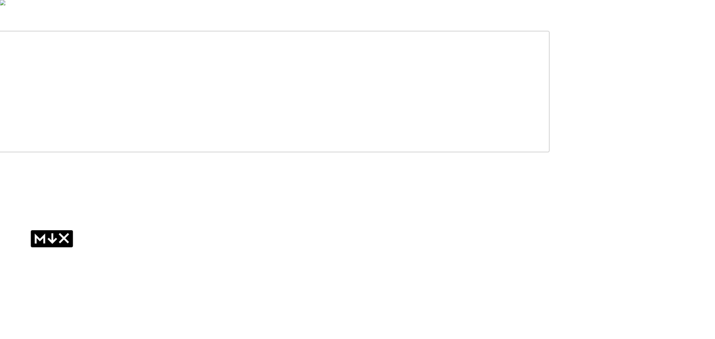
drag, startPoint x: 498, startPoint y: 239, endPoint x: 514, endPoint y: 91, distance: 149.4
drag, startPoint x: 481, startPoint y: 175, endPoint x: 479, endPoint y: 146, distance: 29.0
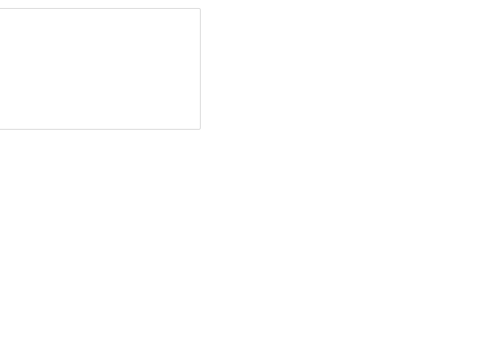
drag, startPoint x: 383, startPoint y: 232, endPoint x: 382, endPoint y: 186, distance: 45.3
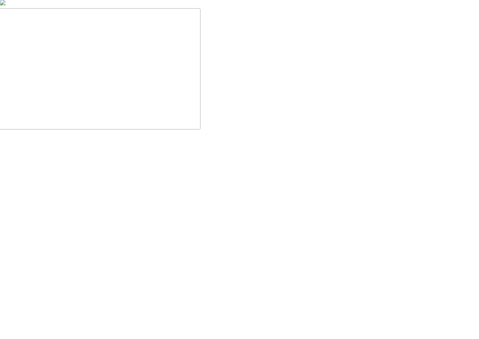
drag, startPoint x: 252, startPoint y: 156, endPoint x: 297, endPoint y: 94, distance: 76.9
drag, startPoint x: 298, startPoint y: 110, endPoint x: 454, endPoint y: 85, distance: 157.9
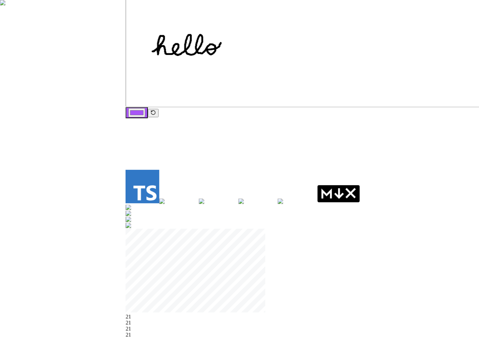
drag, startPoint x: 222, startPoint y: 160, endPoint x: 465, endPoint y: 146, distance: 243.2
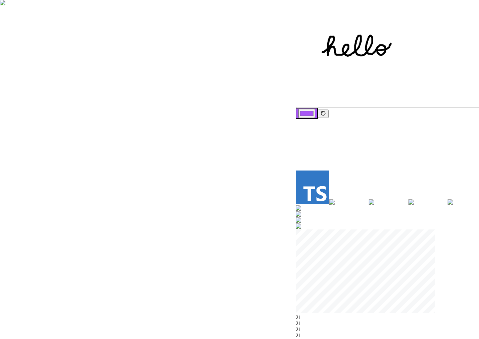
drag, startPoint x: 202, startPoint y: 169, endPoint x: 327, endPoint y: 170, distance: 125.1
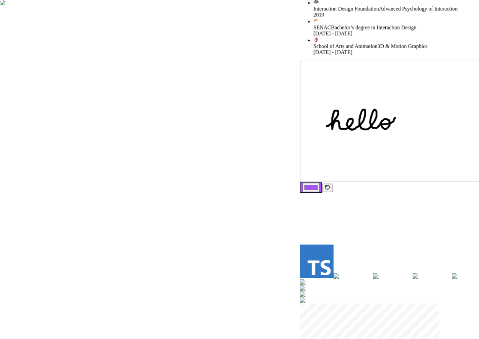
drag, startPoint x: 240, startPoint y: 126, endPoint x: 248, endPoint y: 201, distance: 74.6
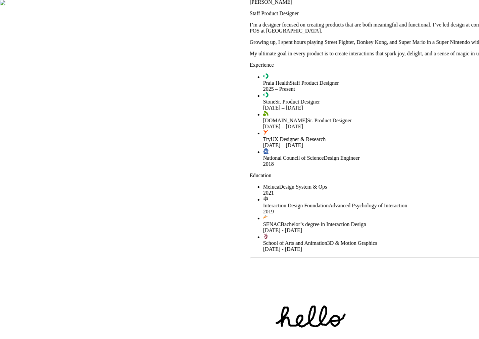
drag, startPoint x: 305, startPoint y: 72, endPoint x: 254, endPoint y: 269, distance: 203.7
drag, startPoint x: 280, startPoint y: 122, endPoint x: 299, endPoint y: 119, distance: 19.4
drag, startPoint x: 297, startPoint y: 120, endPoint x: 233, endPoint y: 140, distance: 66.6
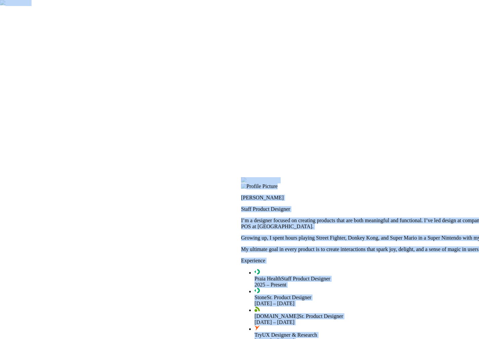
drag, startPoint x: 217, startPoint y: 95, endPoint x: 209, endPoint y: 291, distance: 196.0
click at [386, 178] on div at bounding box center [477, 178] width 473 height 0
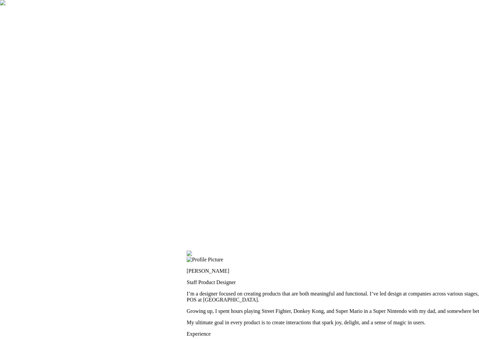
drag, startPoint x: 386, startPoint y: 116, endPoint x: 331, endPoint y: 196, distance: 97.3
click at [331, 251] on div at bounding box center [422, 251] width 473 height 0
drag, startPoint x: 332, startPoint y: 206, endPoint x: 329, endPoint y: 223, distance: 17.0
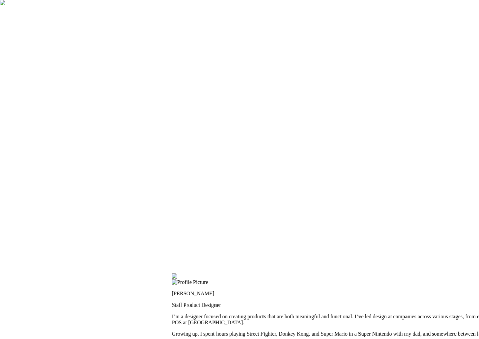
drag, startPoint x: 292, startPoint y: 196, endPoint x: 280, endPoint y: 213, distance: 20.7
click at [280, 274] on div at bounding box center [408, 274] width 473 height 0
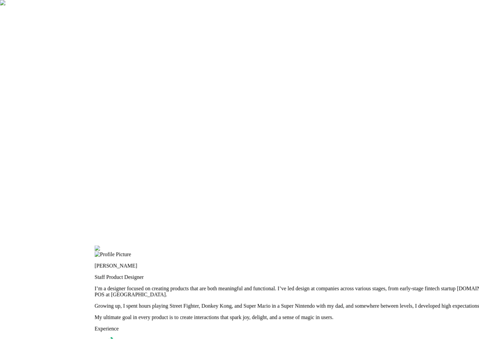
drag, startPoint x: 279, startPoint y: 202, endPoint x: 238, endPoint y: 172, distance: 49.7
click at [205, 246] on div at bounding box center [331, 246] width 473 height 0
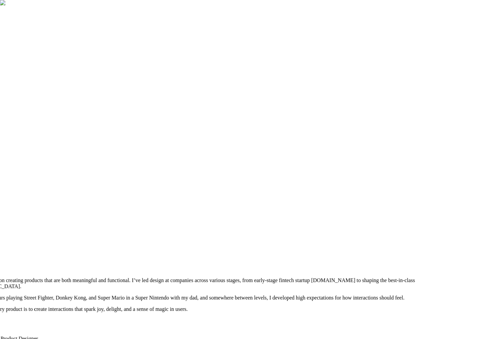
drag, startPoint x: 299, startPoint y: 188, endPoint x: 135, endPoint y: 175, distance: 164.5
click at [135, 238] on div at bounding box center [185, 238] width 473 height 0
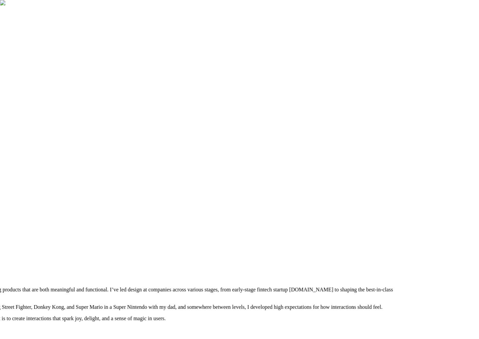
drag, startPoint x: 377, startPoint y: 75, endPoint x: 351, endPoint y: 163, distance: 91.3
click at [354, 247] on div at bounding box center [163, 247] width 473 height 0
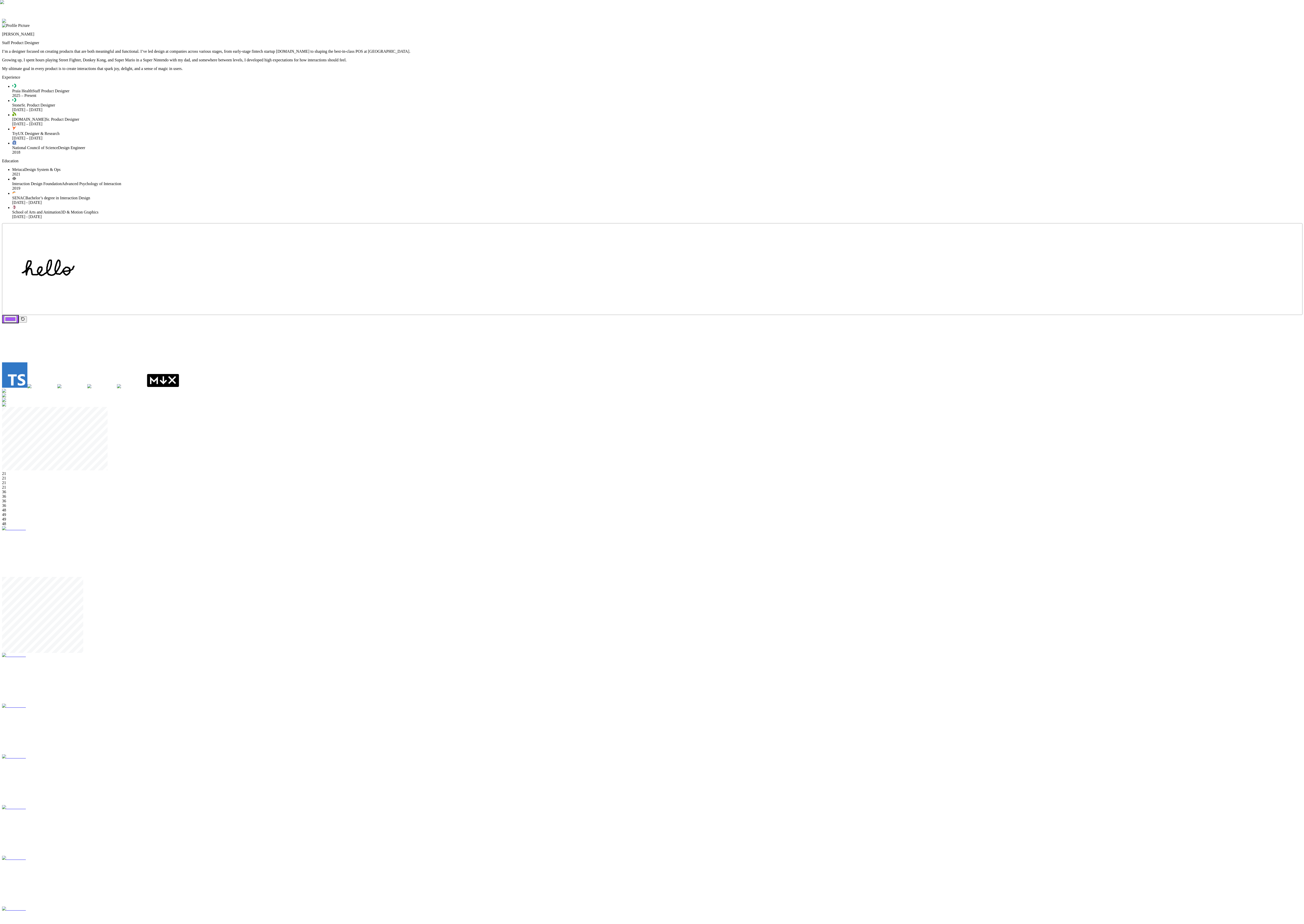
drag, startPoint x: 894, startPoint y: 352, endPoint x: 904, endPoint y: 256, distance: 96.5
click at [489, 19] on div at bounding box center [652, 19] width 1300 height 0
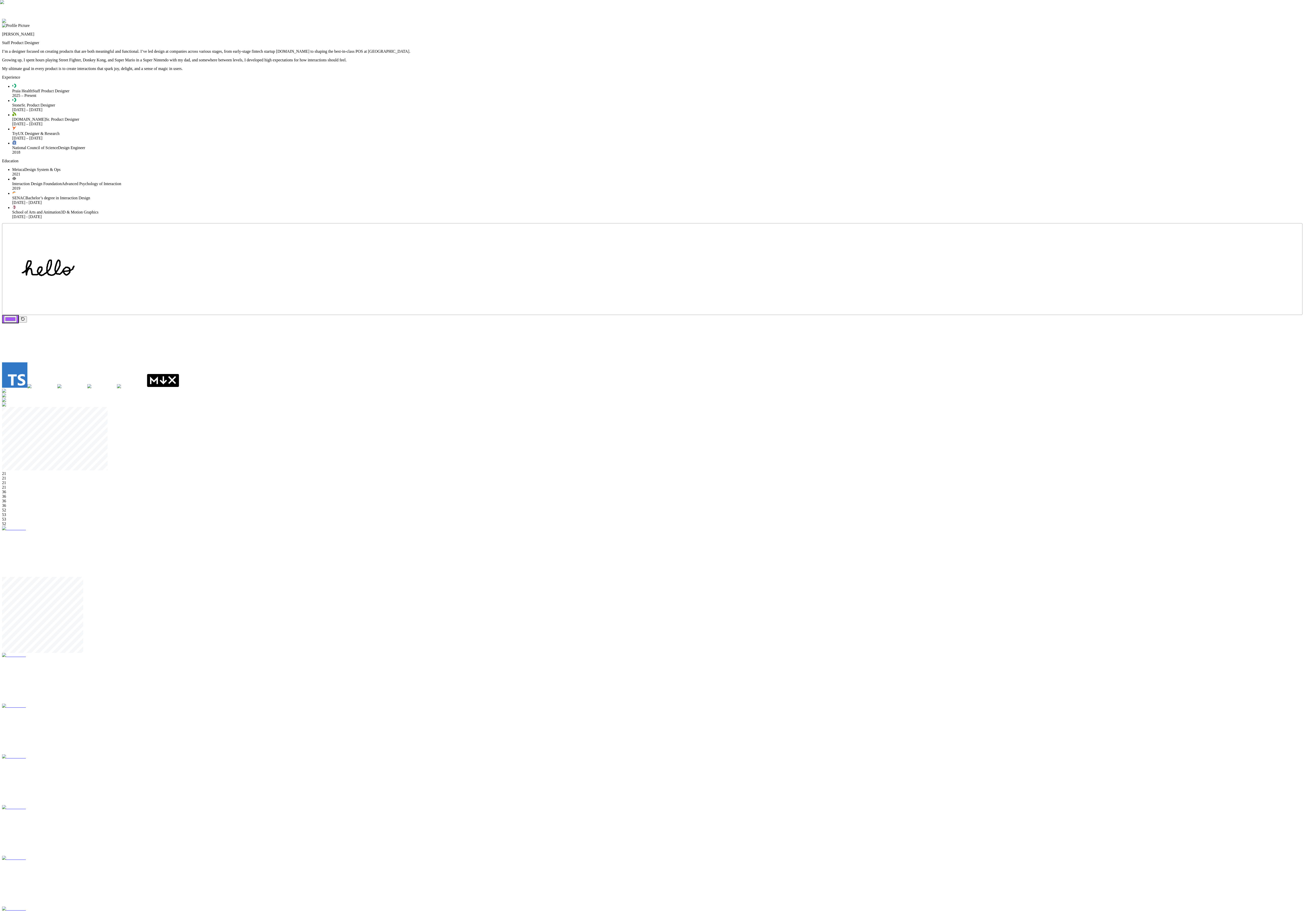
click at [489, 19] on div at bounding box center [652, 19] width 1300 height 0
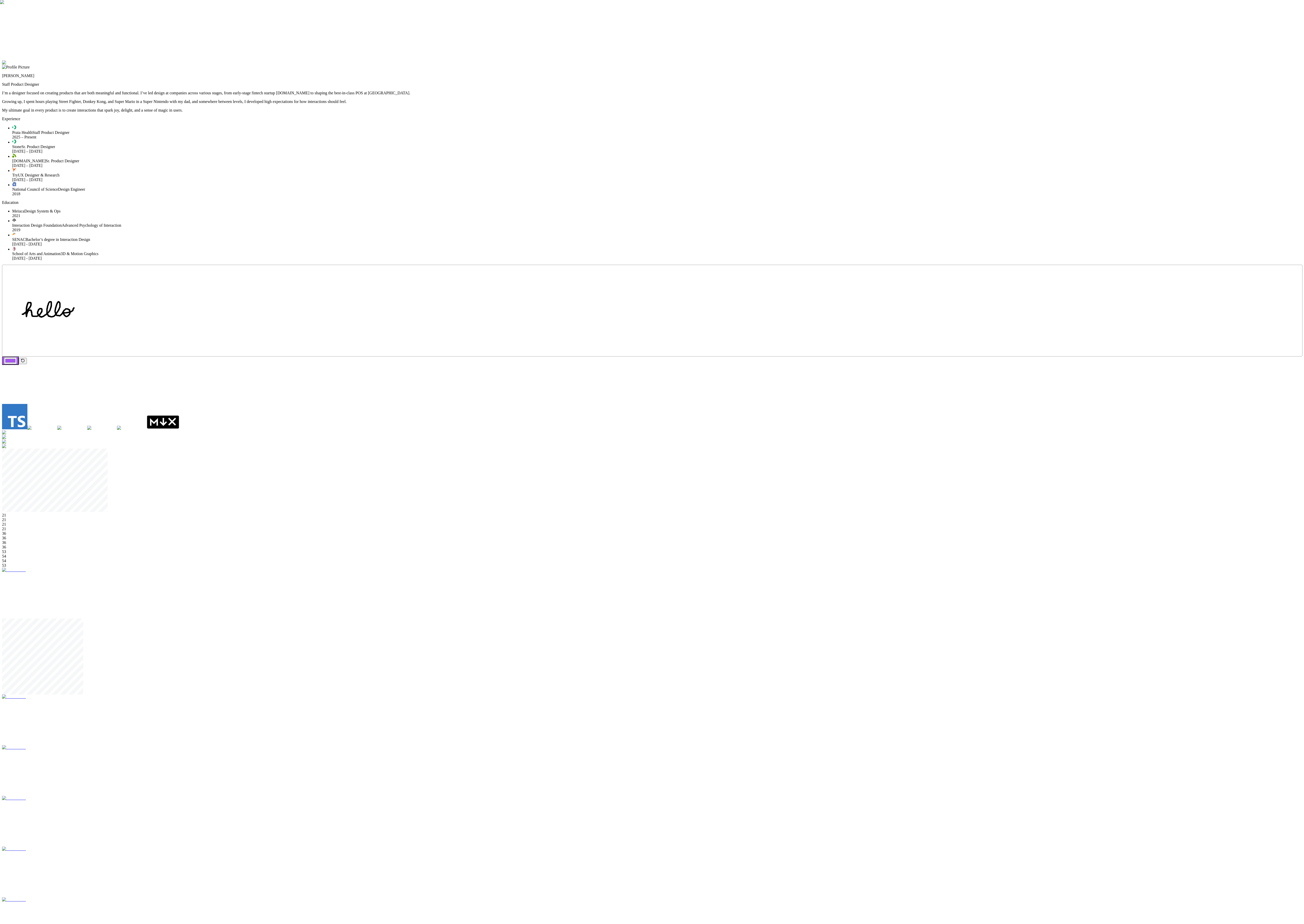
drag, startPoint x: 740, startPoint y: 241, endPoint x: 745, endPoint y: 283, distance: 42.3
click at [489, 60] on div at bounding box center [652, 60] width 1300 height 0
click at [489, 137] on div "[PERSON_NAME] Staff Product Designer I’m a designer focused on creating product…" at bounding box center [652, 670] width 1300 height 1220
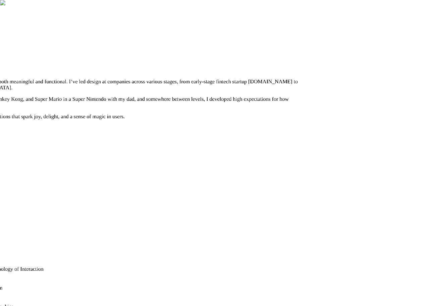
drag, startPoint x: 361, startPoint y: 172, endPoint x: 220, endPoint y: 42, distance: 192.0
click at [216, 38] on div at bounding box center [99, 38] width 426 height 0
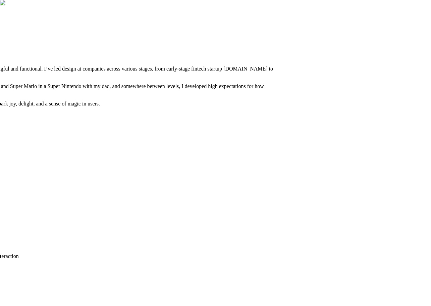
click at [287, 25] on div at bounding box center [74, 25] width 426 height 0
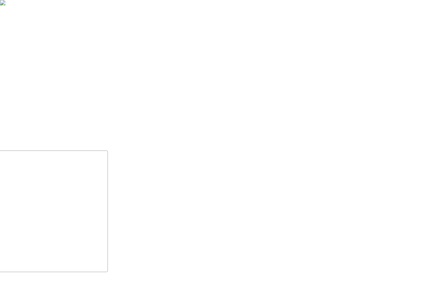
drag, startPoint x: 342, startPoint y: 188, endPoint x: 153, endPoint y: 30, distance: 246.5
drag, startPoint x: 288, startPoint y: 73, endPoint x: 247, endPoint y: 188, distance: 122.2
drag, startPoint x: 266, startPoint y: 162, endPoint x: 328, endPoint y: 18, distance: 156.0
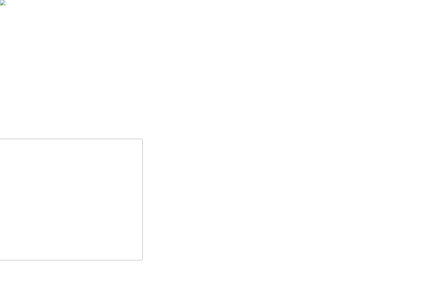
drag, startPoint x: 387, startPoint y: 236, endPoint x: 297, endPoint y: 59, distance: 198.9
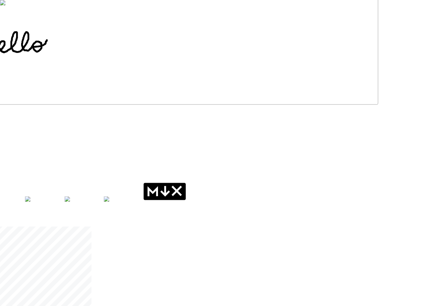
drag, startPoint x: 59, startPoint y: 124, endPoint x: 334, endPoint y: 131, distance: 275.5
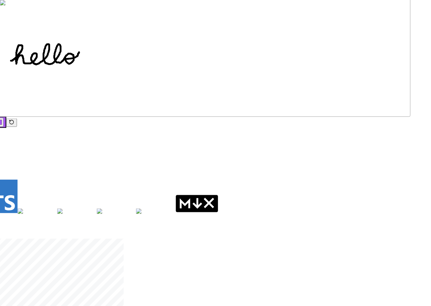
drag, startPoint x: 215, startPoint y: 111, endPoint x: 437, endPoint y: 159, distance: 227.1
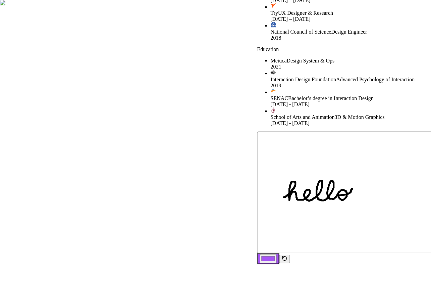
drag, startPoint x: 229, startPoint y: 117, endPoint x: 341, endPoint y: 260, distance: 181.2
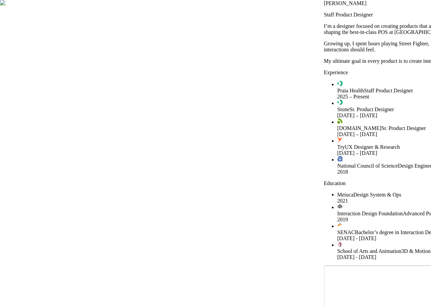
drag, startPoint x: 244, startPoint y: 176, endPoint x: 338, endPoint y: 274, distance: 135.7
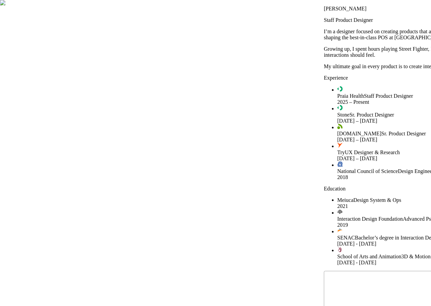
drag, startPoint x: 243, startPoint y: 87, endPoint x: 224, endPoint y: 265, distance: 178.8
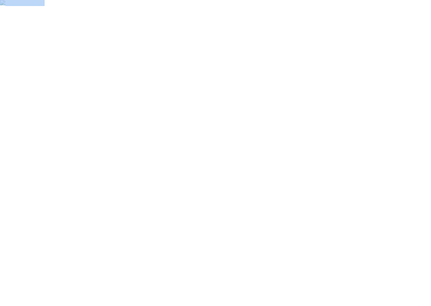
drag, startPoint x: 332, startPoint y: 103, endPoint x: 180, endPoint y: 286, distance: 238.3
click at [297, 312] on div at bounding box center [366, 312] width 426 height 0
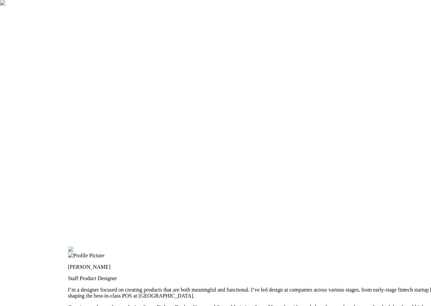
drag, startPoint x: 297, startPoint y: 211, endPoint x: 93, endPoint y: 72, distance: 247.0
click at [93, 246] on div at bounding box center [281, 246] width 426 height 0
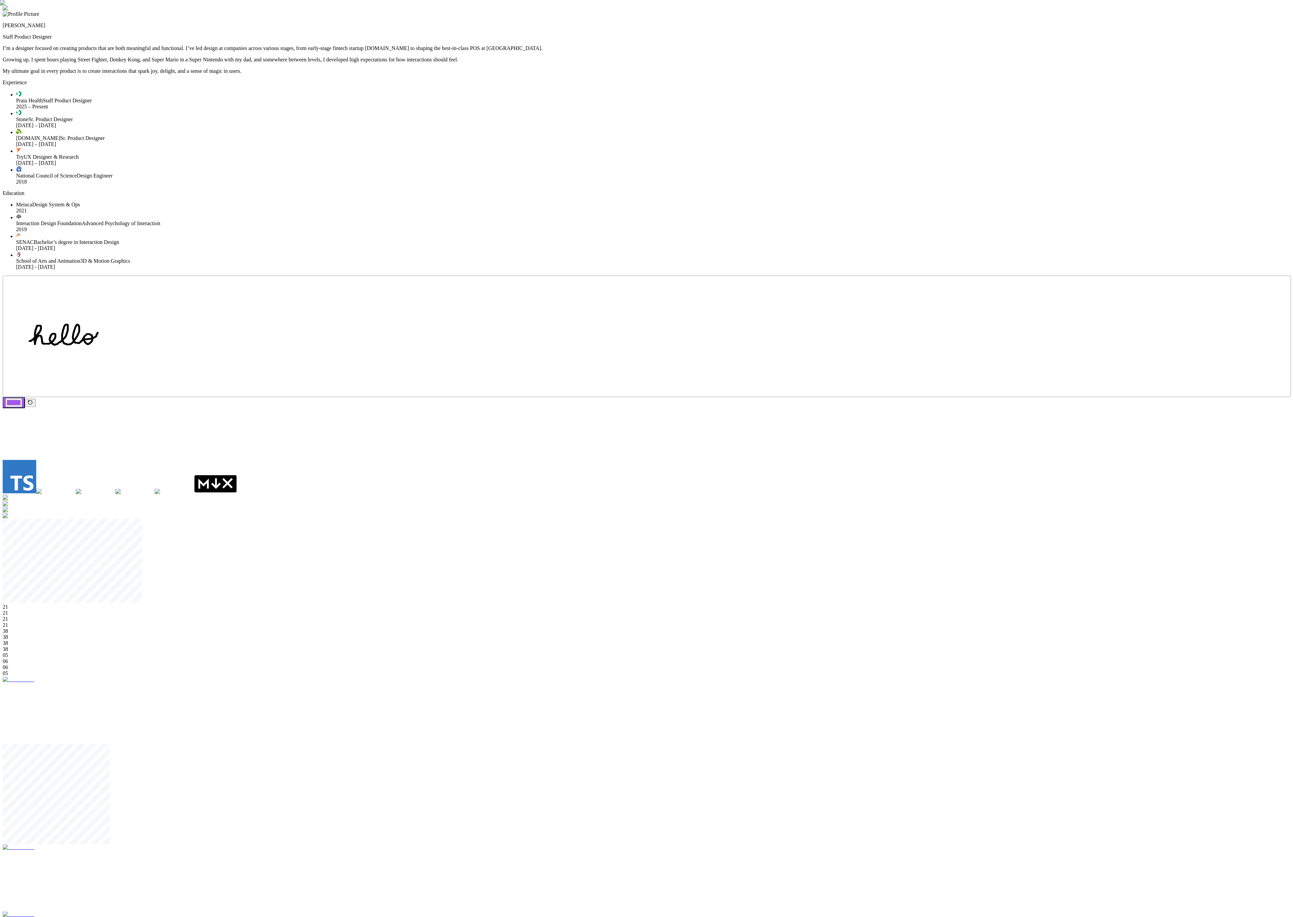
click at [646, 5] on div at bounding box center [647, 5] width 1288 height 0
